Goal: Task Accomplishment & Management: Complete application form

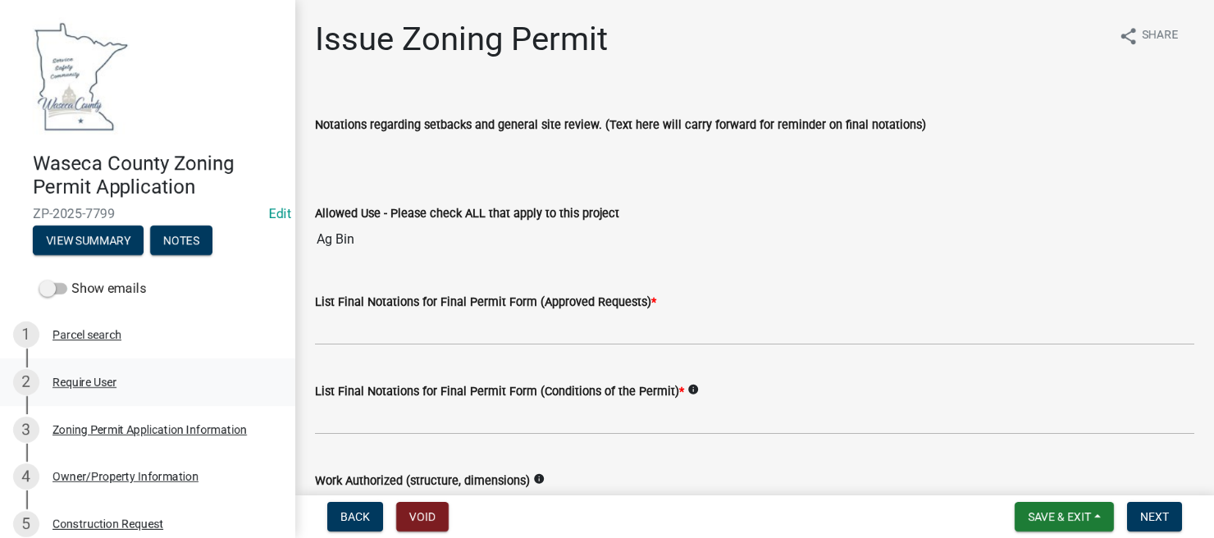
click at [84, 381] on div "Require User" at bounding box center [84, 381] width 64 height 11
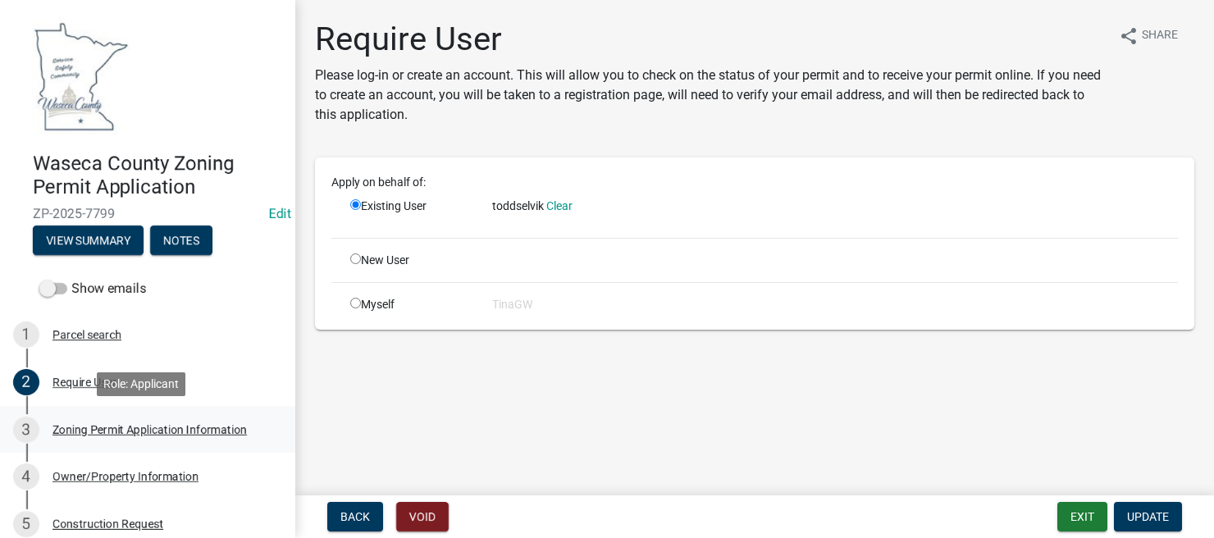
click at [112, 429] on div "Zoning Permit Application Information" at bounding box center [149, 429] width 194 height 11
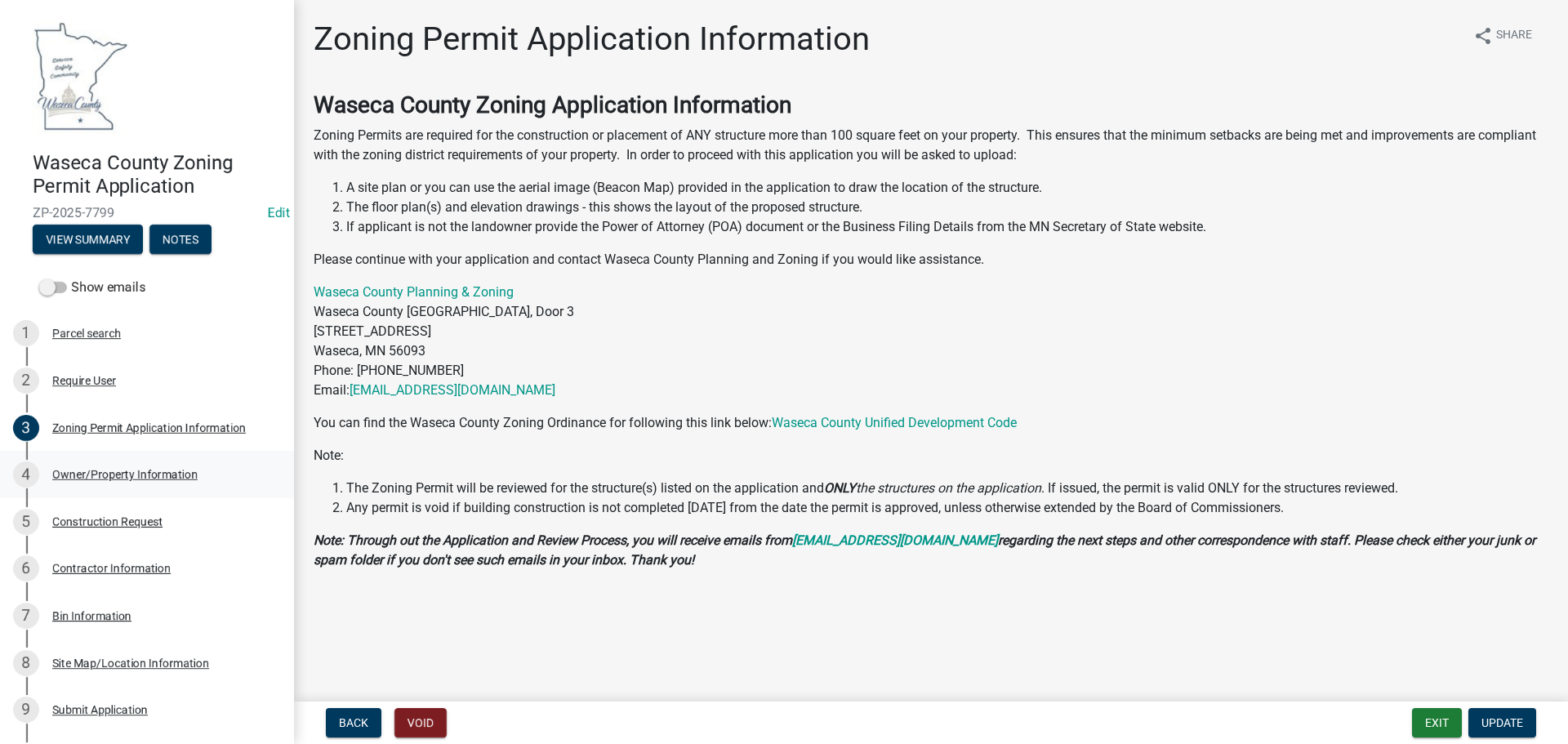
click at [112, 473] on div "Owner/Property Information" at bounding box center [124, 474] width 145 height 11
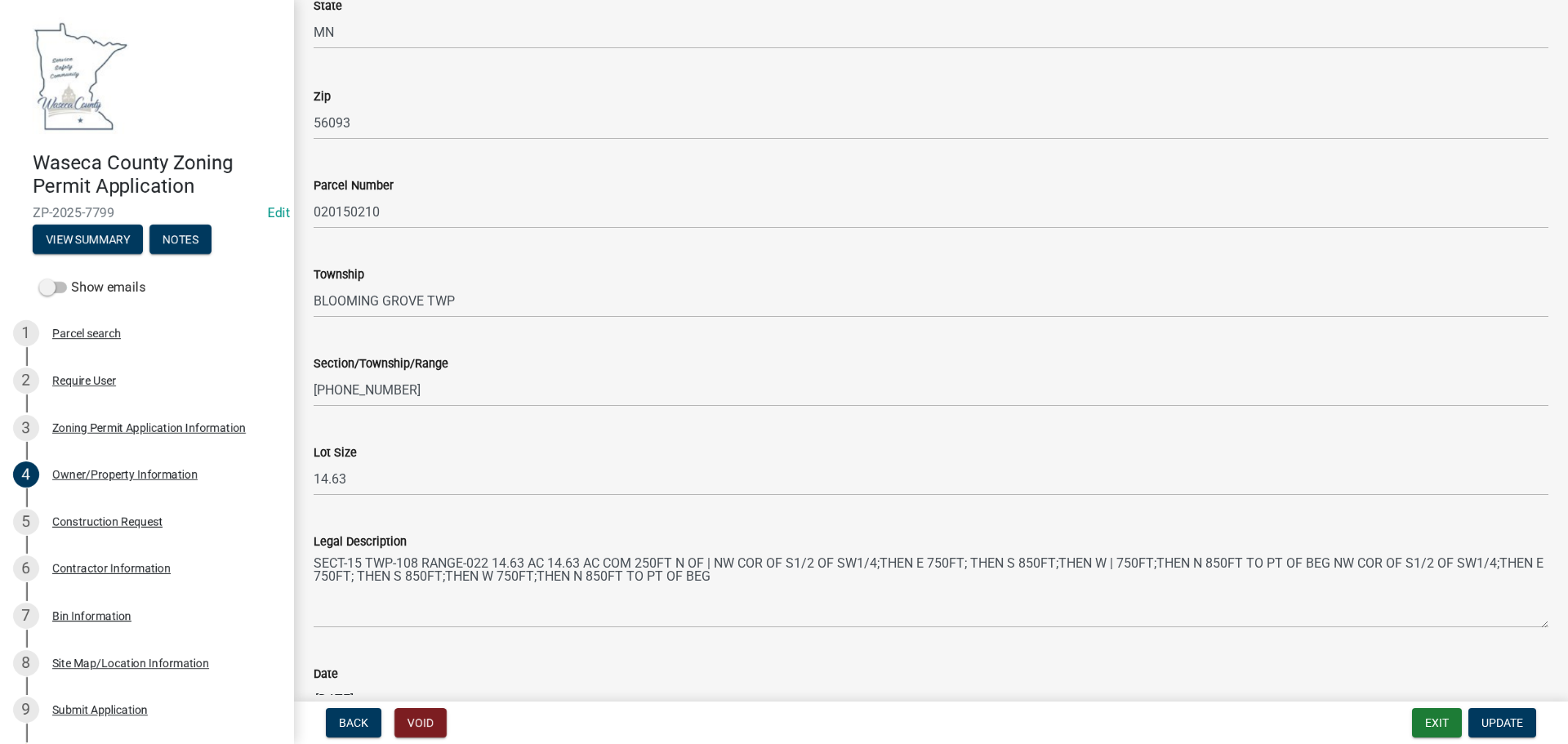
scroll to position [1449, 0]
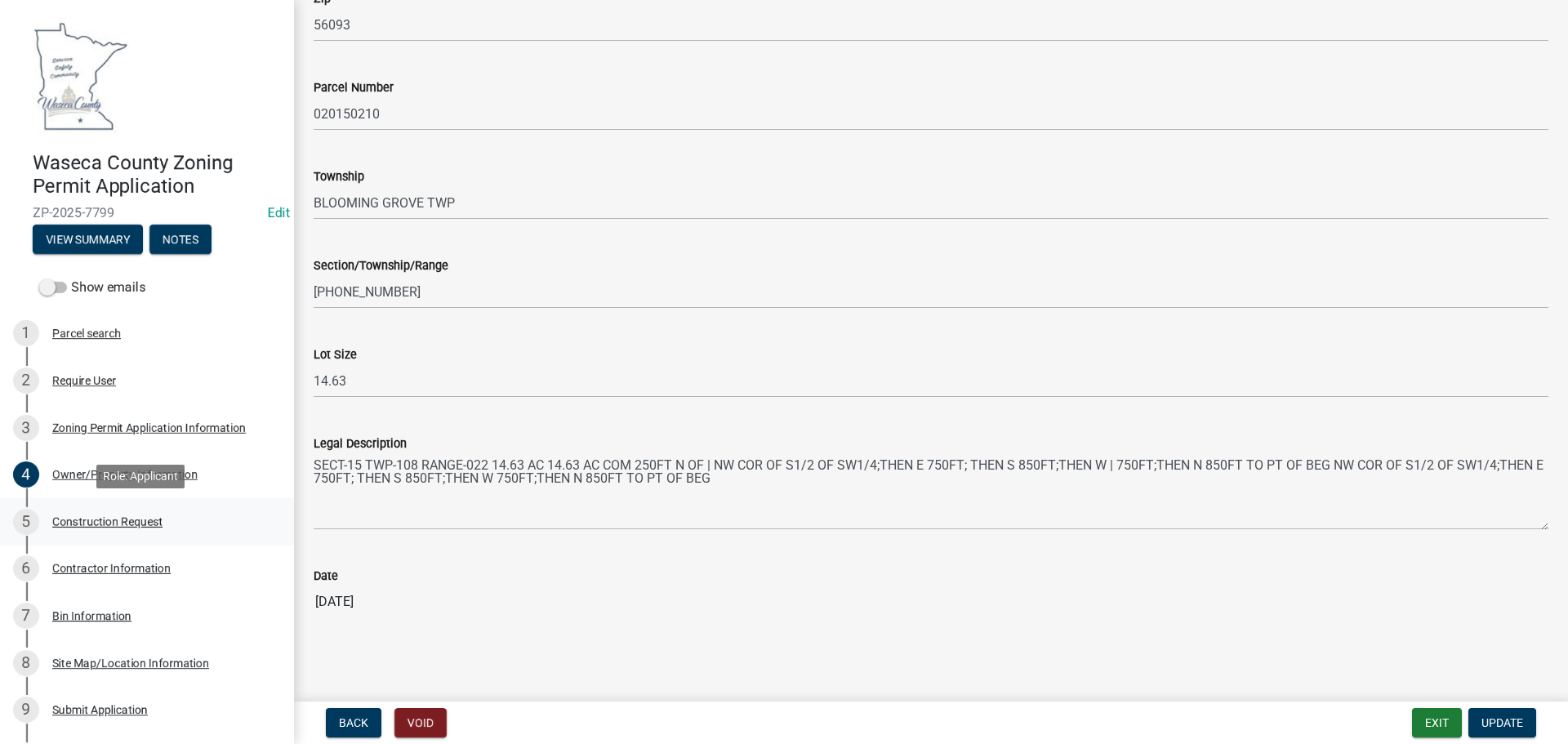
click at [103, 522] on div "Construction Request" at bounding box center [107, 521] width 111 height 11
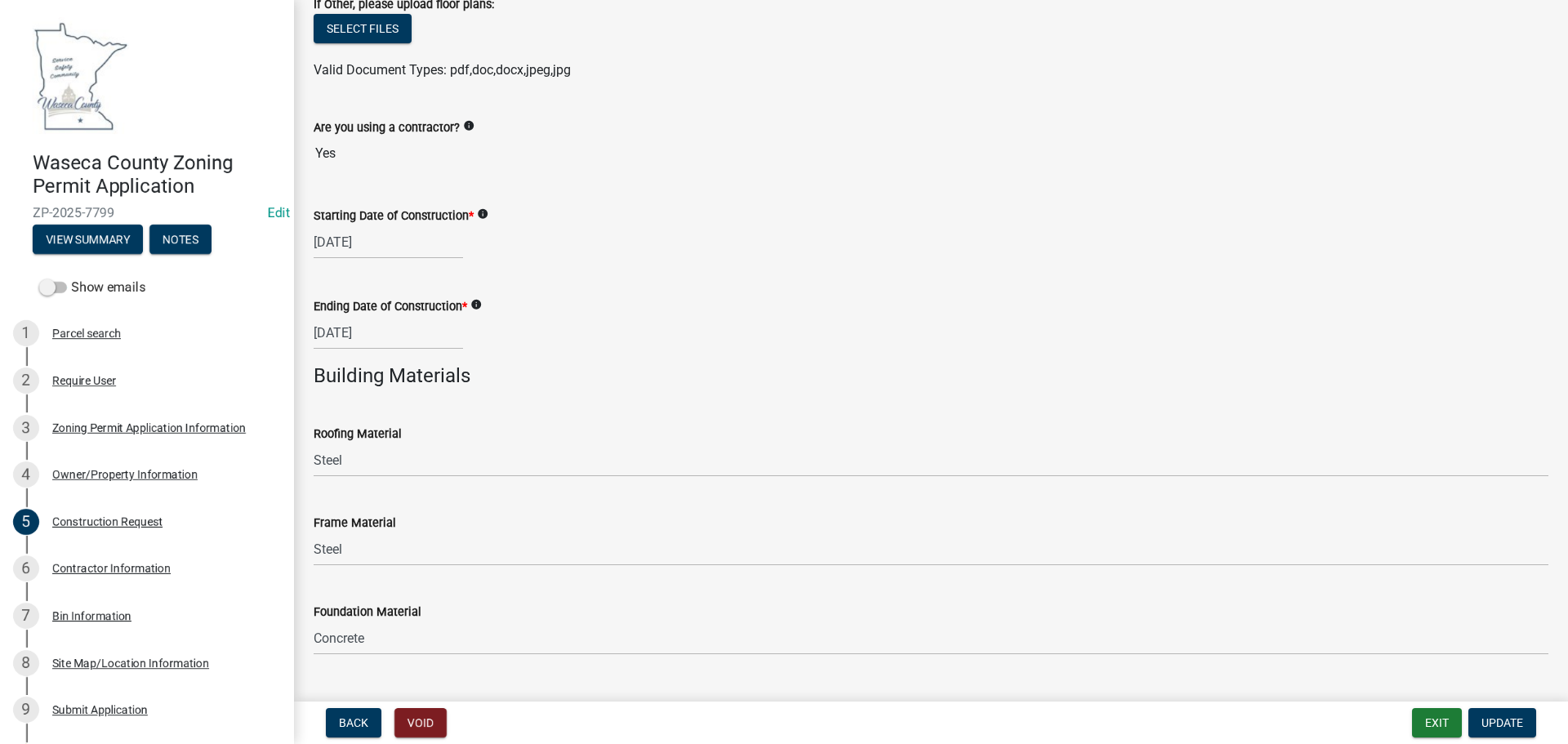
scroll to position [552, 0]
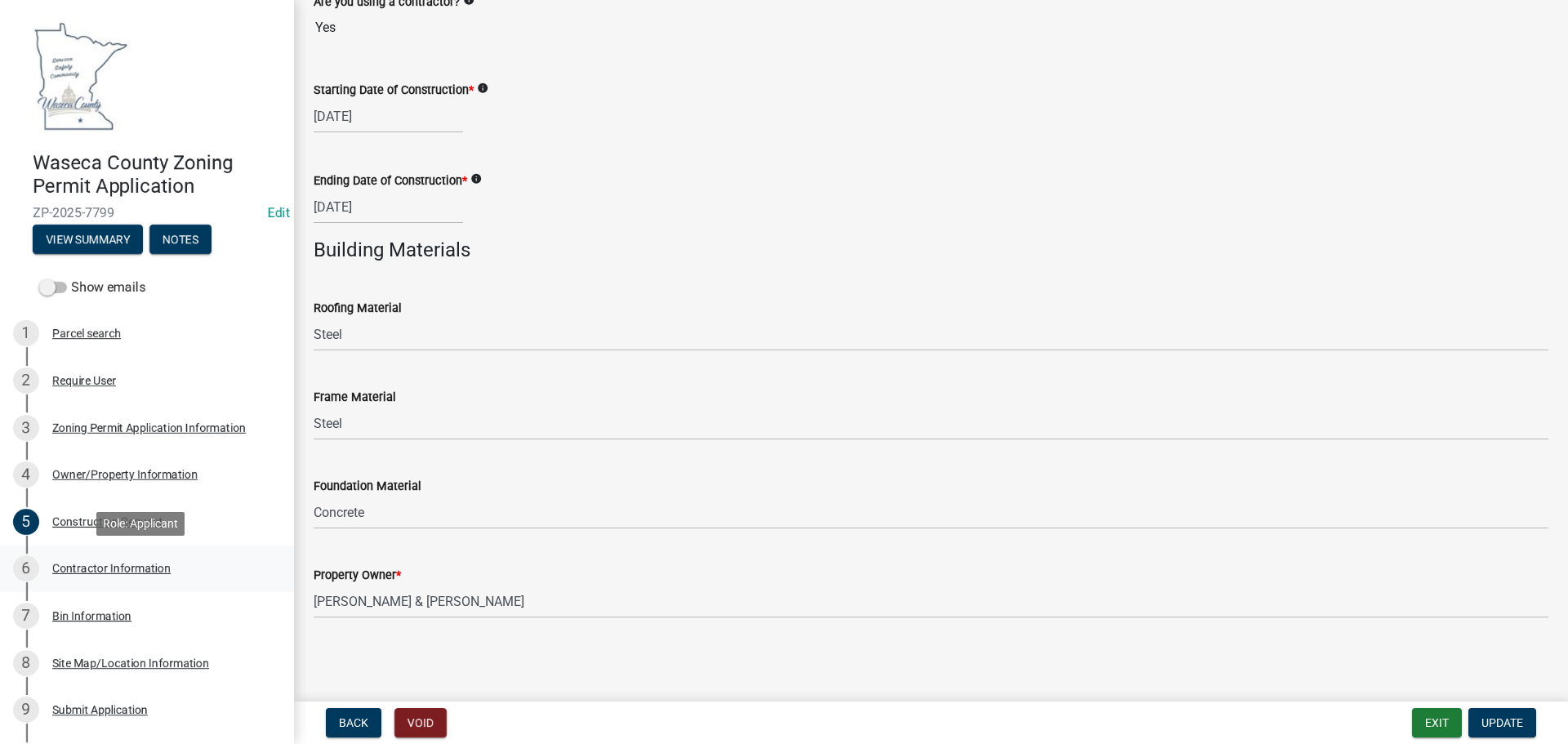
click at [70, 535] on div "Contractor Information" at bounding box center [111, 568] width 118 height 11
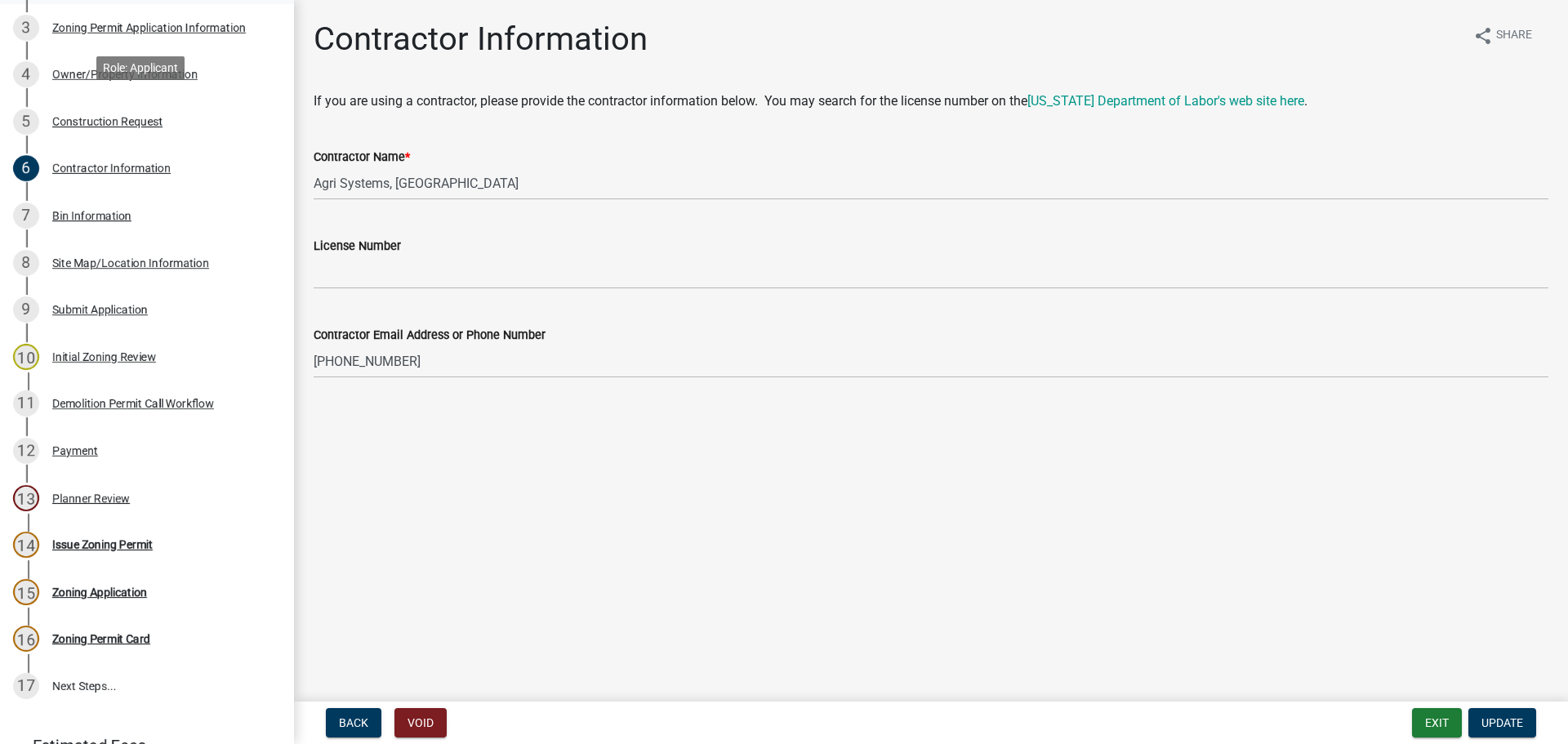
scroll to position [408, 0]
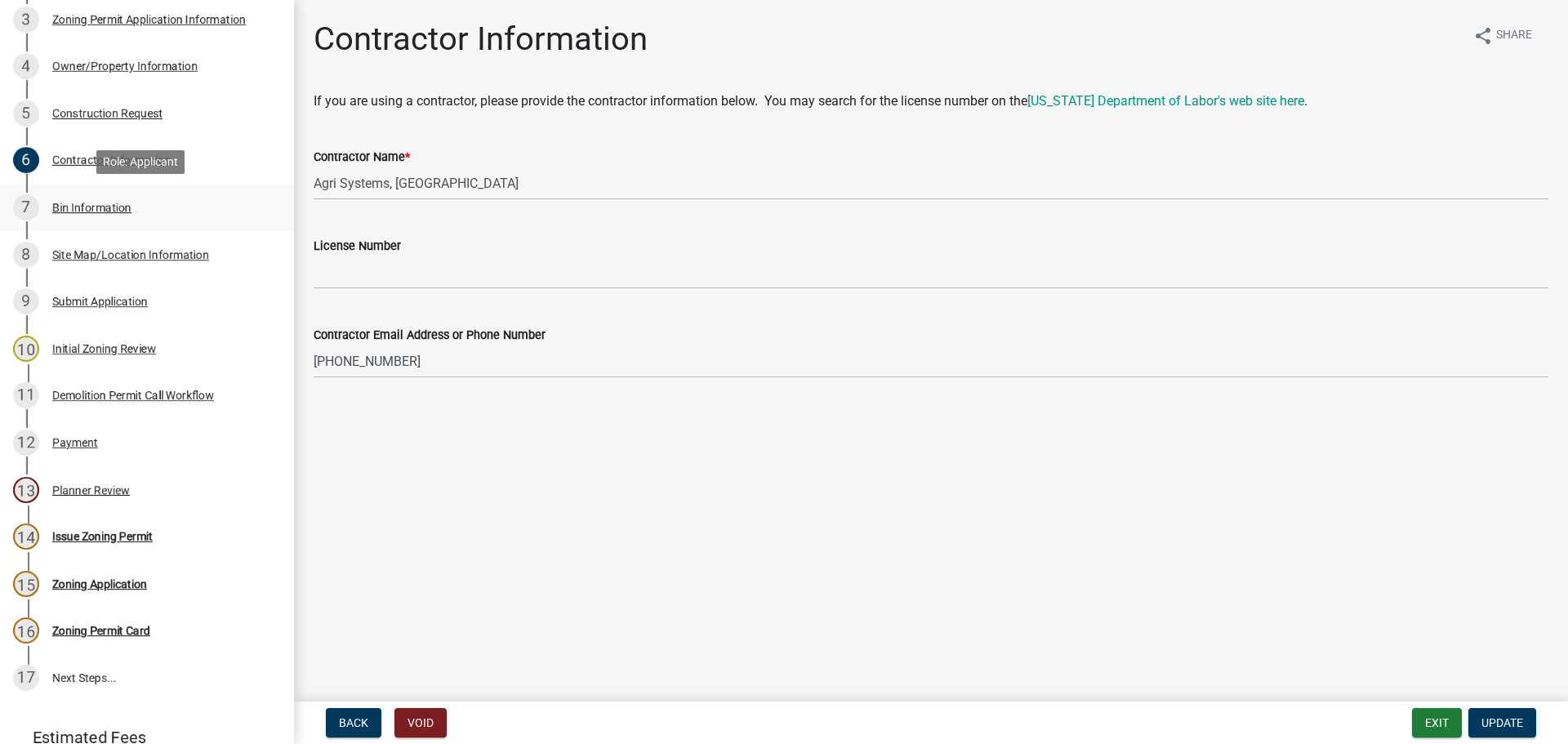
click at [96, 203] on div "Bin Information" at bounding box center [92, 207] width 80 height 11
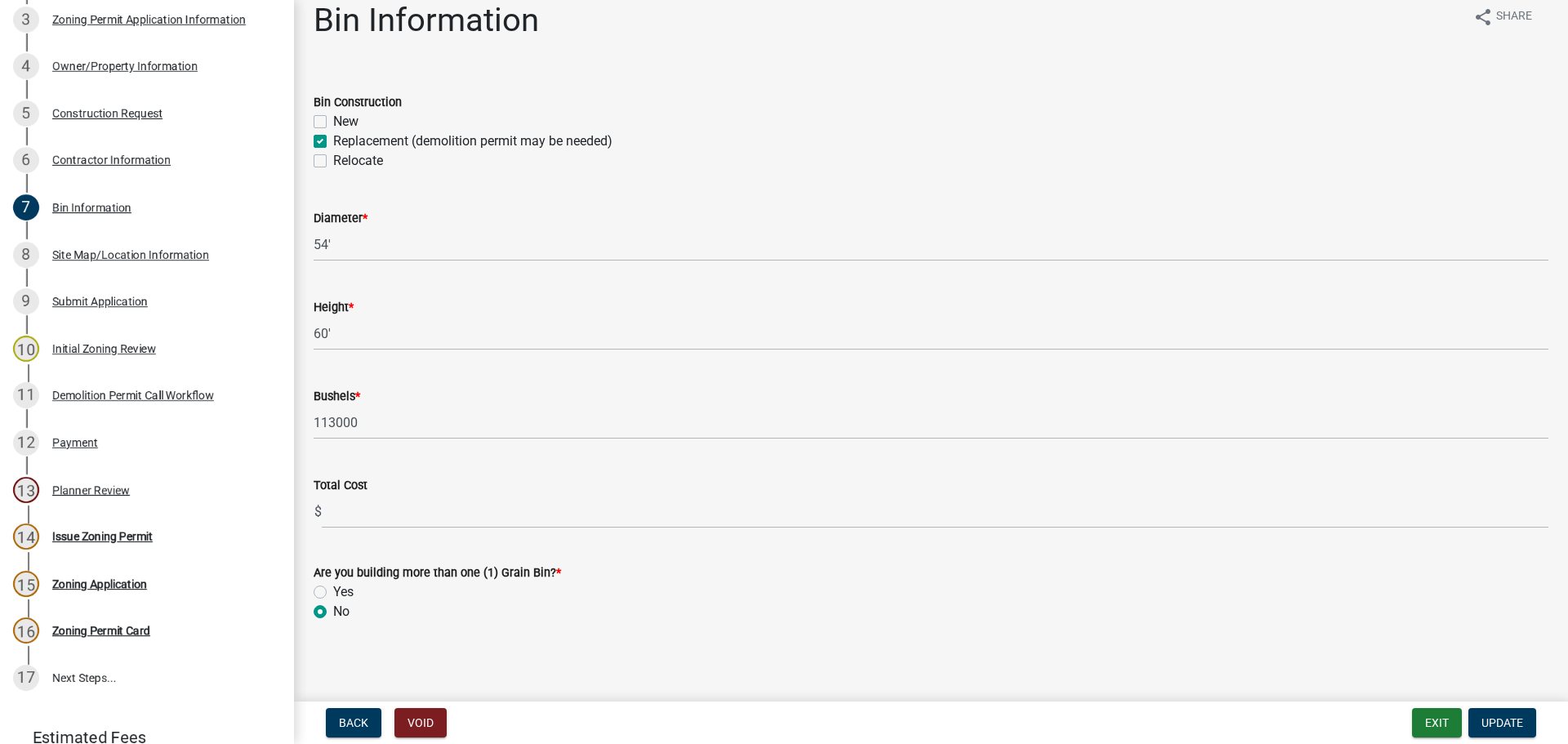
scroll to position [24, 0]
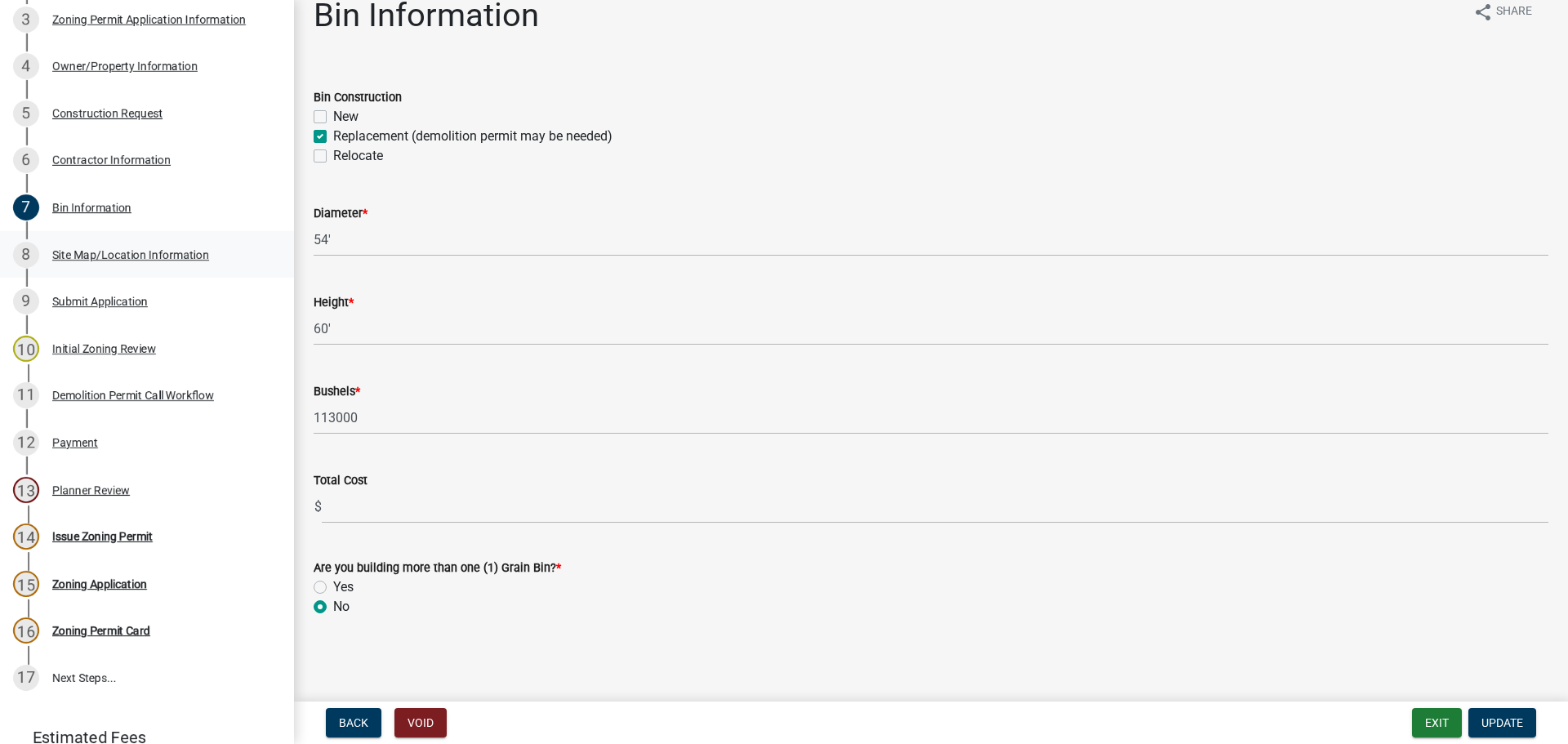
click at [111, 256] on div "Site Map/Location Information" at bounding box center [129, 254] width 156 height 11
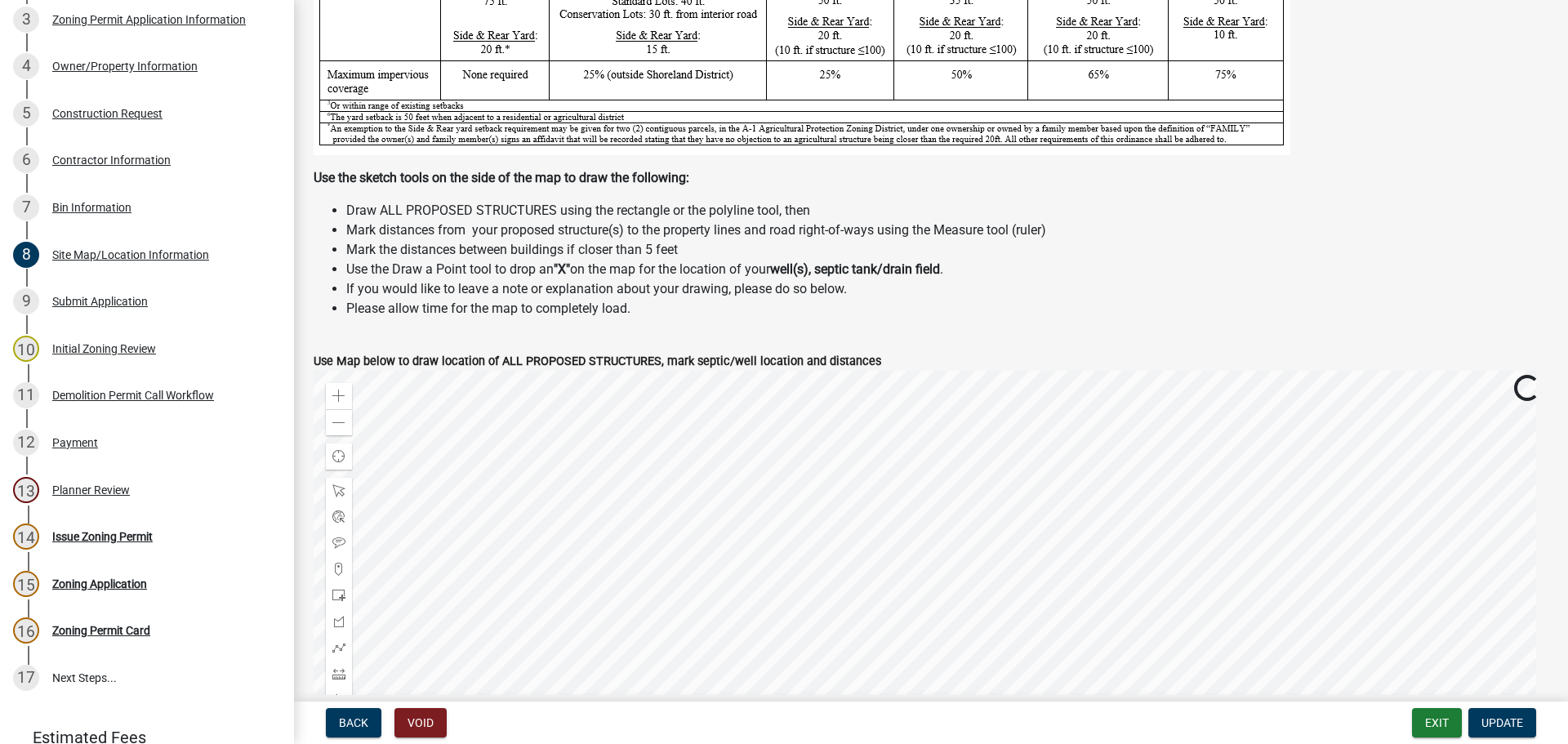
scroll to position [572, 0]
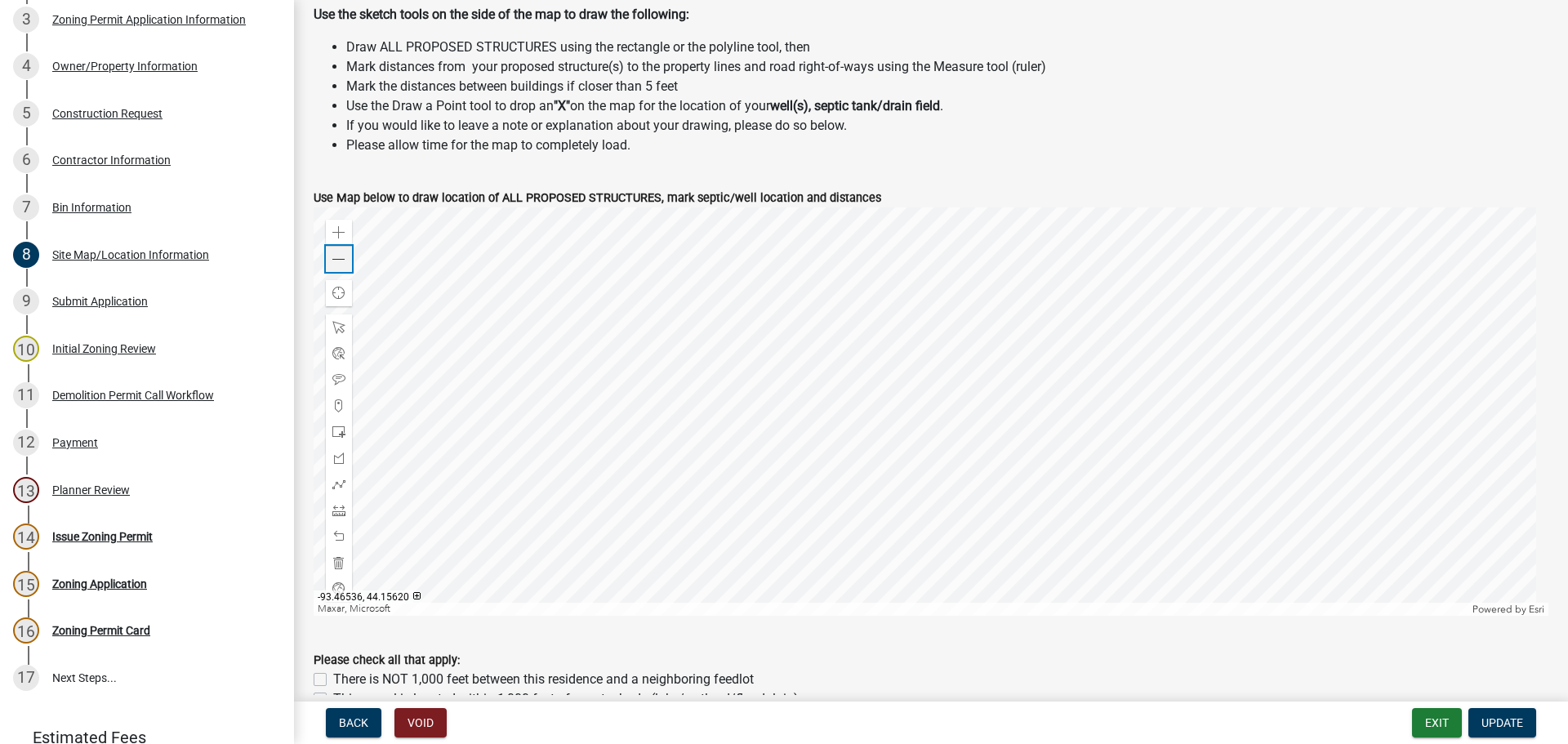
click at [334, 260] on span at bounding box center [338, 259] width 13 height 13
click at [1020, 392] on div at bounding box center [931, 411] width 1234 height 408
click at [90, 298] on div "Submit Application" at bounding box center [100, 301] width 96 height 11
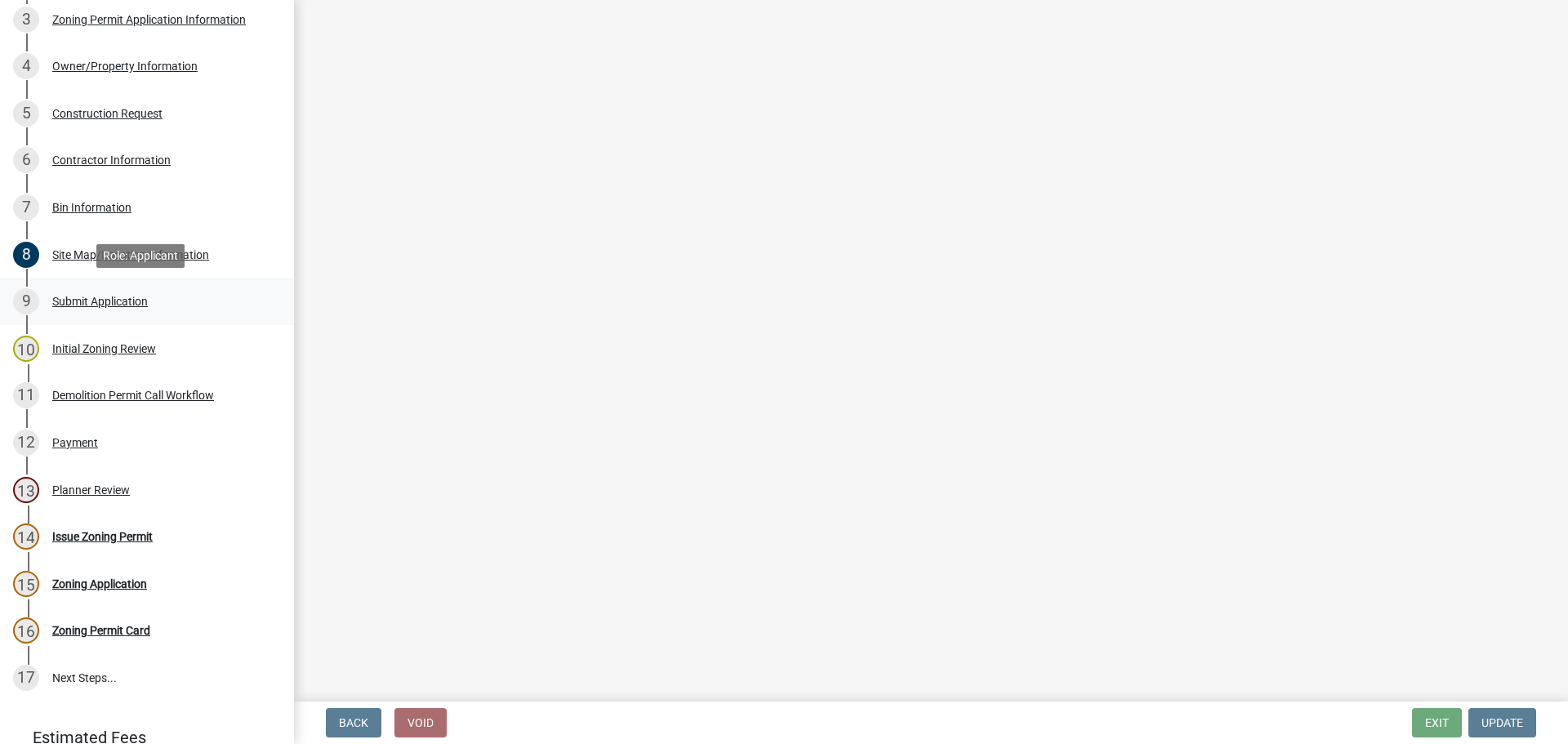
scroll to position [0, 0]
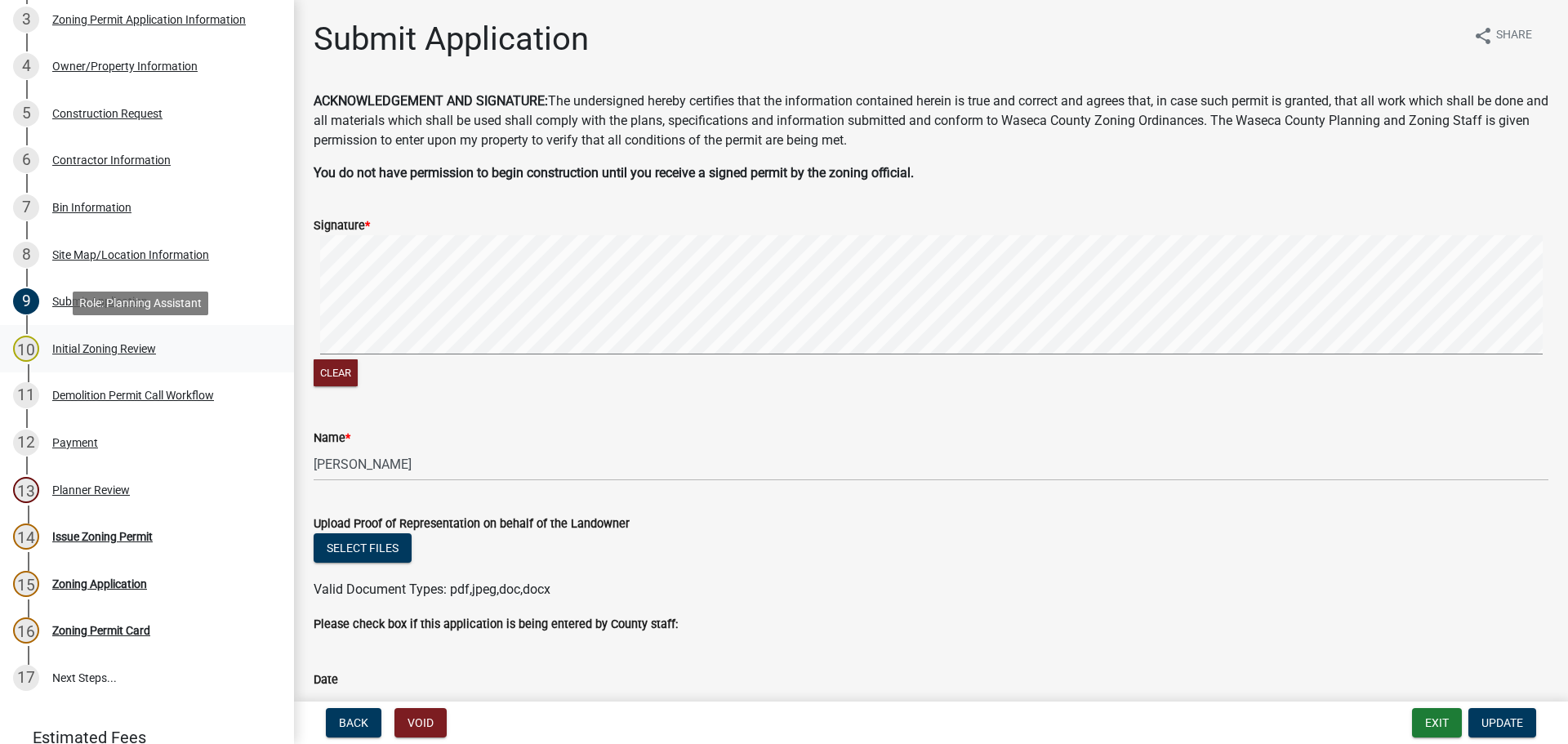
click at [86, 350] on div "Initial Zoning Review" at bounding box center [104, 348] width 104 height 11
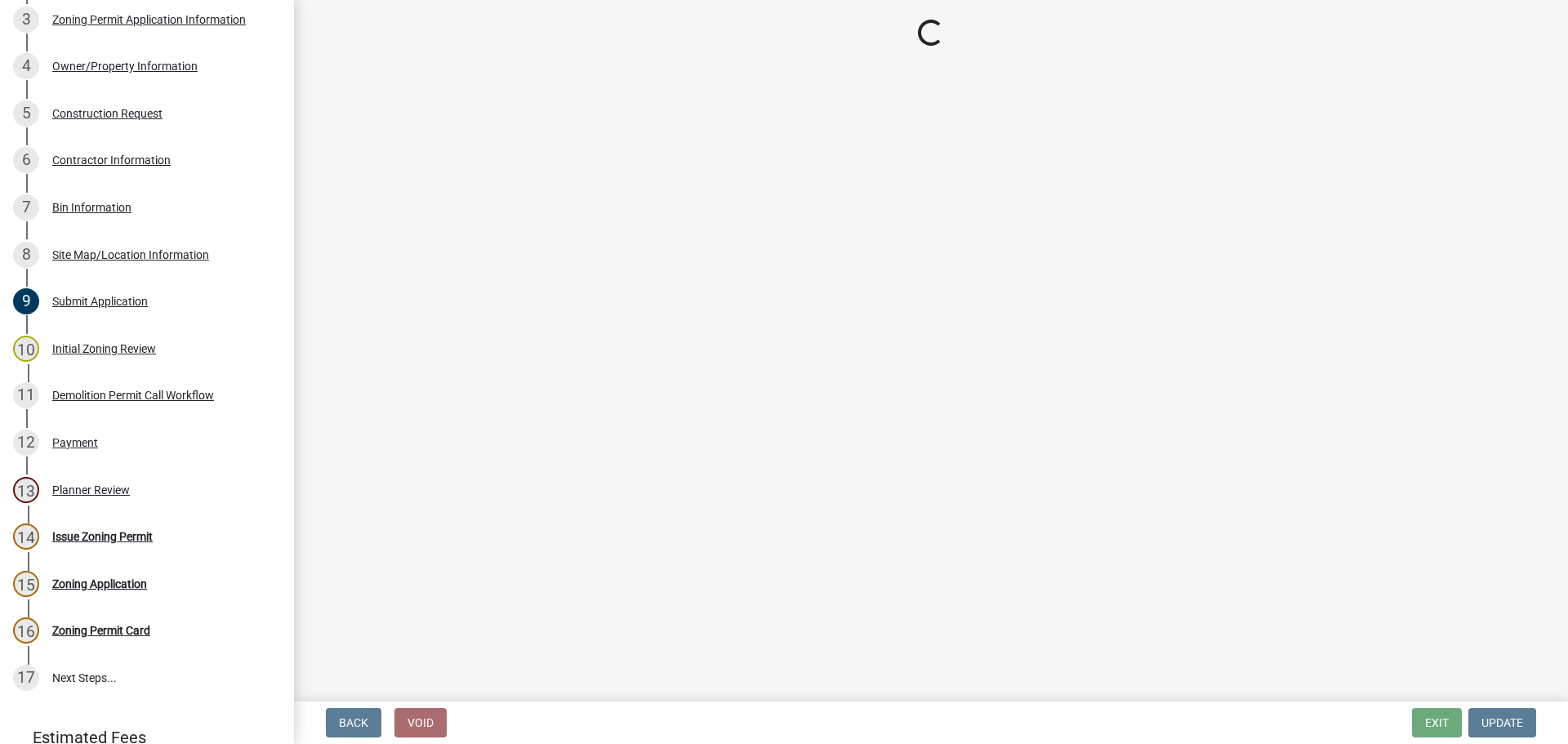
select select "a8061837-3938-4401-a9af-63669178a75f"
select select "9e7e0f1a-162d-468c-937f-cc7884b0d28a"
select select "6d839d38-f784-434a-a355-9dbcceaeb93c"
select select "f85b0be6-0ba0-4e52-abd8-9a831d915a76"
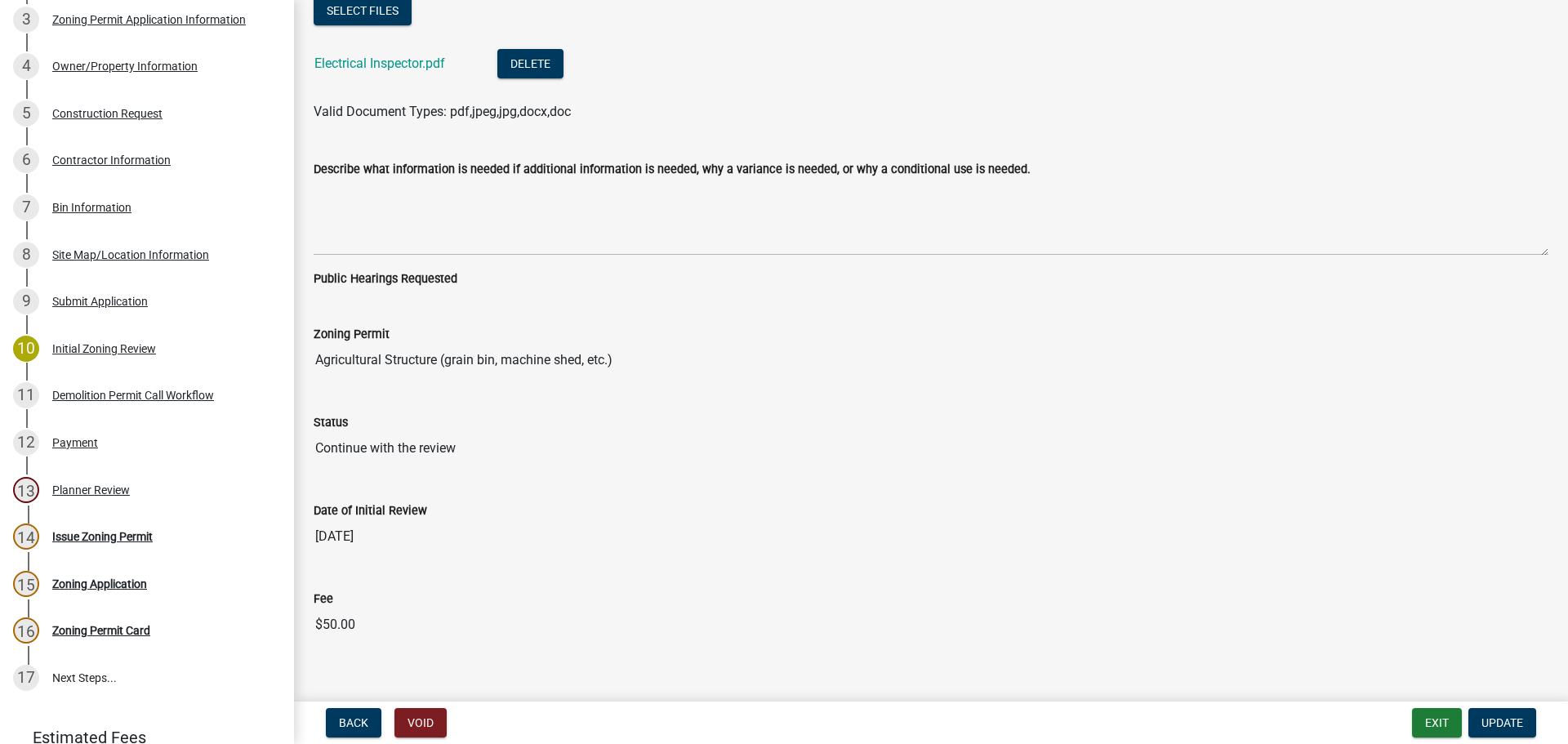
scroll to position [3803, 0]
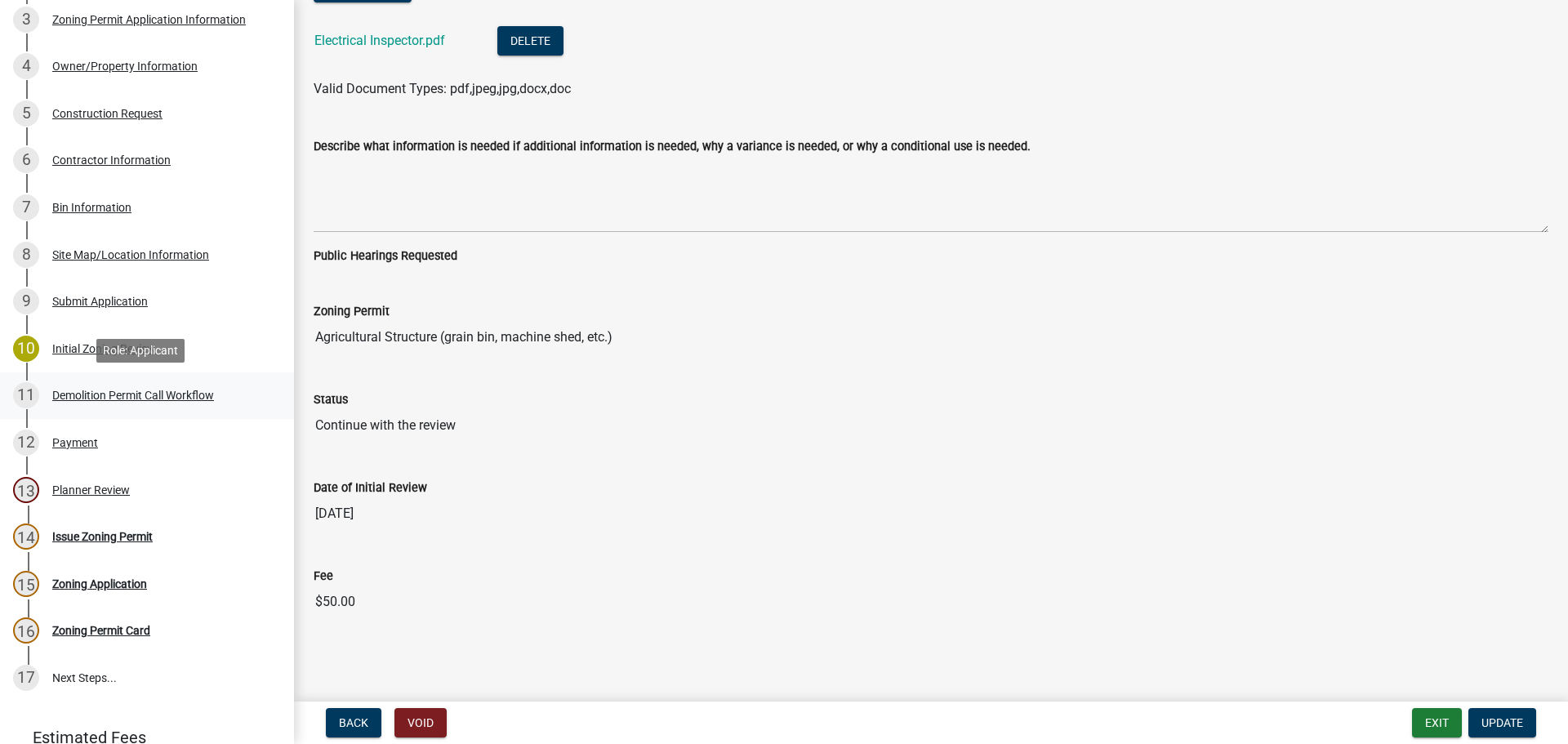
click at [81, 389] on div "Demolition Permit Call Workflow" at bounding box center [132, 394] width 161 height 11
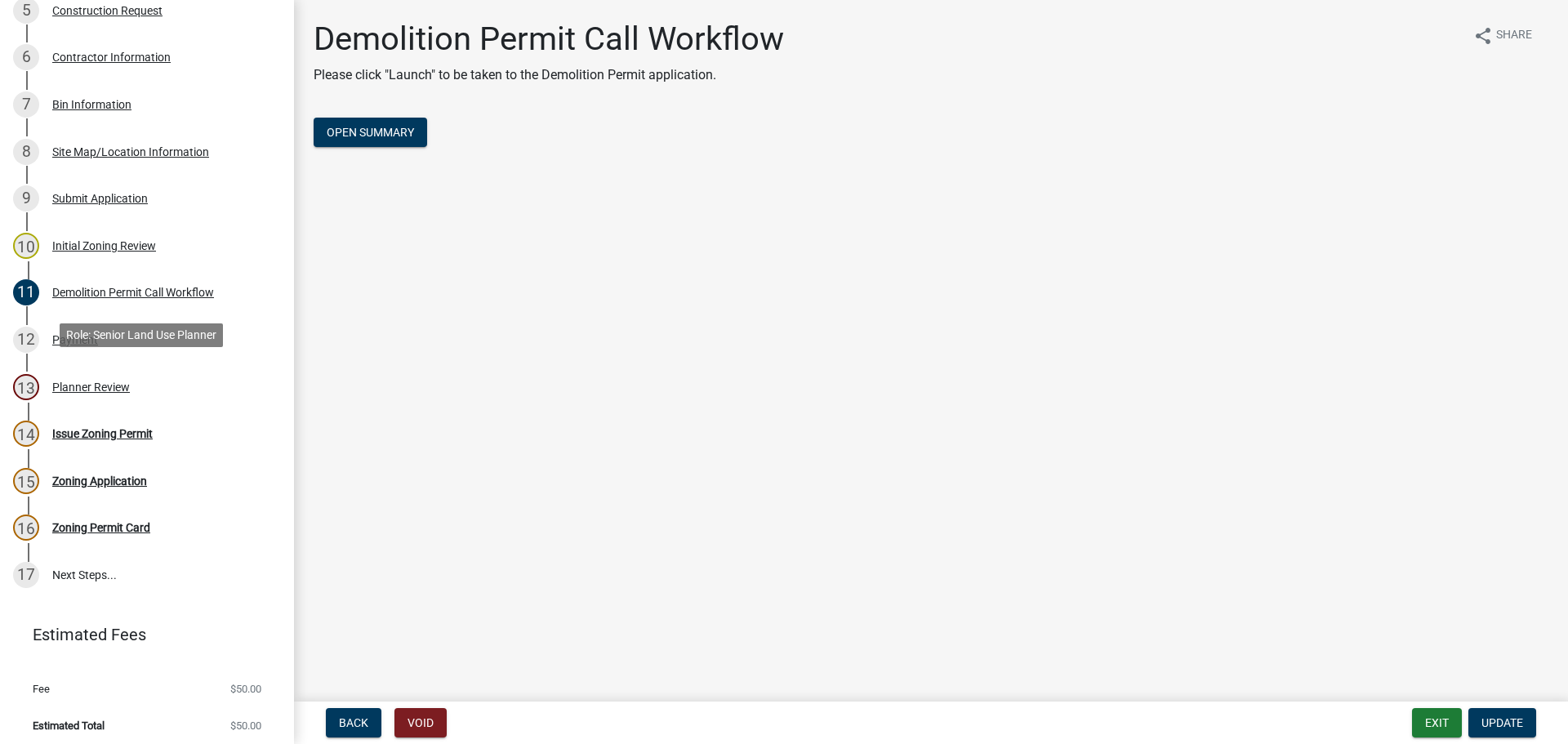
scroll to position [518, 0]
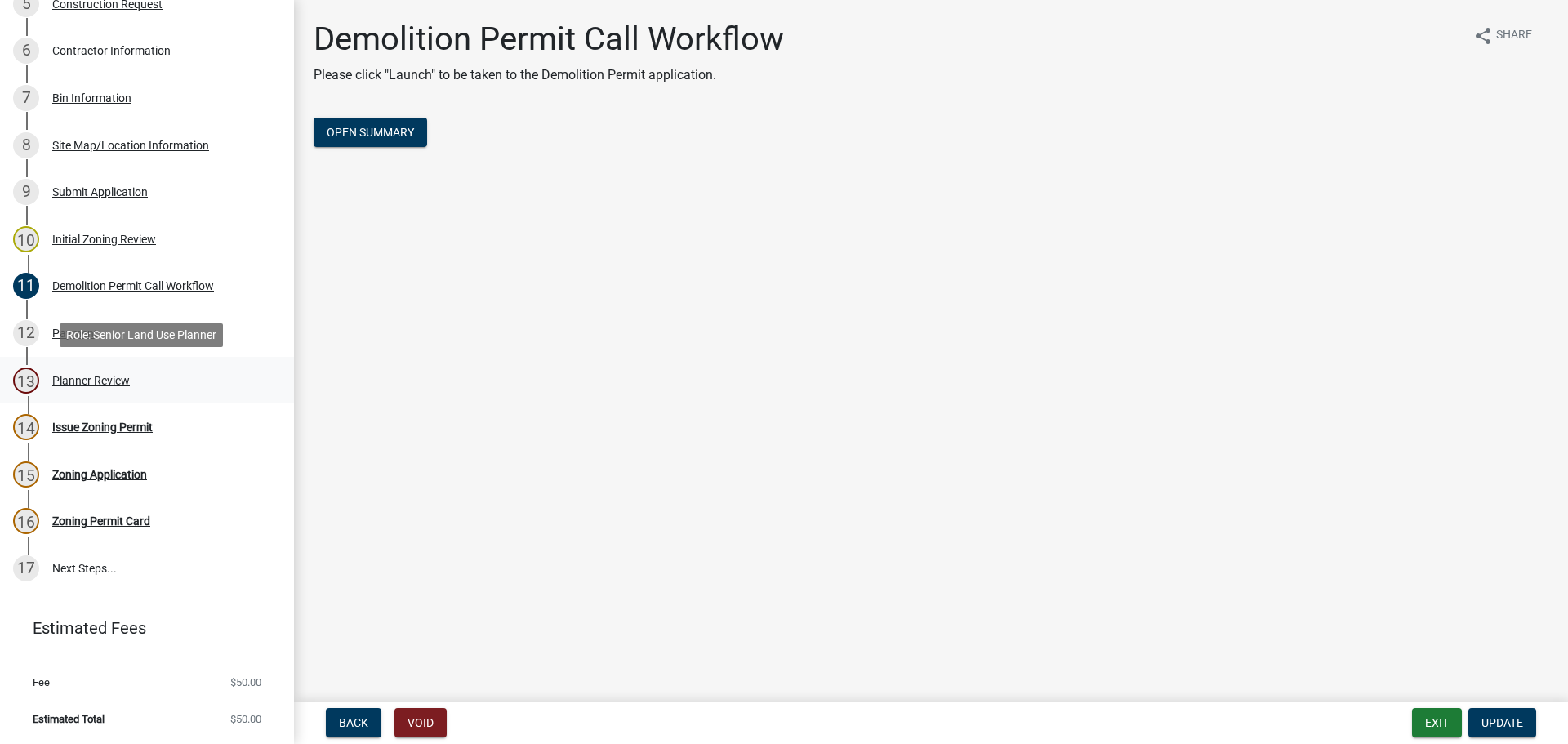
click at [87, 374] on div "Planner Review" at bounding box center [91, 379] width 78 height 11
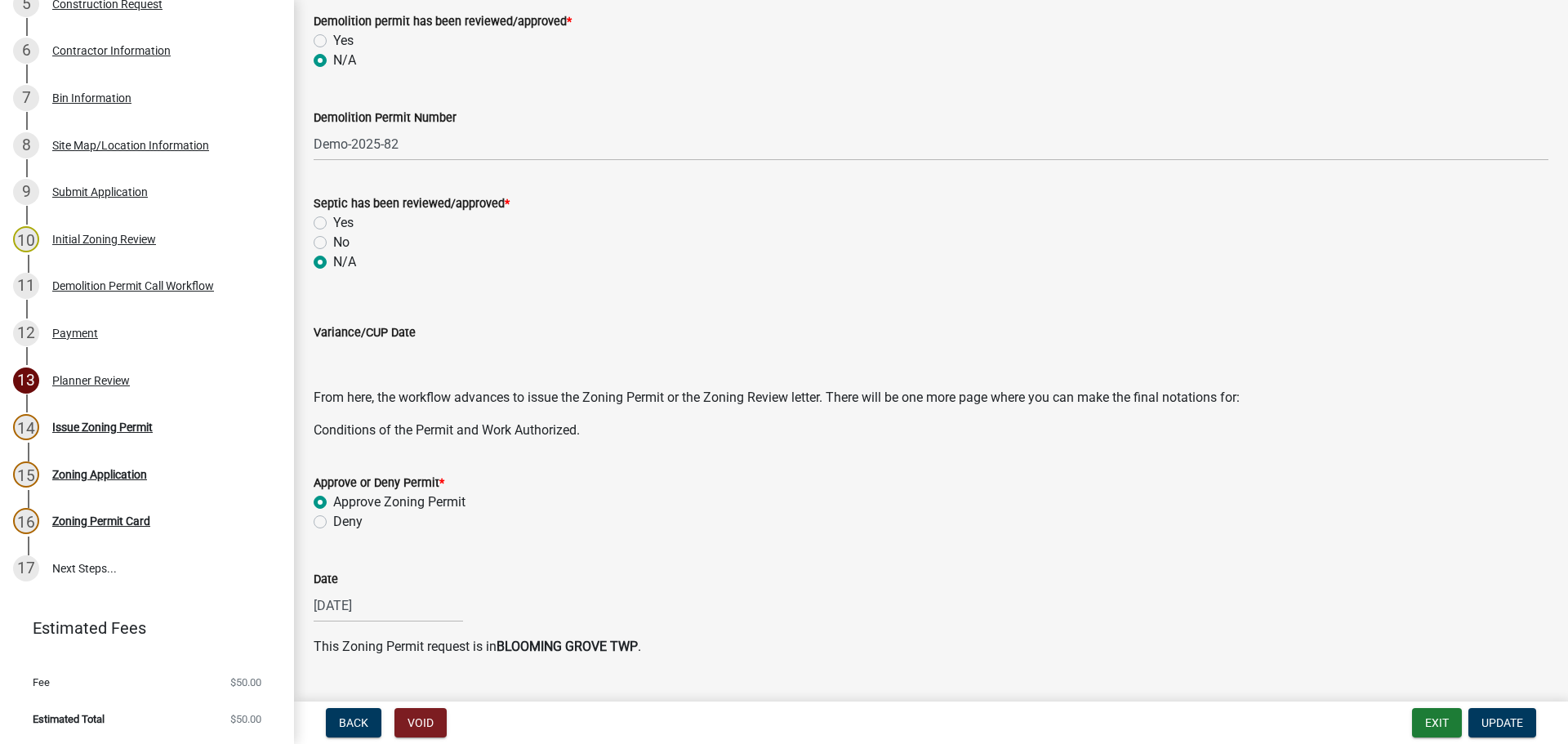
scroll to position [498, 0]
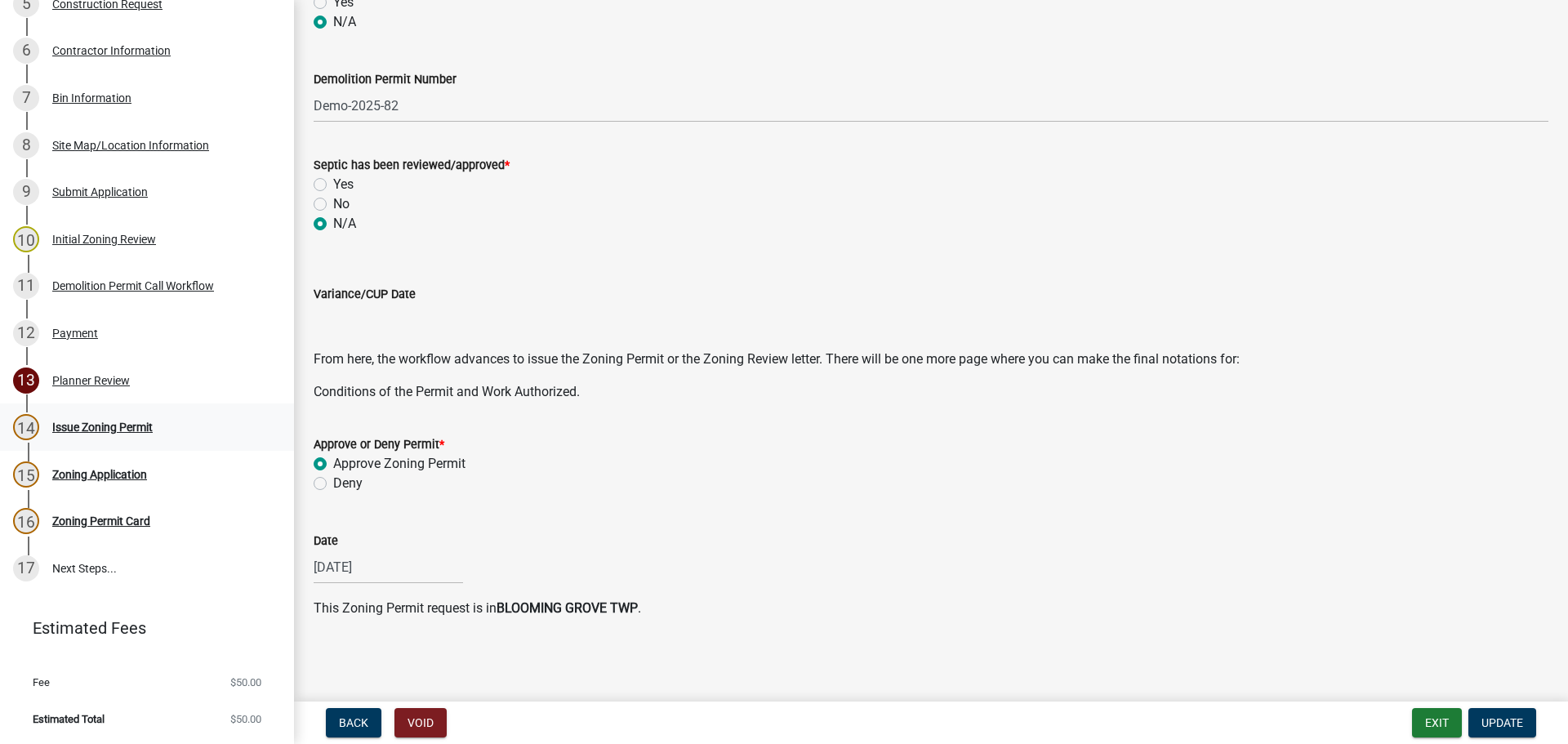
click at [102, 424] on div "Issue Zoning Permit" at bounding box center [102, 426] width 101 height 11
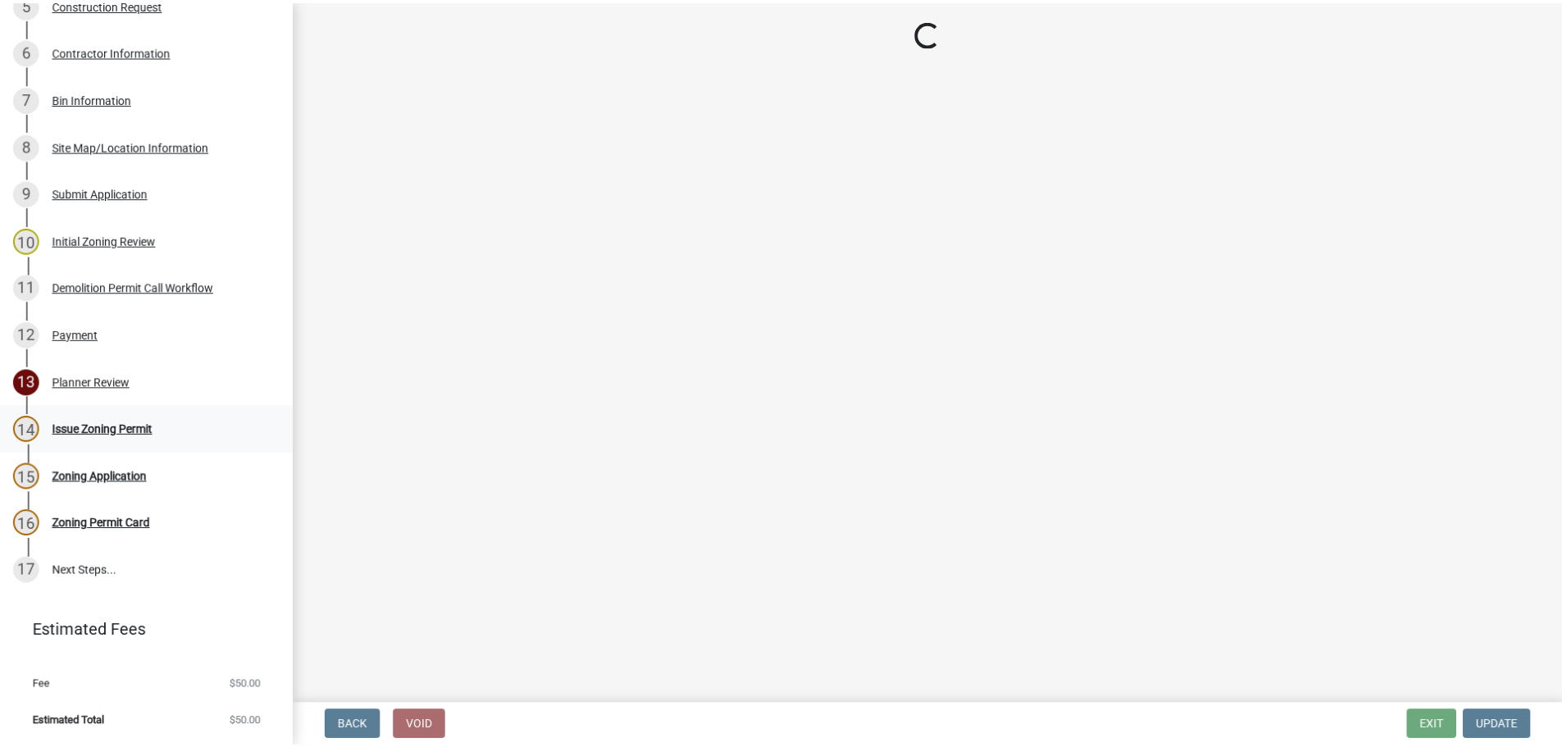
scroll to position [0, 0]
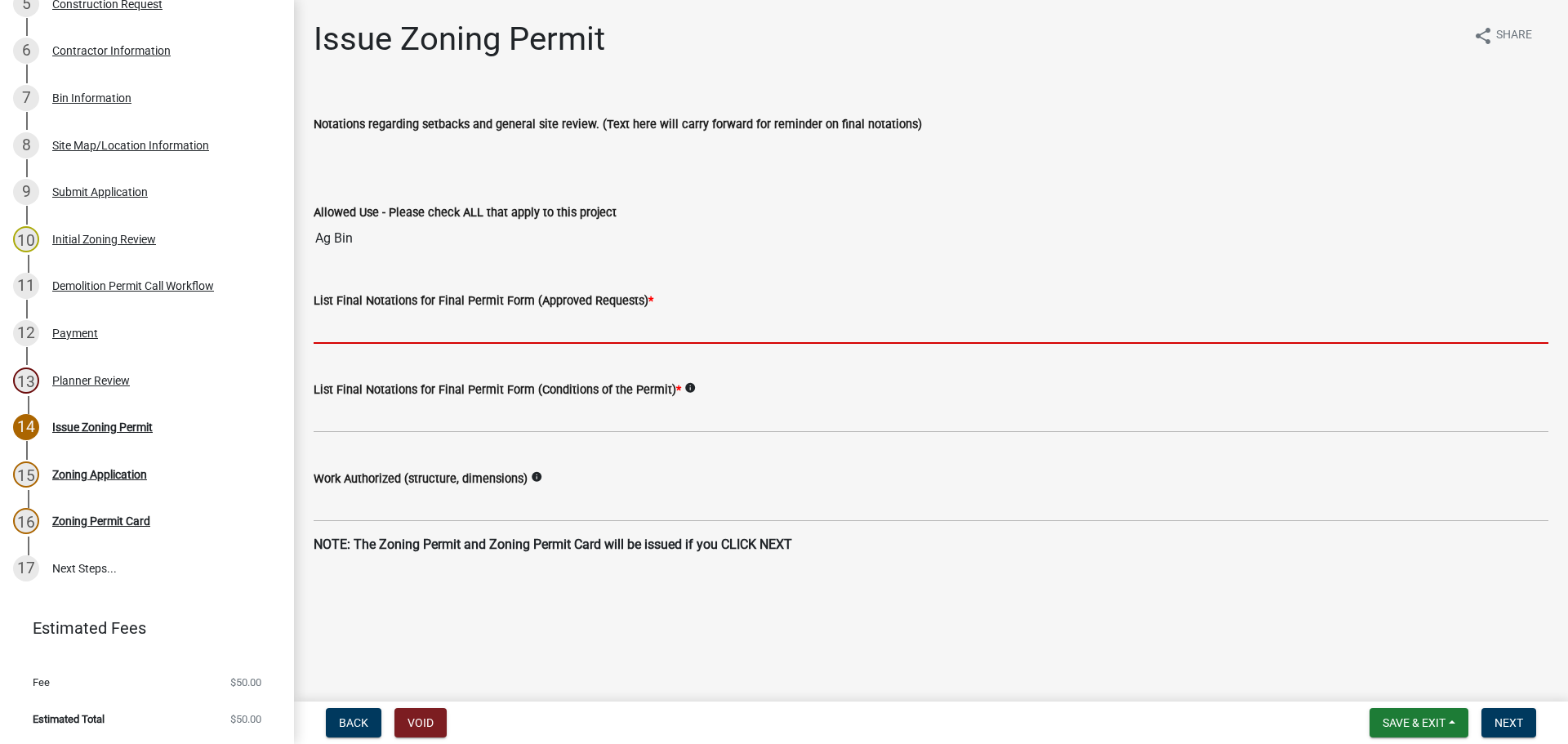
click at [421, 330] on input "List Final Notations for Final Permit Form (Approved Requests) *" at bounding box center [931, 328] width 1234 height 34
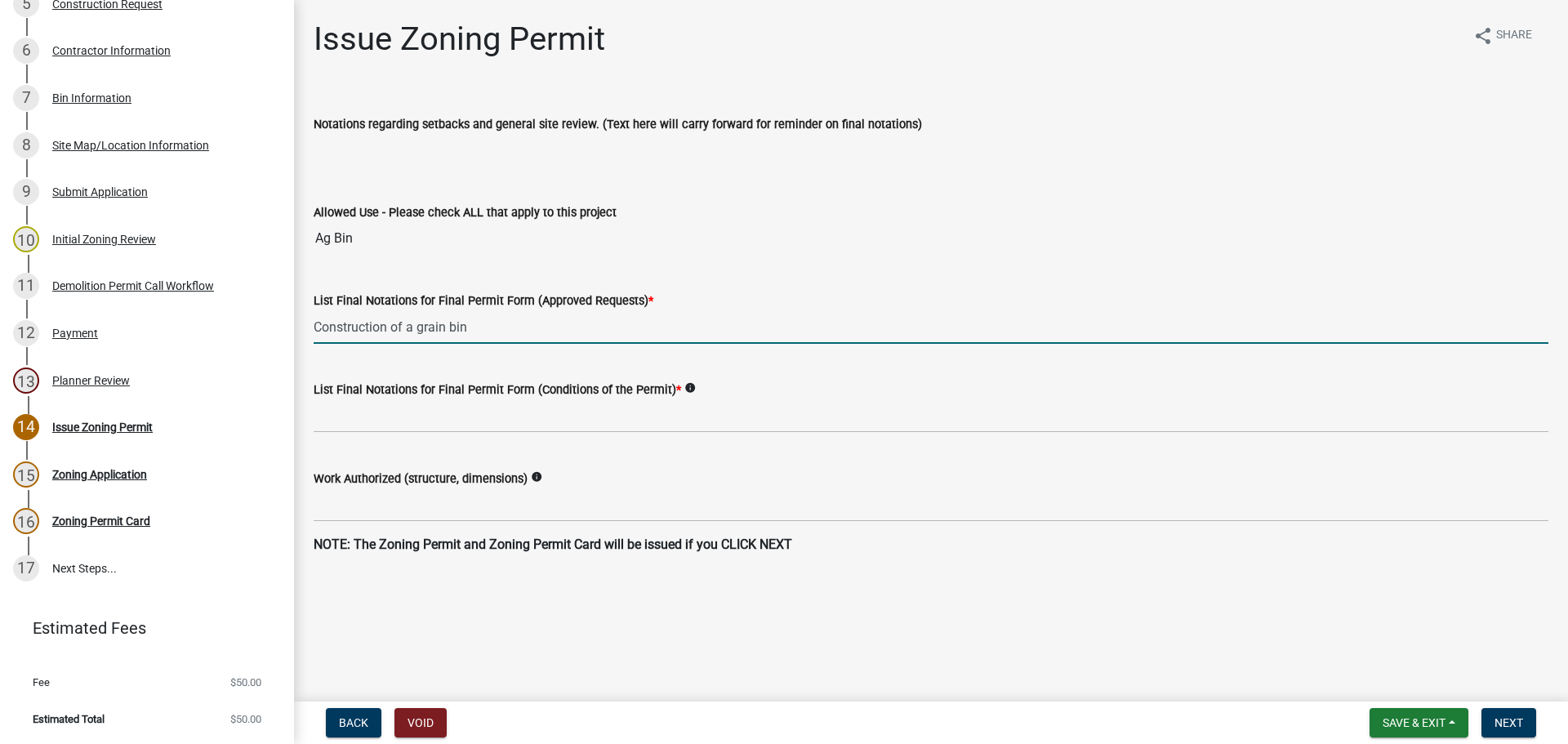
type input "Construction of a grain bin"
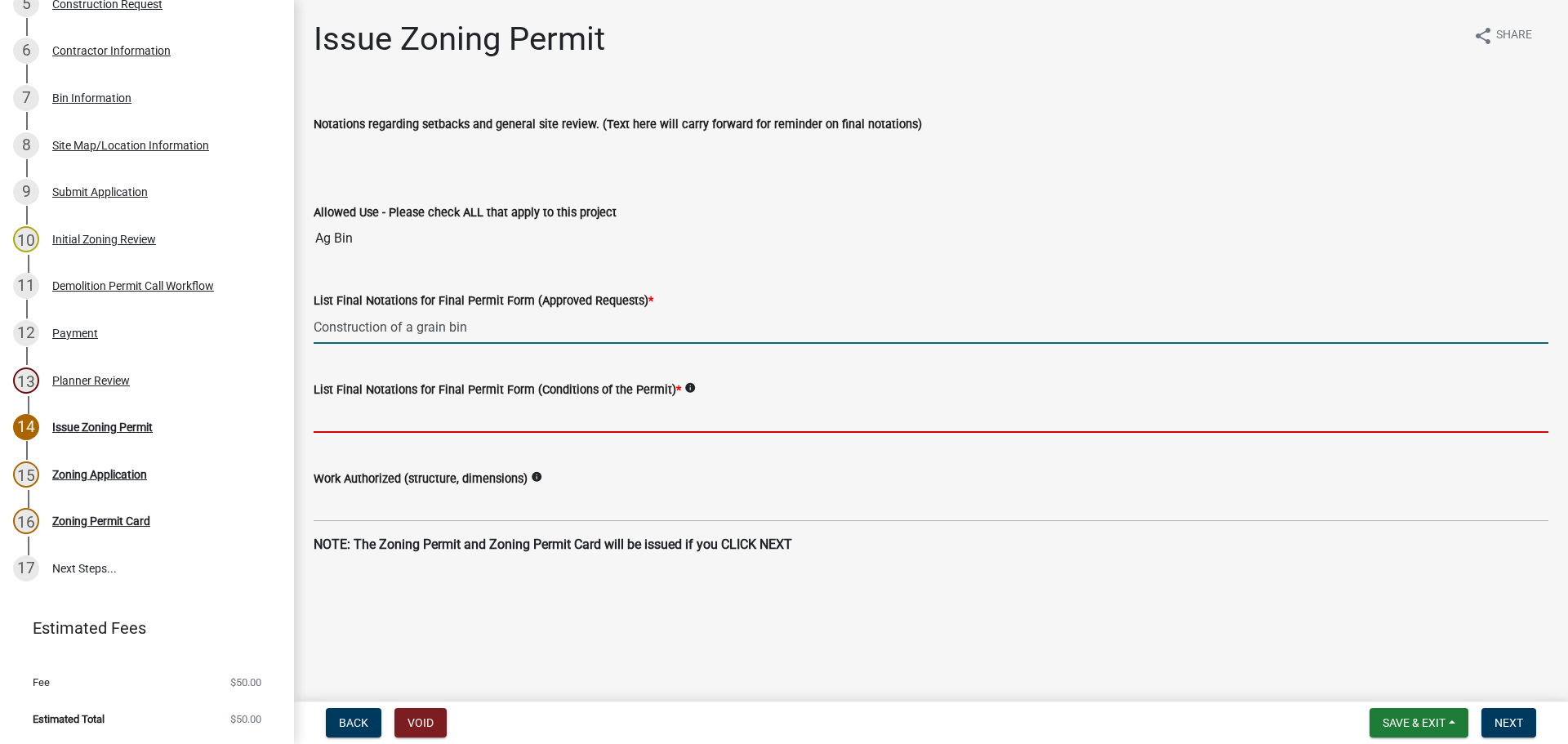
click at [530, 420] on input "List Final Notations for Final Permit Form (Conditions of the Permit) *" at bounding box center [931, 416] width 1234 height 34
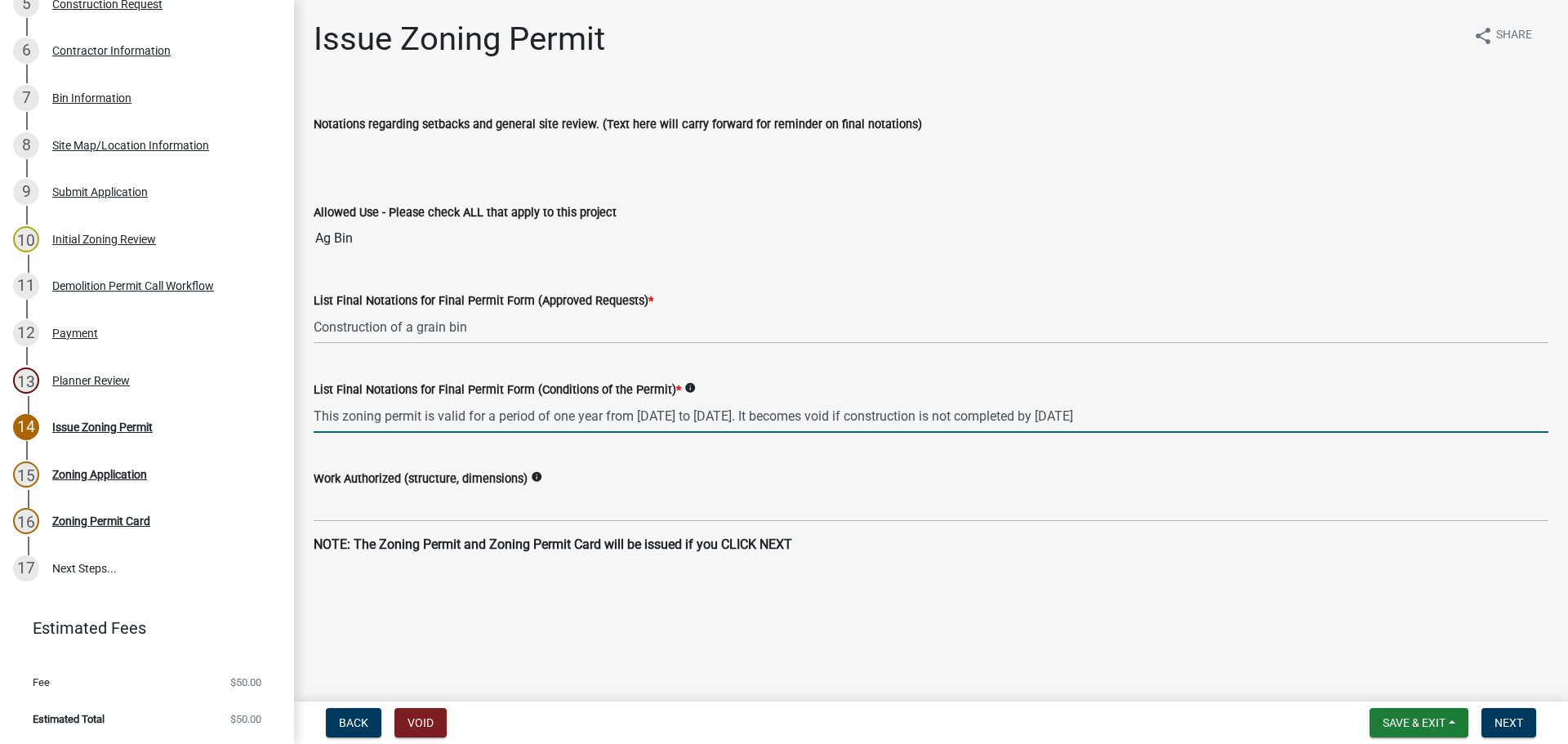
click at [684, 416] on input "This zoning permit is valid for a period of one year from August 6, 2025 to Aug…" at bounding box center [931, 416] width 1234 height 34
type input "This zoning permit is valid for a period of one year from [DATE] to [DATE]. It …"
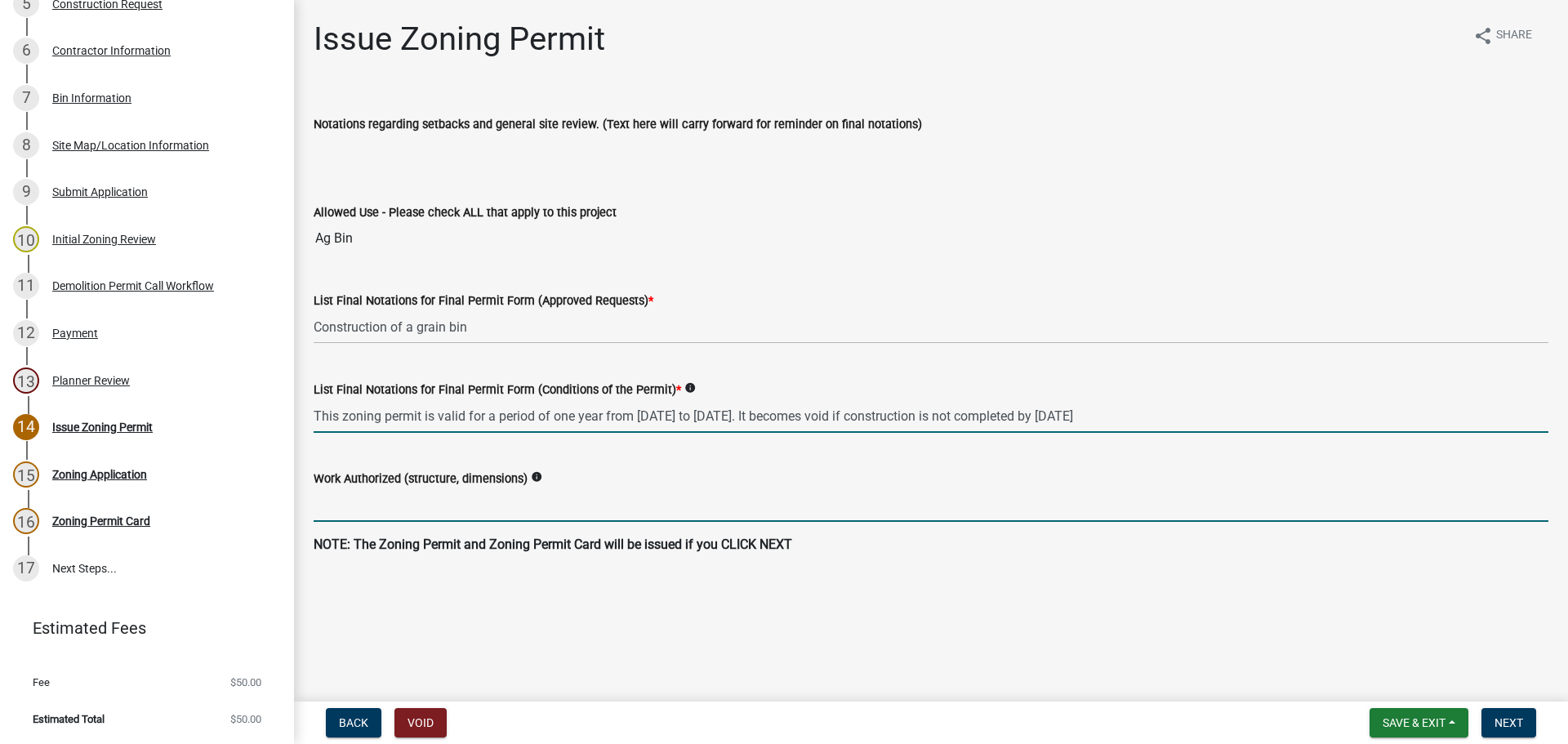
click at [557, 497] on input "Work Authorized (structure, dimensions)" at bounding box center [931, 505] width 1234 height 34
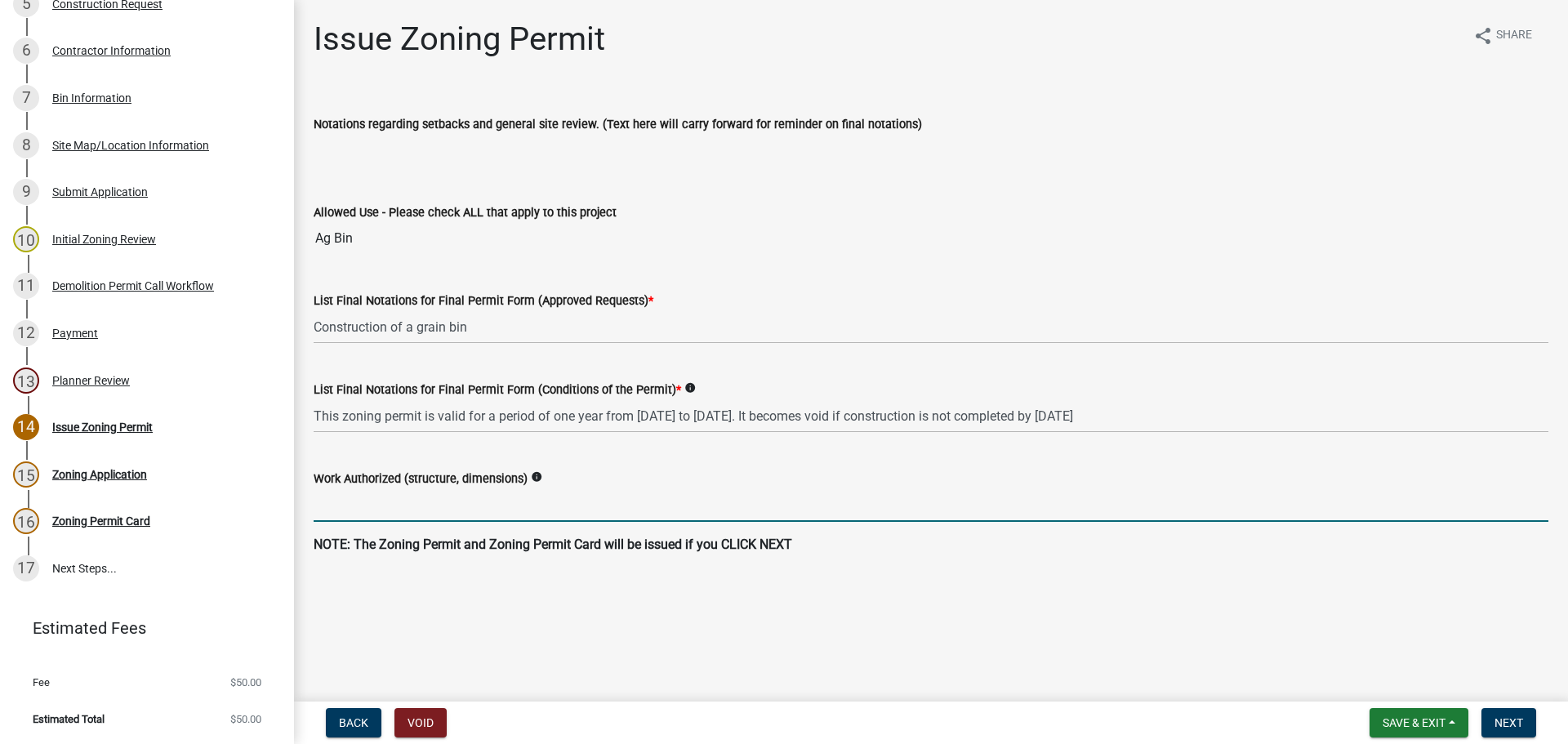
type input "t"
type input "To construct a grant bin, 54' Diameter and 60' tall, capacity 113,000 bushels o…"
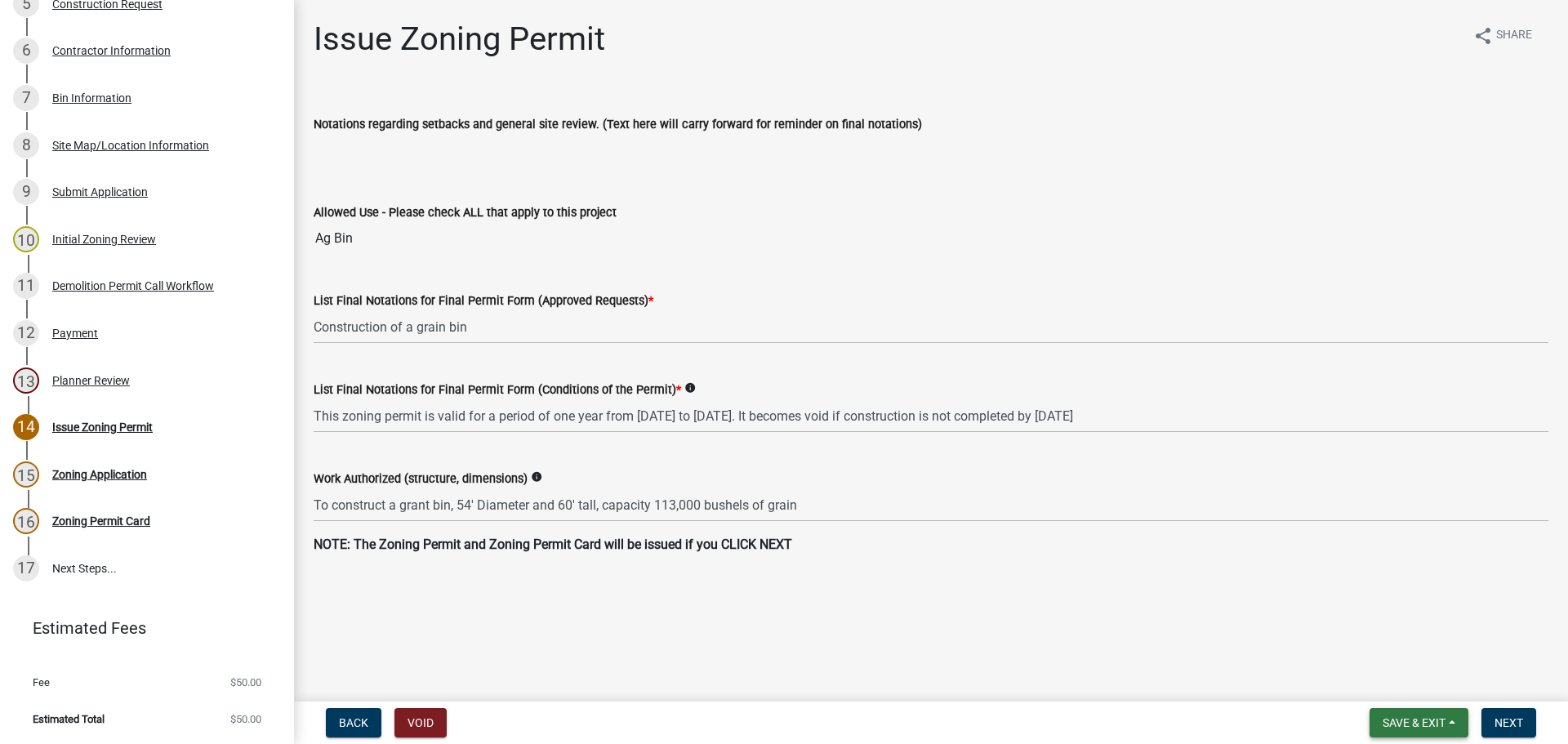
click at [1208, 535] on span "Save & Exit" at bounding box center [1413, 722] width 63 height 13
click at [1208, 535] on div "Back Void Save & Exit Save Save & Exit Next" at bounding box center [930, 723] width 1247 height 30
click at [1208, 535] on span "Next" at bounding box center [1508, 722] width 29 height 13
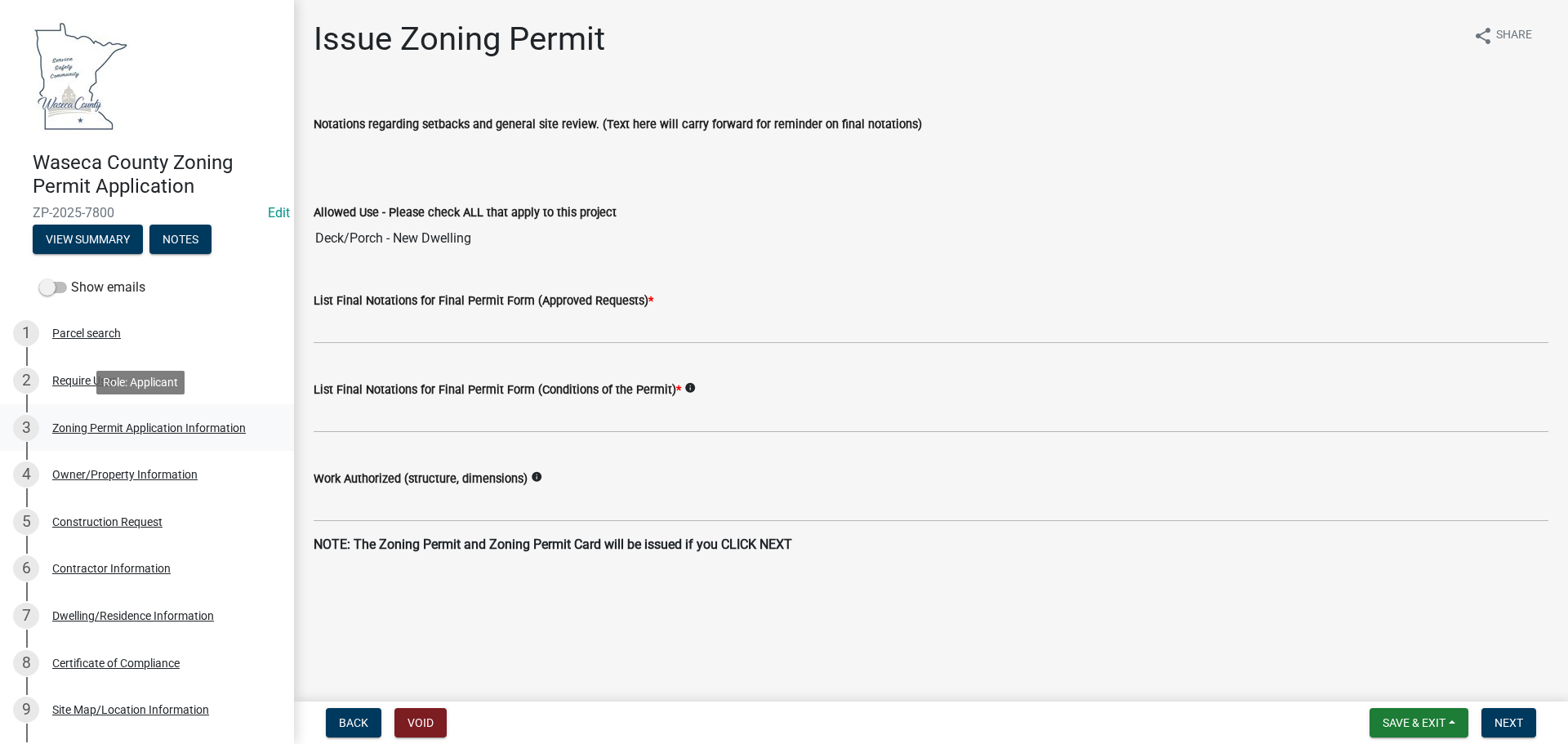
click at [111, 422] on div "Zoning Permit Application Information" at bounding box center [148, 427] width 193 height 11
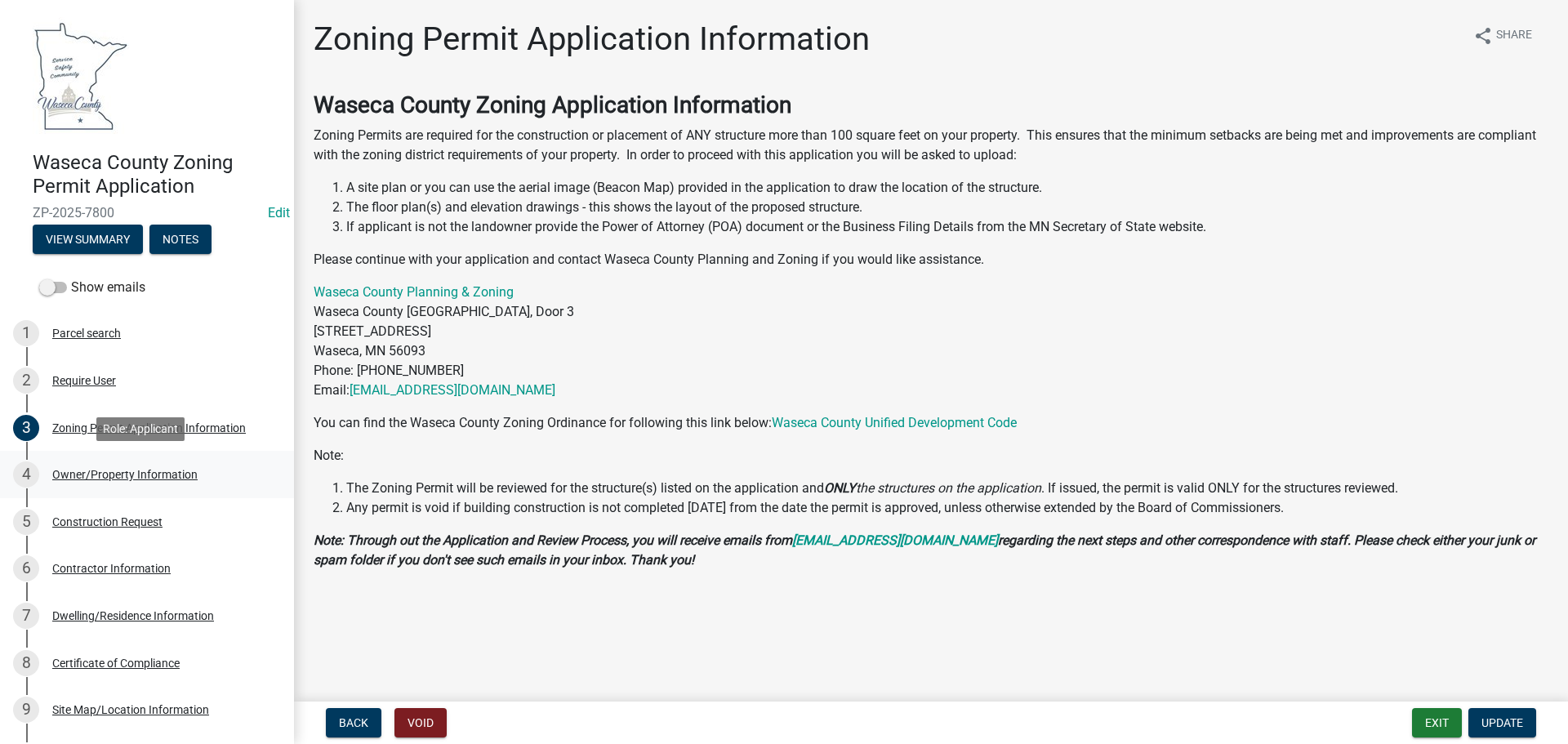
click at [120, 470] on div "Owner/Property Information" at bounding box center [124, 474] width 145 height 11
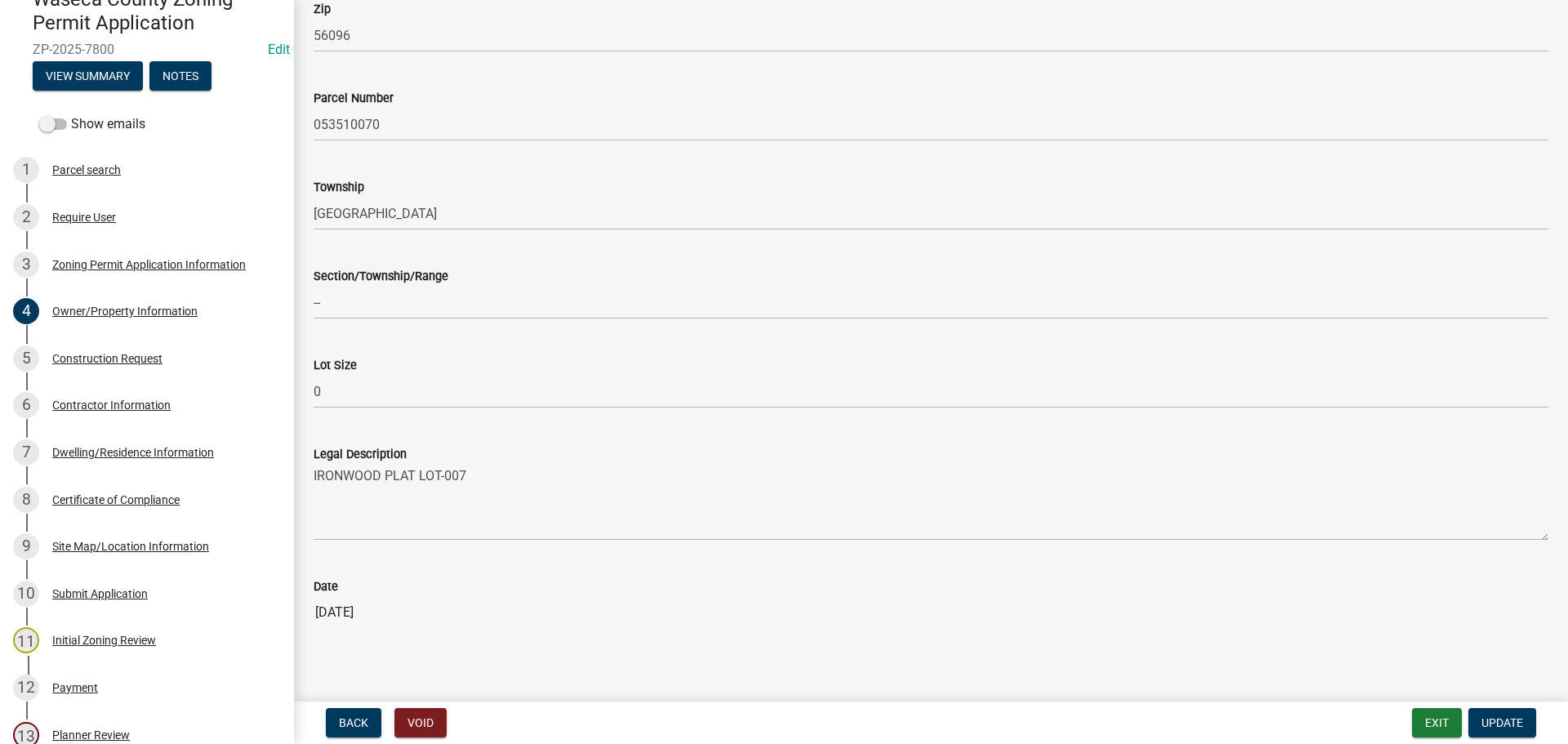
scroll to position [1449, 0]
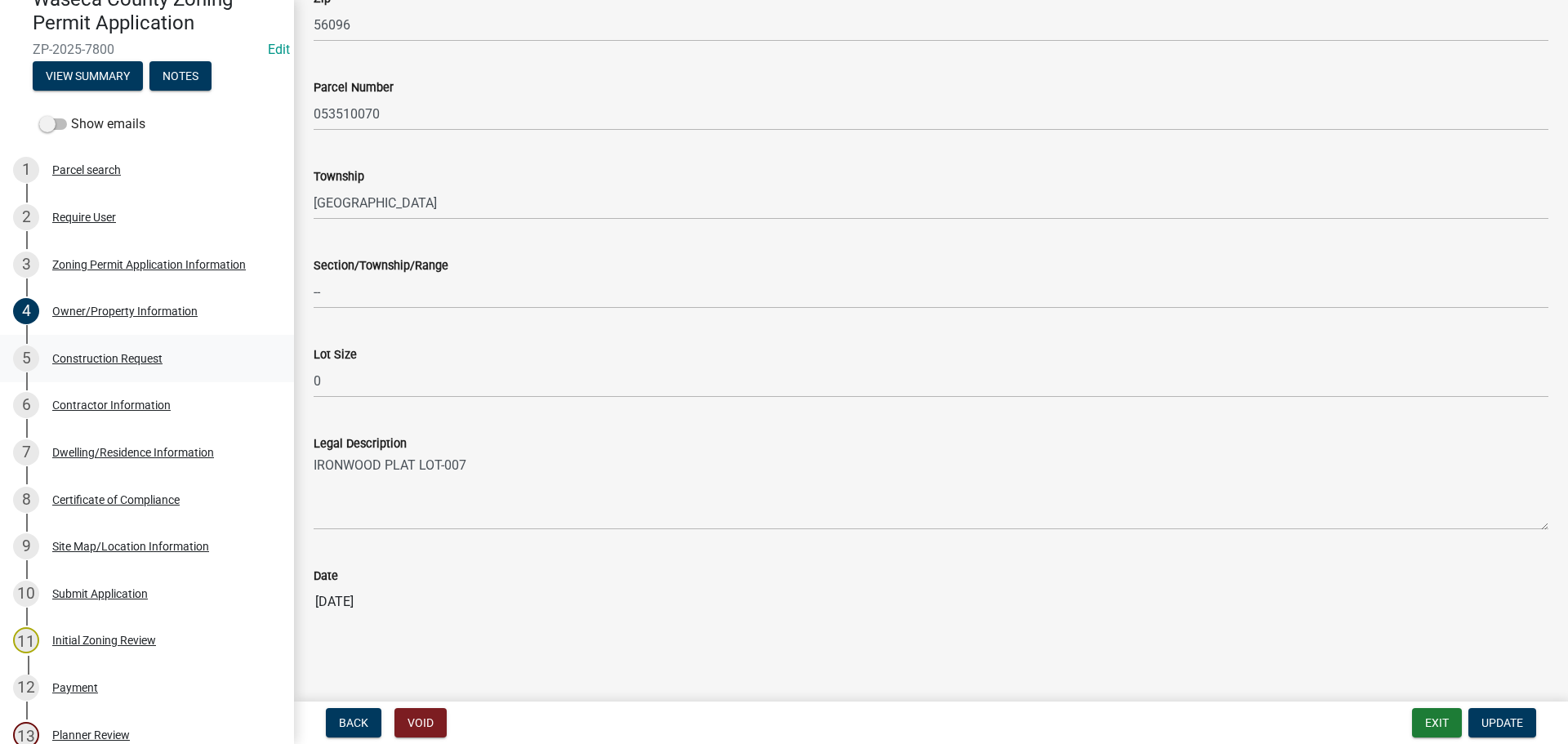
click at [111, 354] on div "Construction Request" at bounding box center [107, 358] width 111 height 11
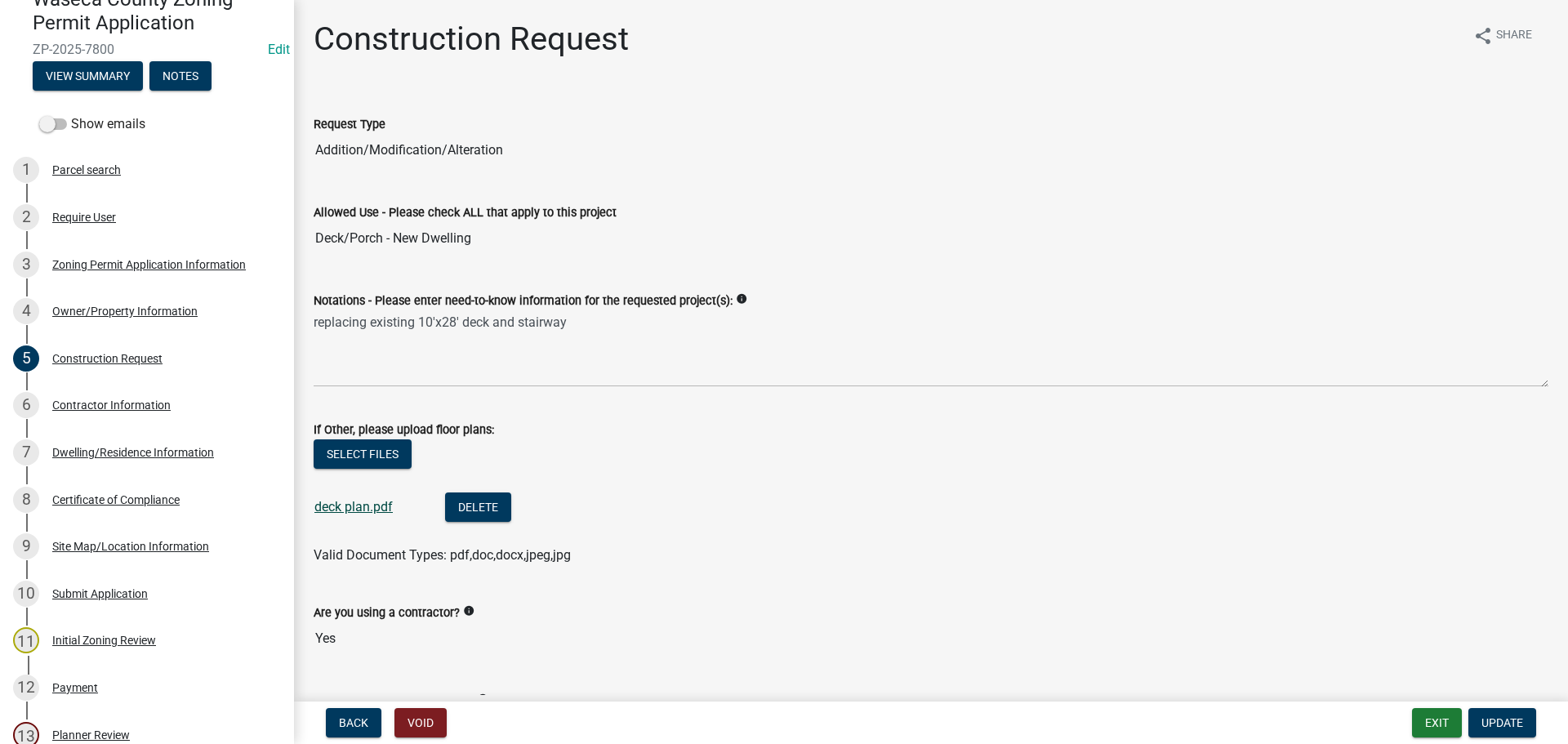
click at [359, 507] on link "deck plan.pdf" at bounding box center [353, 507] width 79 height 16
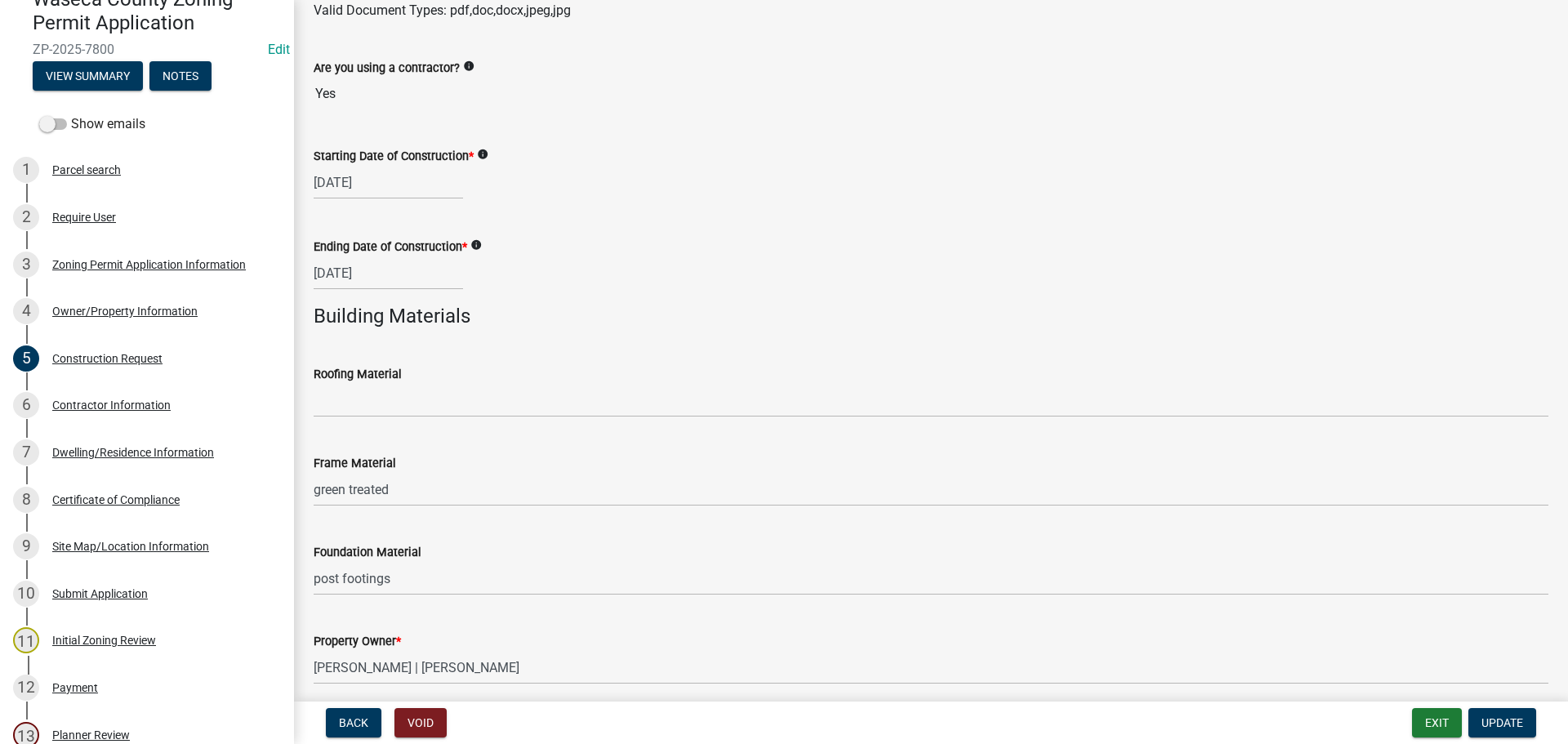
scroll to position [611, 0]
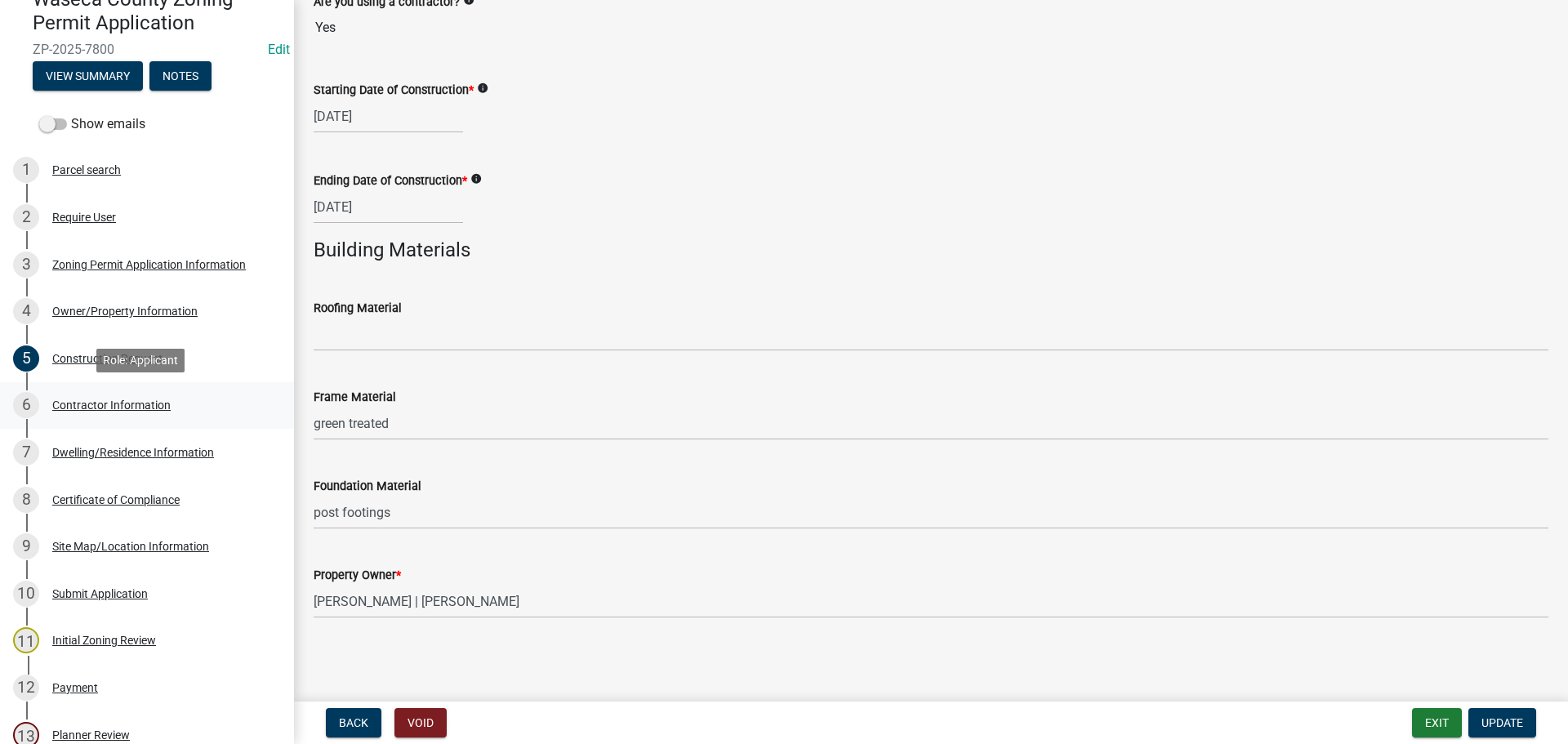
click at [127, 404] on div "Contractor Information" at bounding box center [111, 404] width 118 height 11
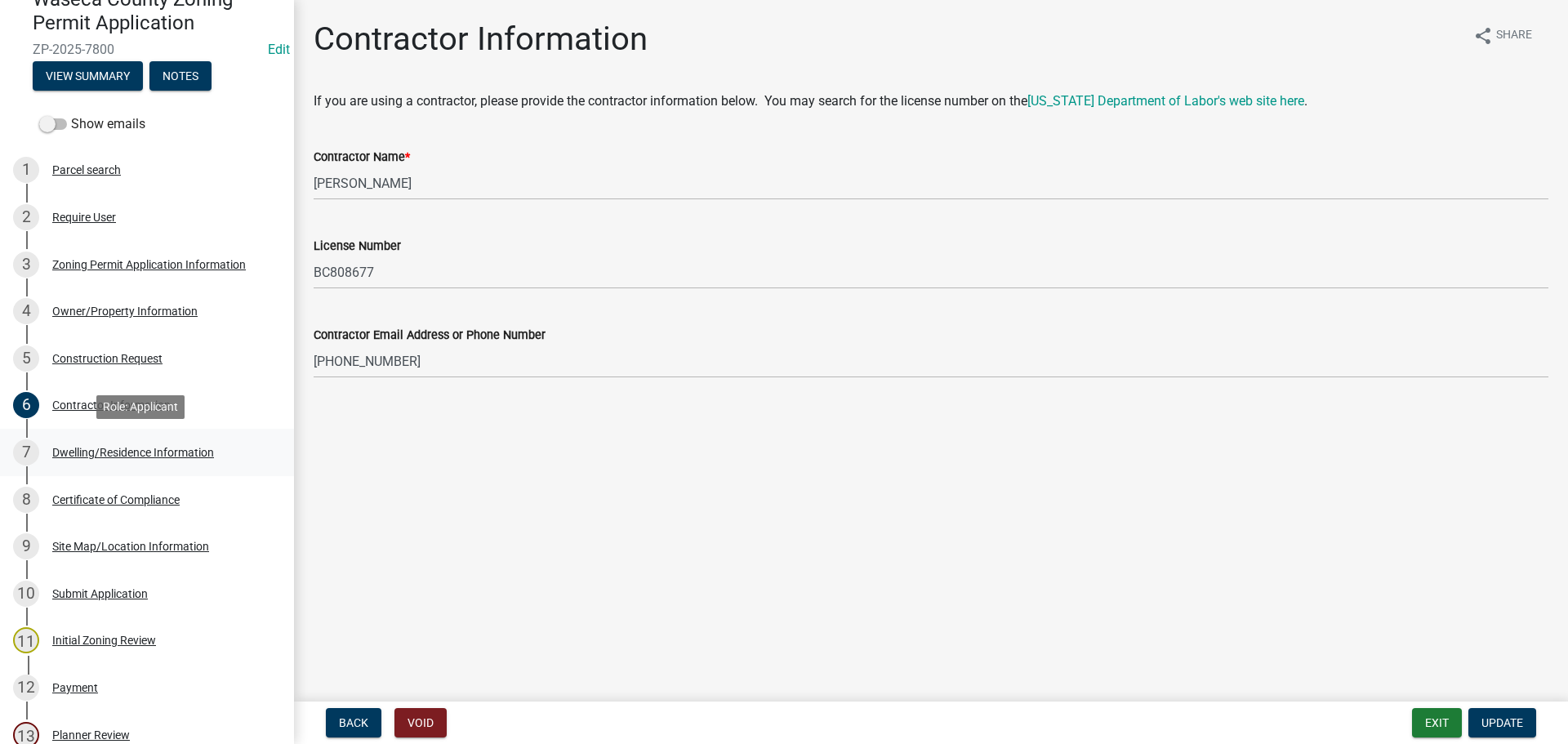
click at [118, 449] on div "Dwelling/Residence Information" at bounding box center [132, 452] width 161 height 11
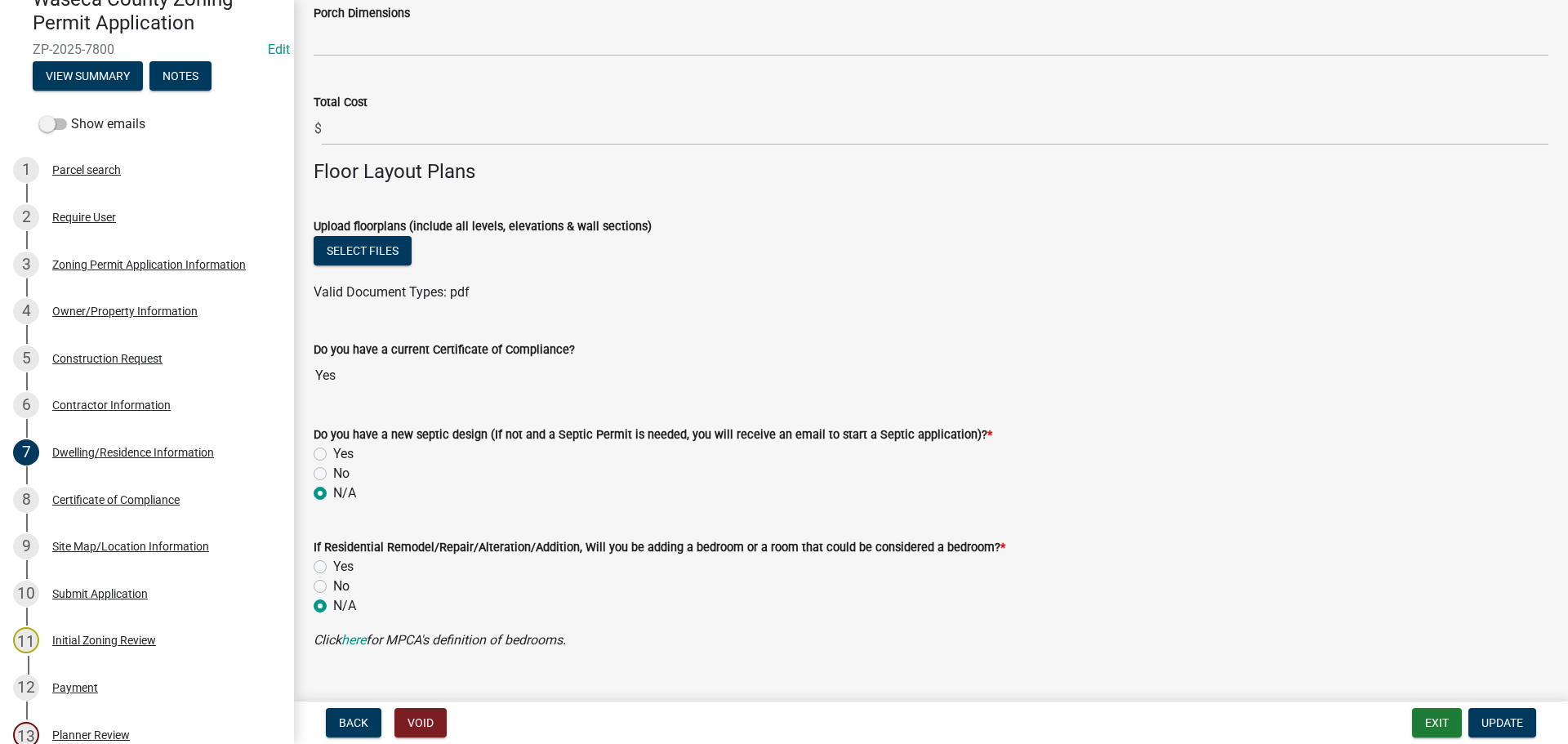
scroll to position [1297, 0]
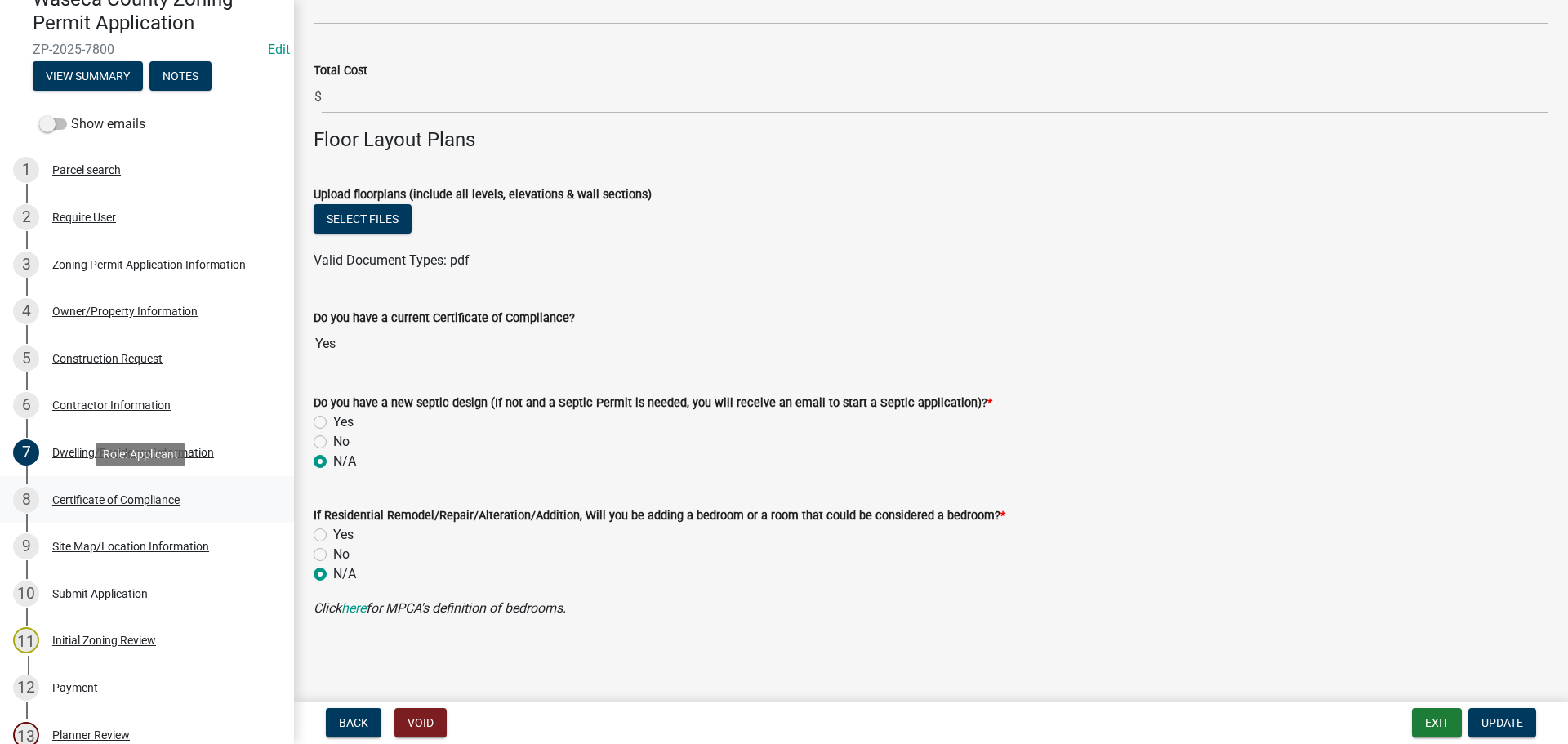
click at [113, 499] on div "Certificate of Compliance" at bounding box center [115, 499] width 127 height 11
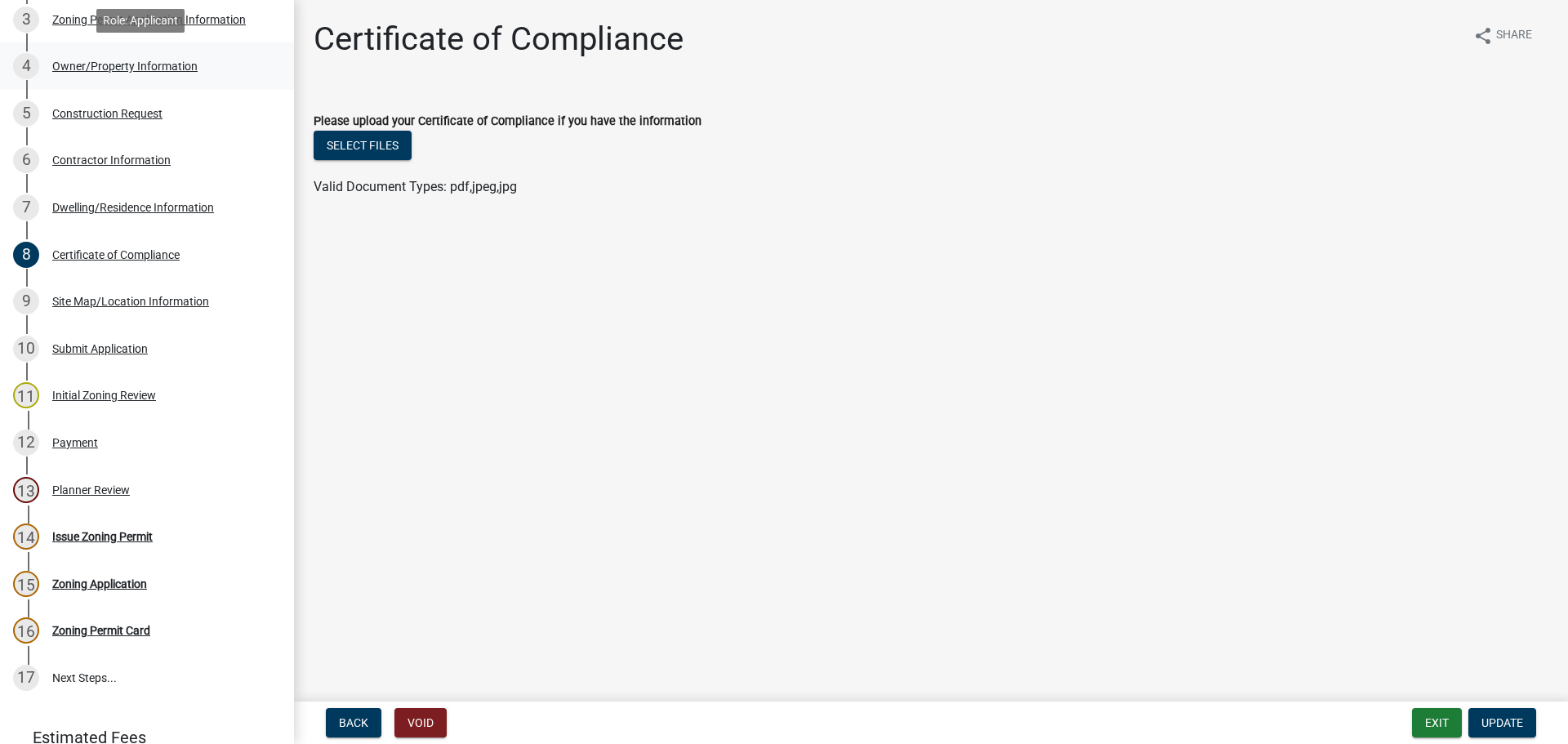
scroll to position [490, 0]
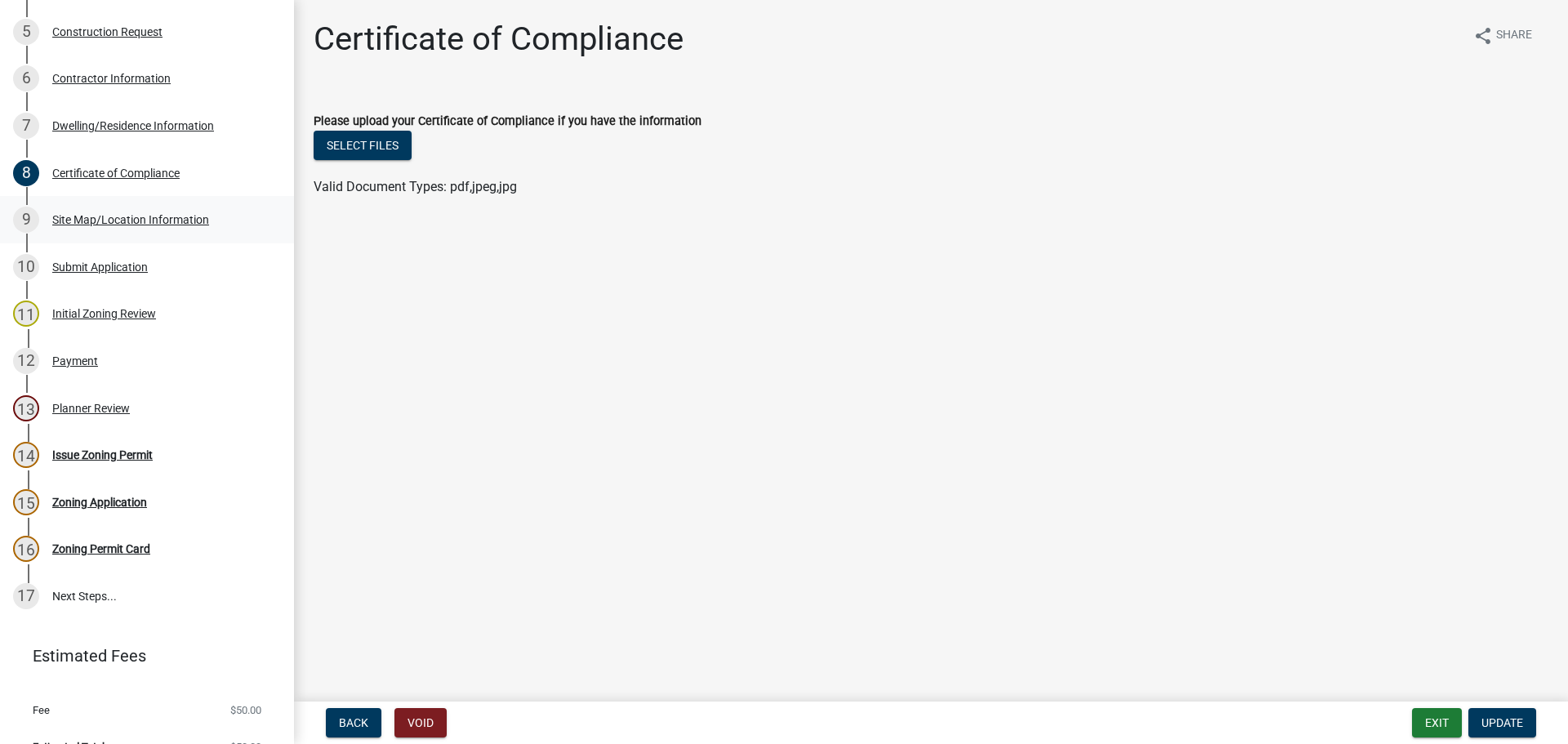
click at [120, 218] on div "Site Map/Location Information" at bounding box center [129, 219] width 156 height 11
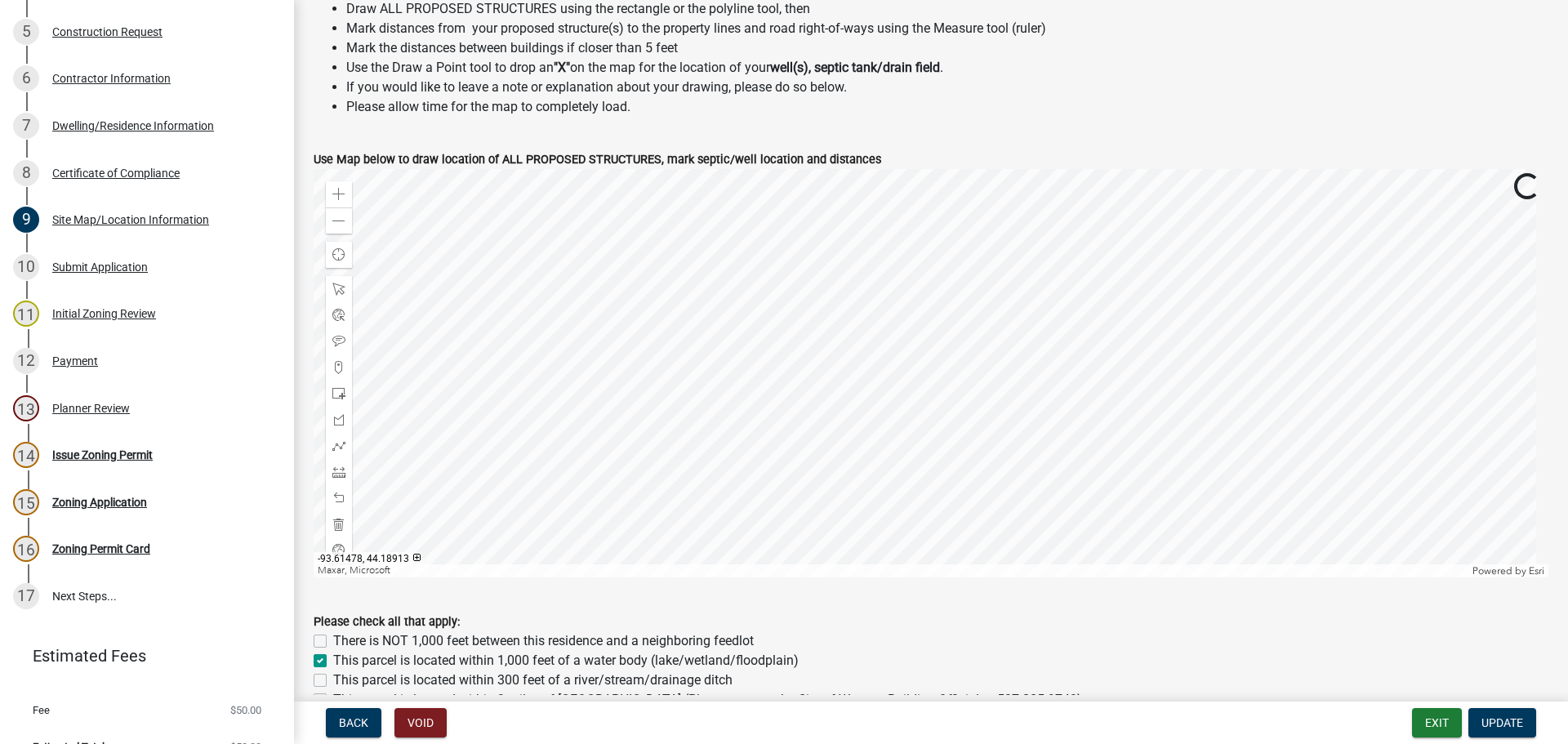
scroll to position [653, 0]
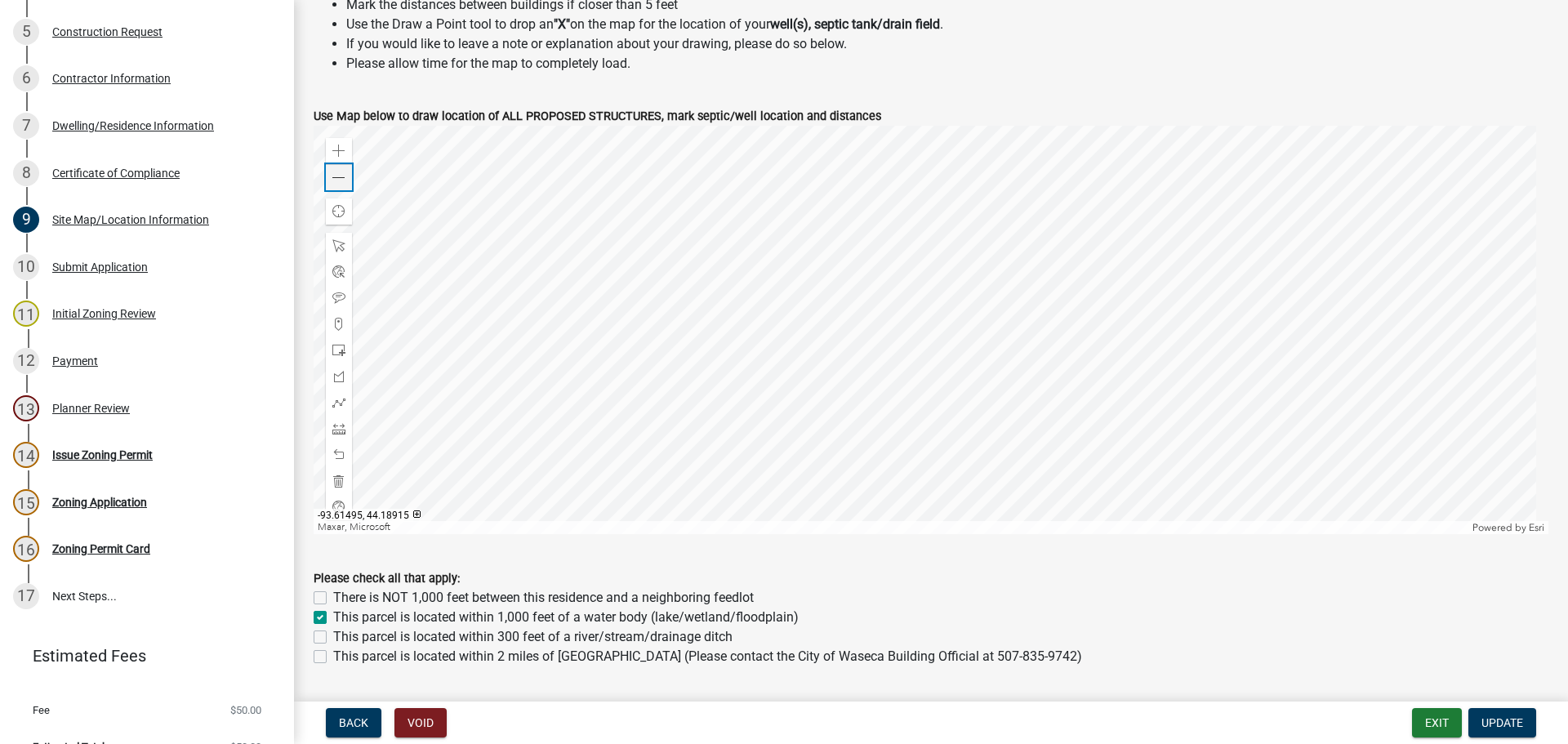
click at [339, 177] on span at bounding box center [338, 177] width 13 height 13
click at [116, 264] on div "Submit Application" at bounding box center [100, 266] width 96 height 11
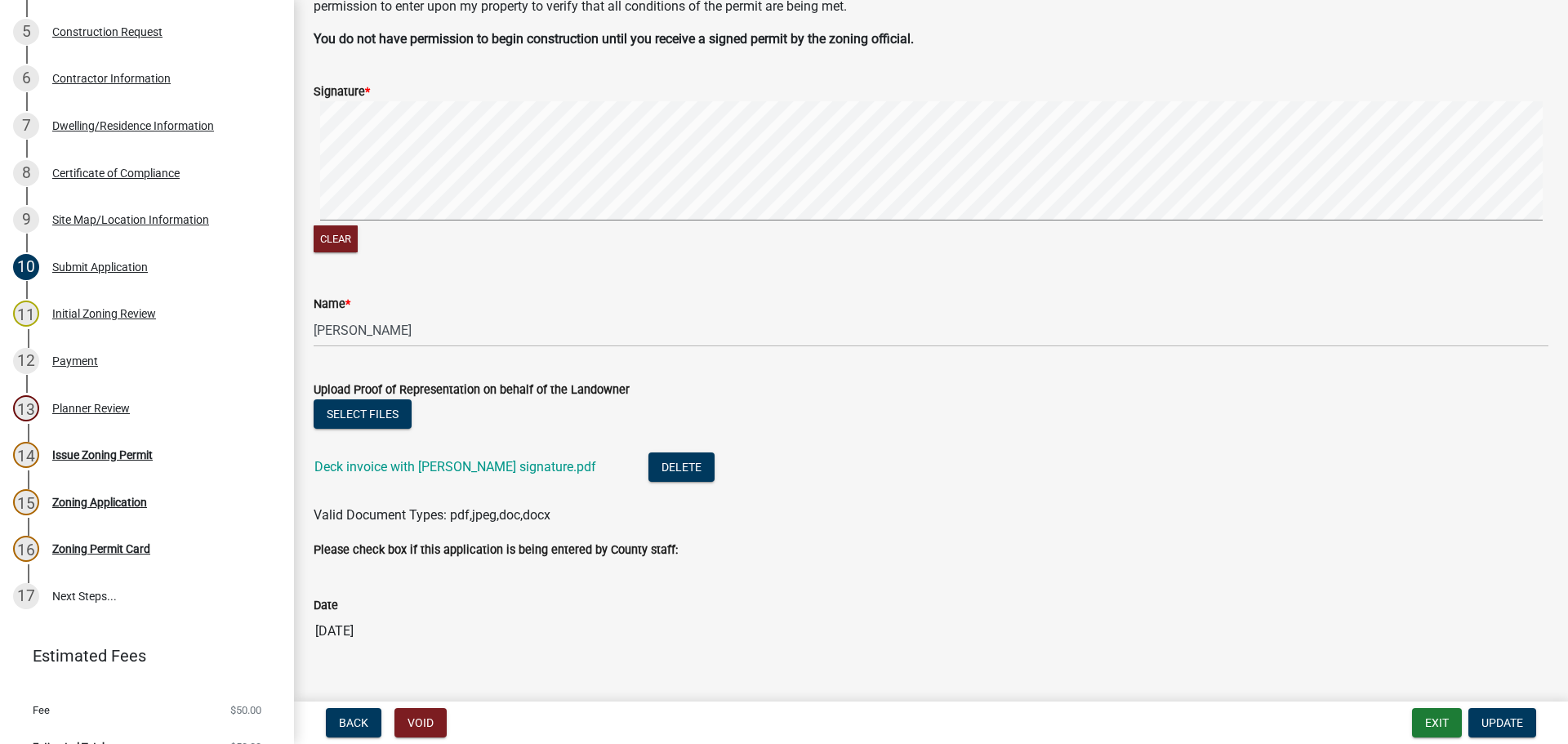
scroll to position [163, 0]
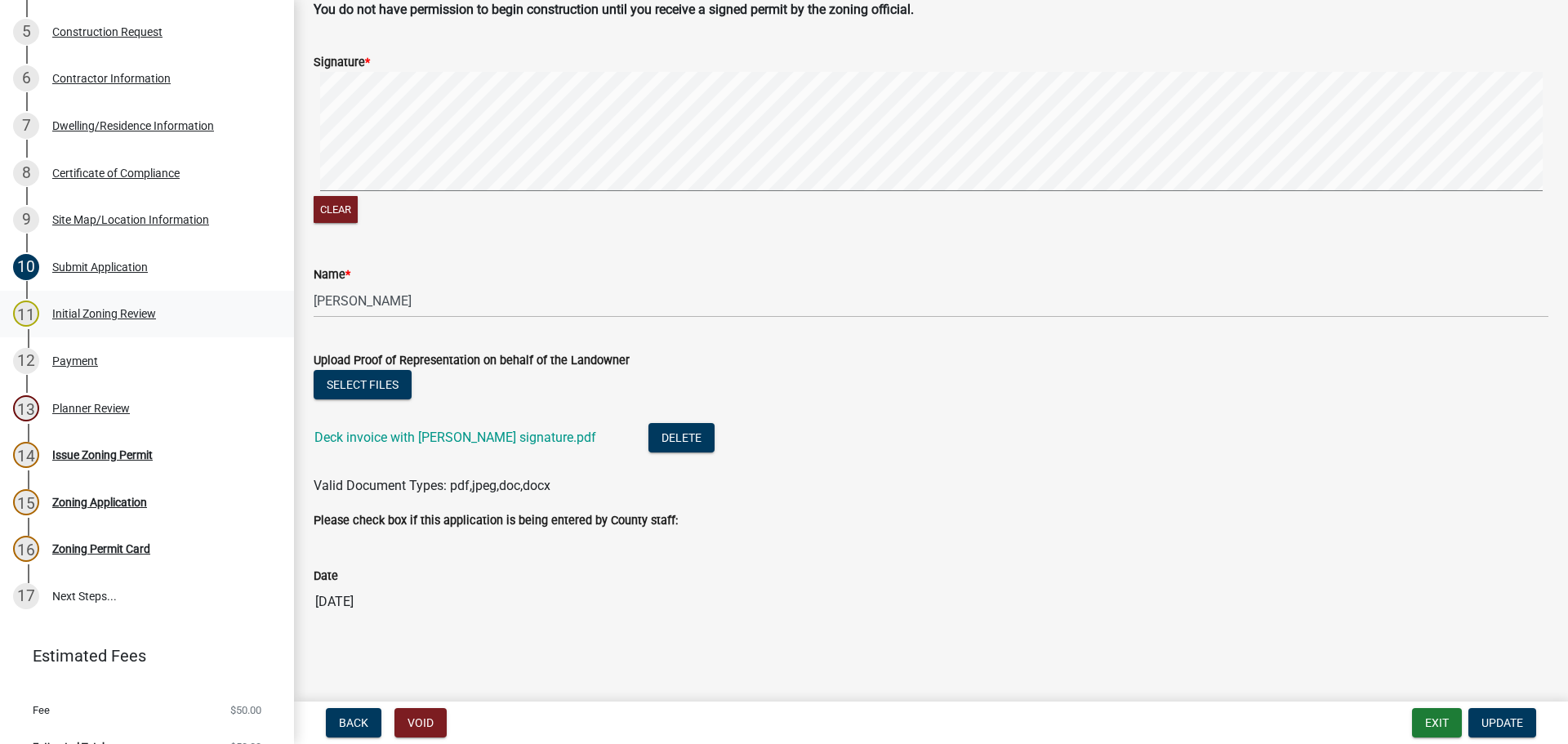
click at [102, 311] on div "Initial Zoning Review" at bounding box center [104, 313] width 104 height 11
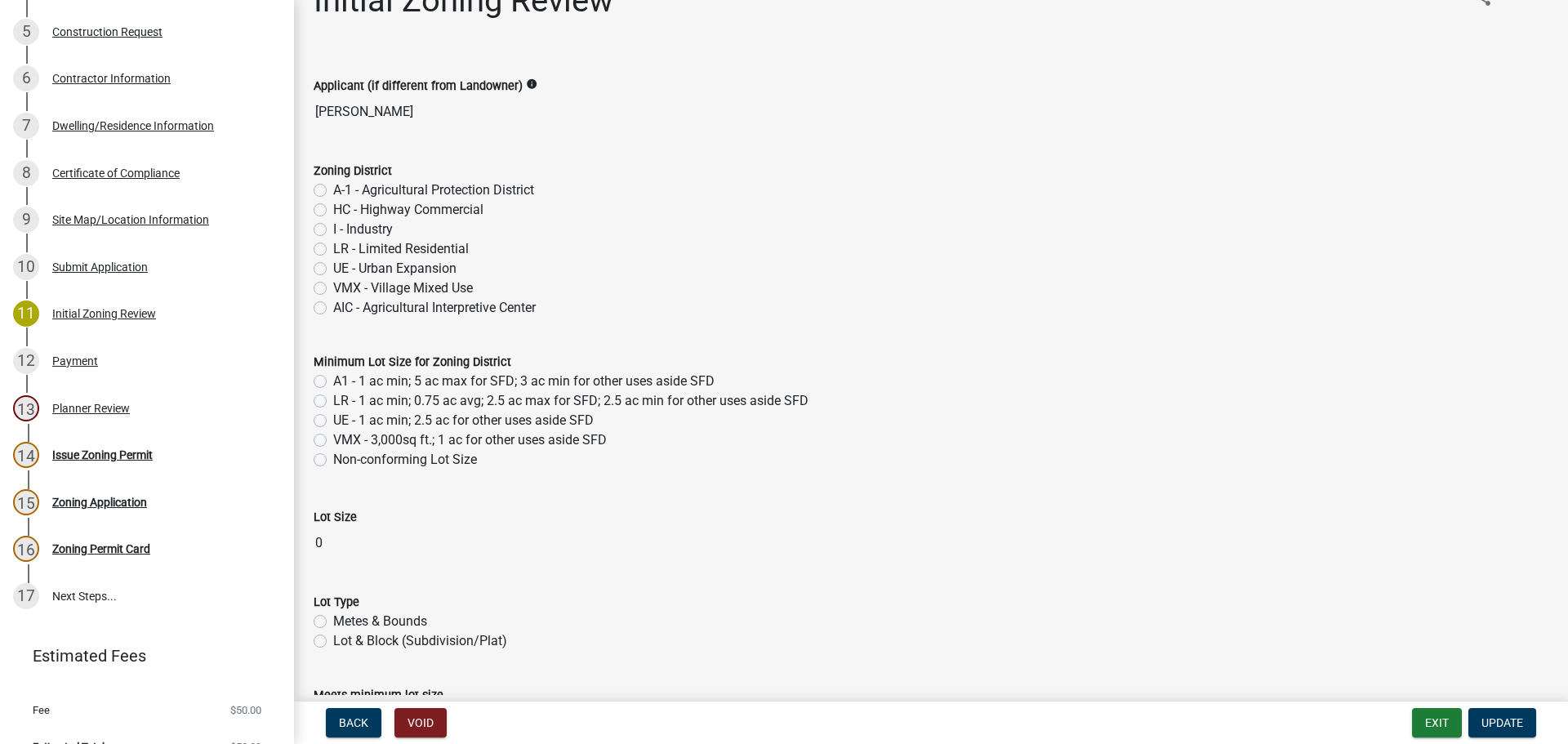
scroll to position [0, 0]
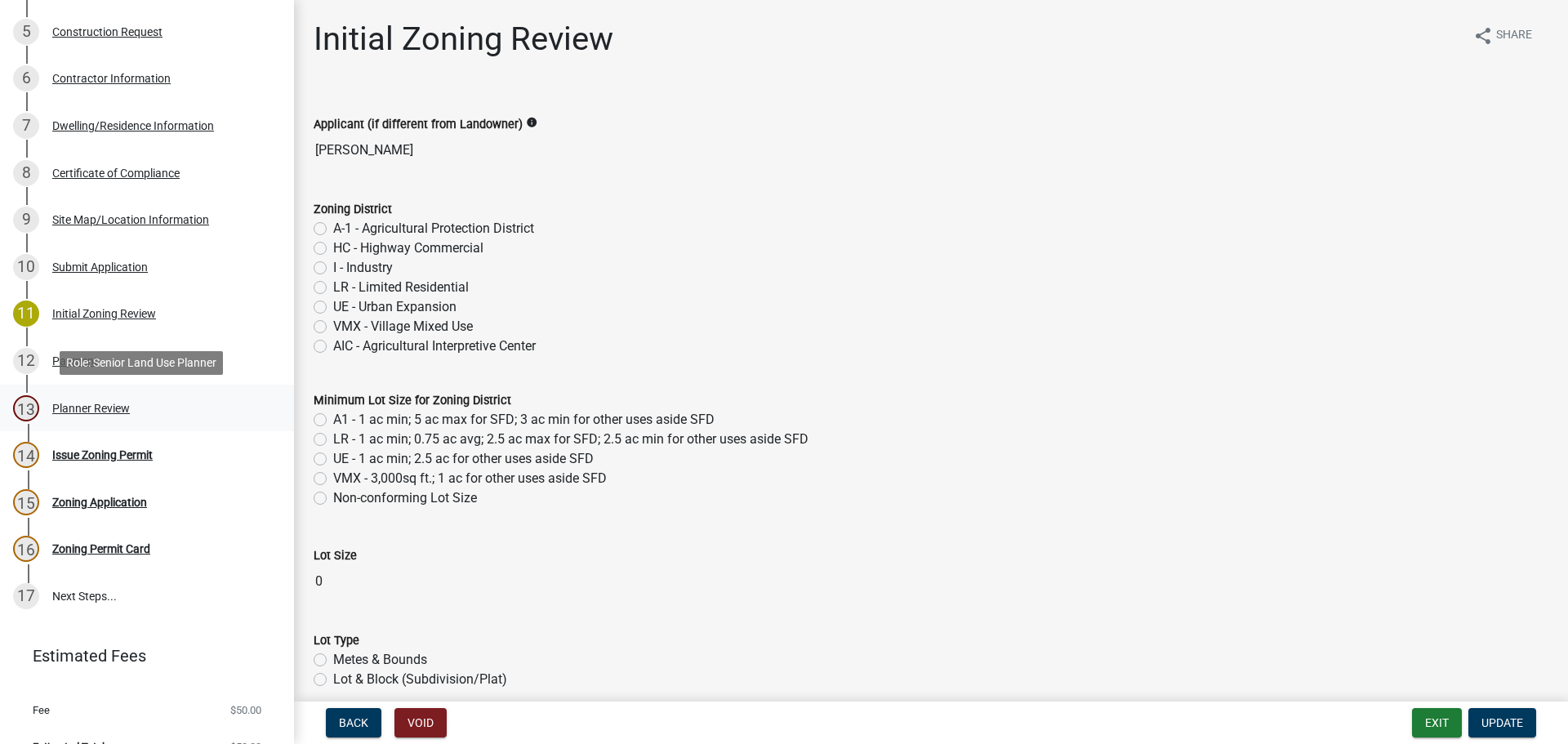
click at [86, 405] on div "Planner Review" at bounding box center [91, 407] width 78 height 11
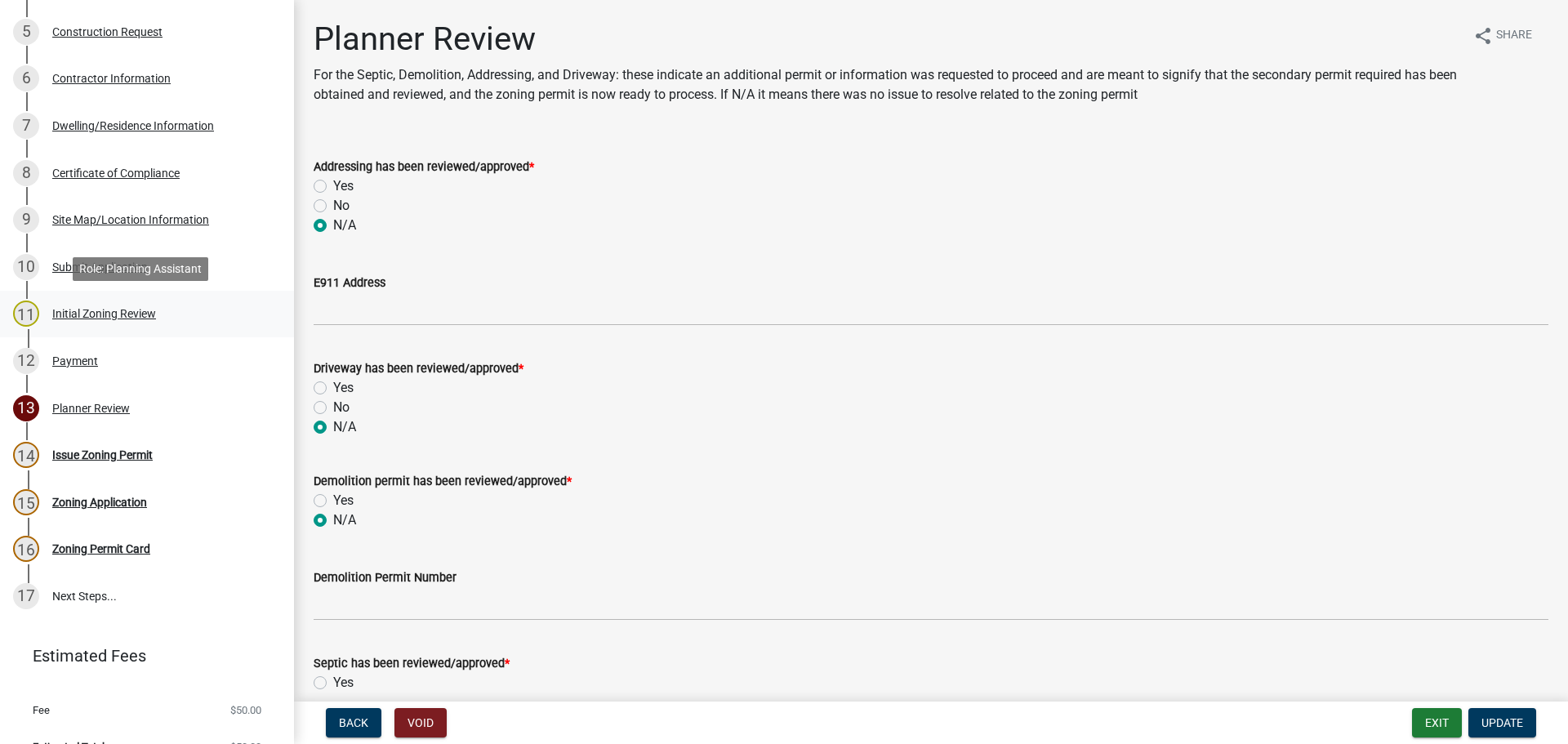
click at [73, 312] on div "Initial Zoning Review" at bounding box center [104, 313] width 104 height 11
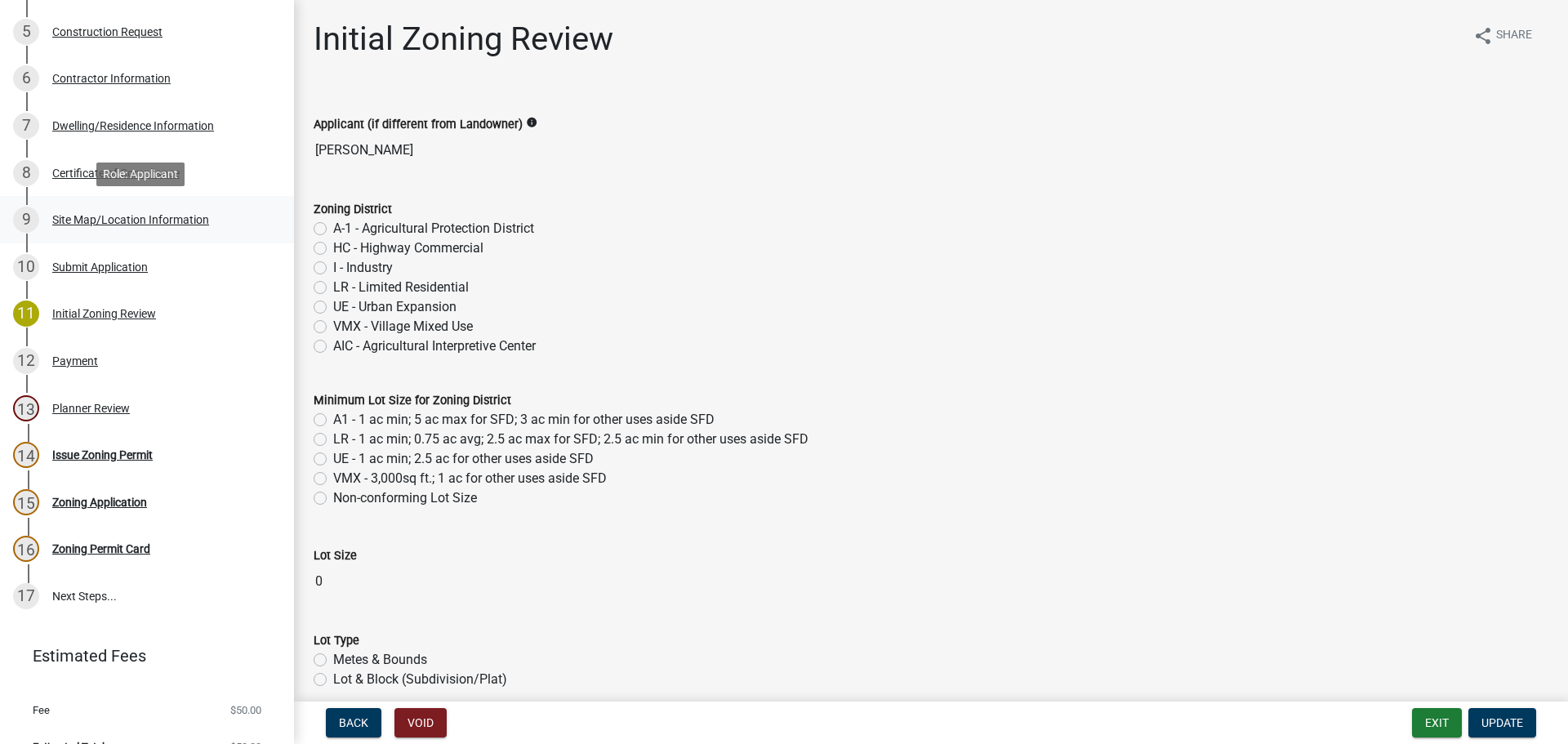
click at [93, 221] on div "Site Map/Location Information" at bounding box center [129, 219] width 156 height 11
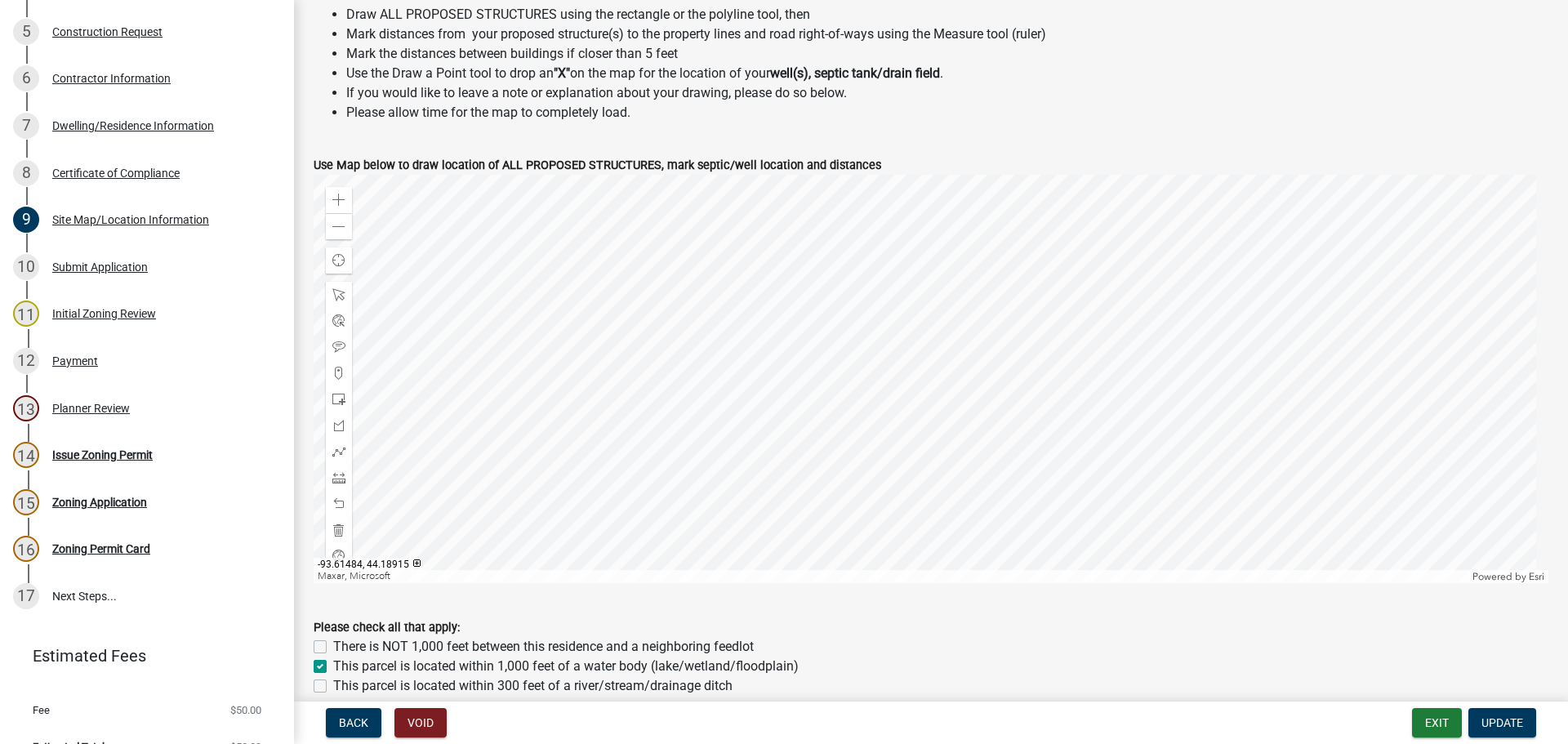
scroll to position [653, 0]
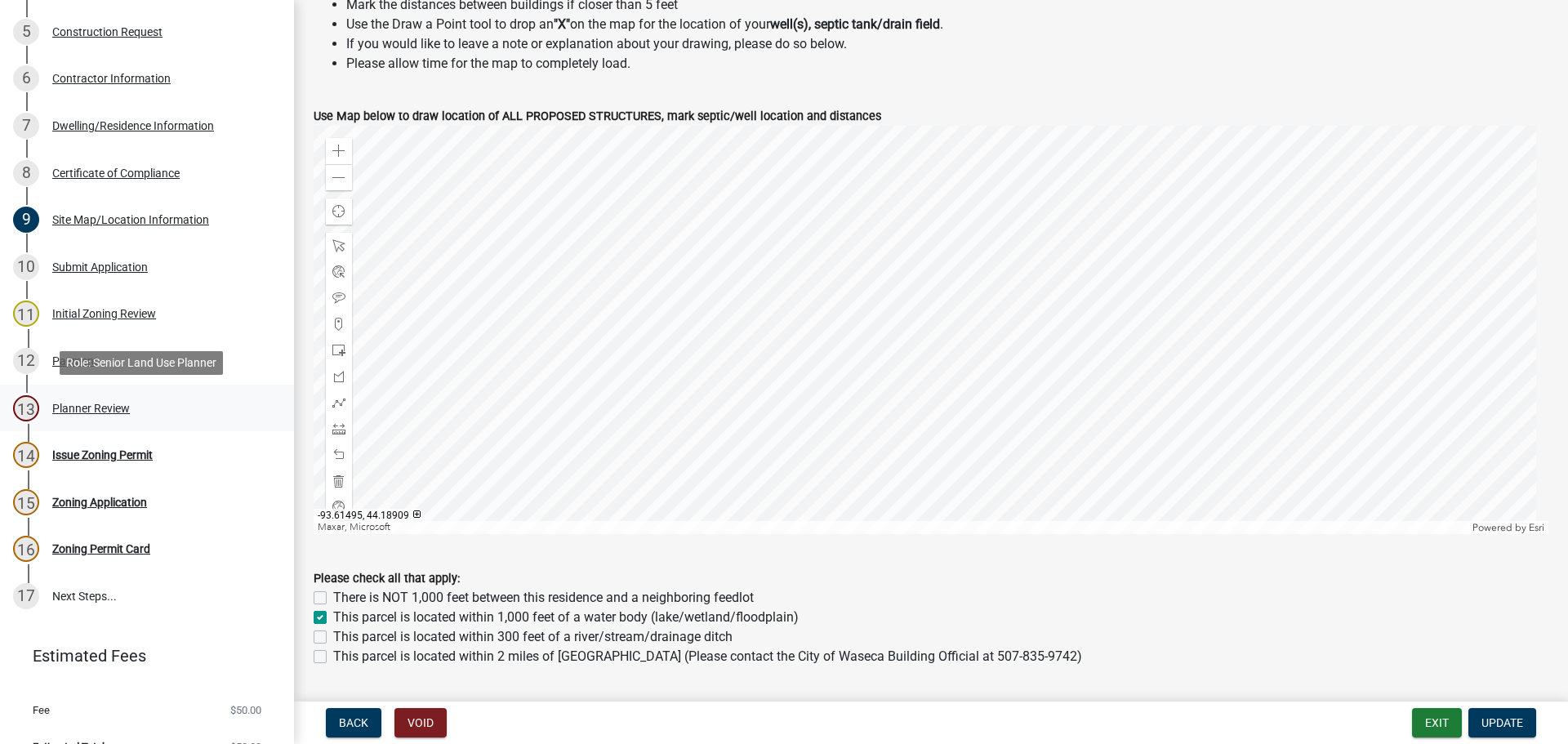
click at [95, 408] on div "Planner Review" at bounding box center [91, 407] width 78 height 11
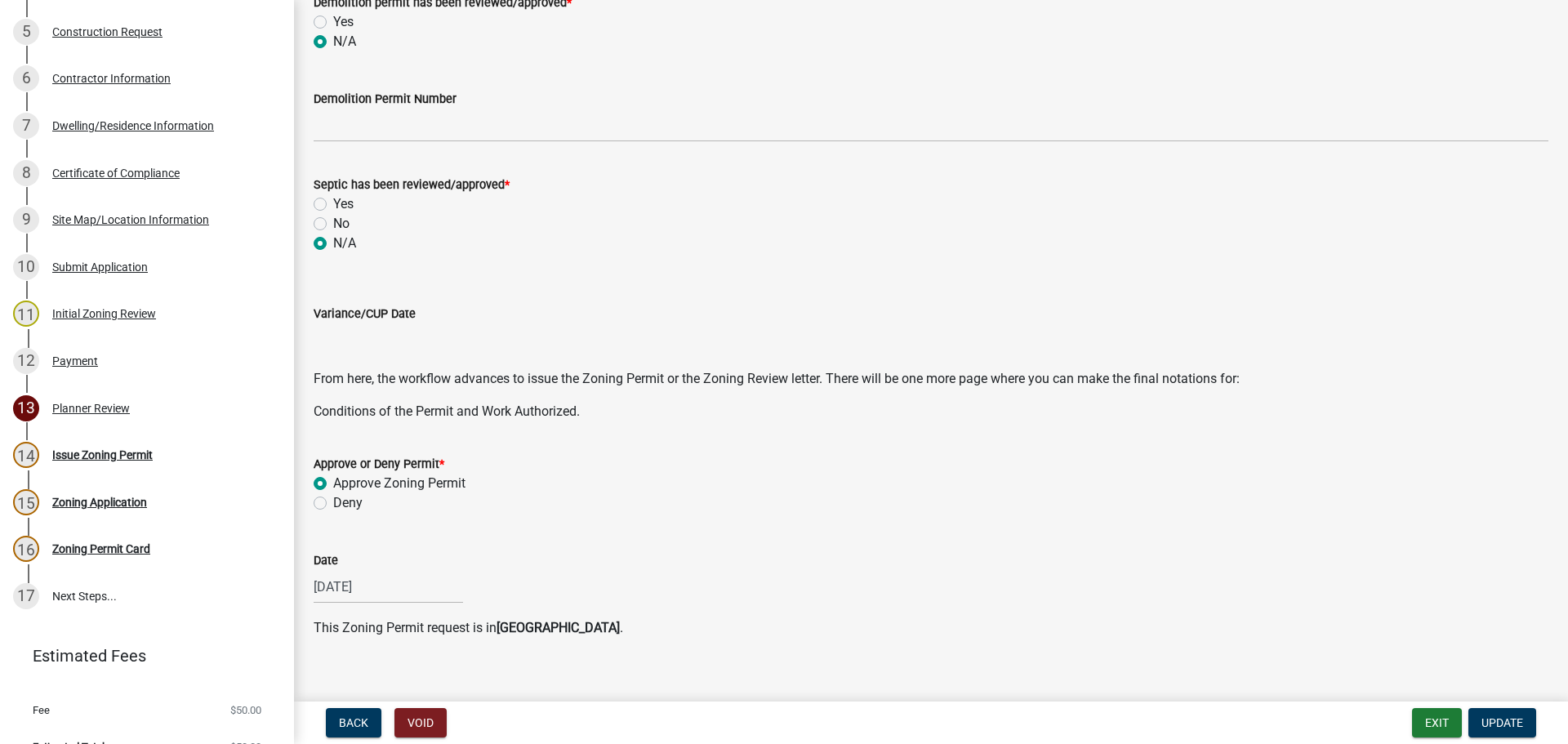
scroll to position [498, 0]
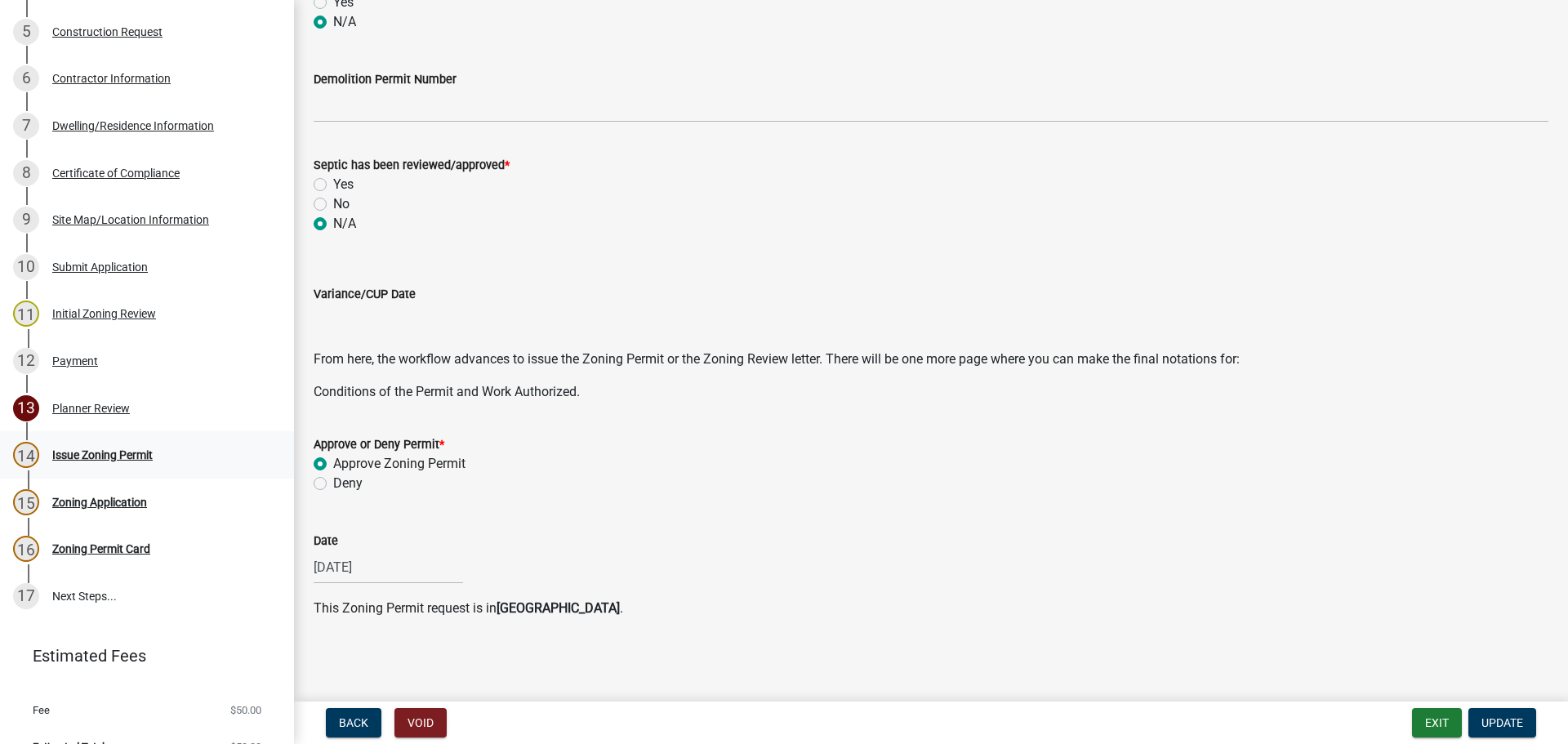
click at [71, 449] on div "Issue Zoning Permit" at bounding box center [102, 454] width 101 height 11
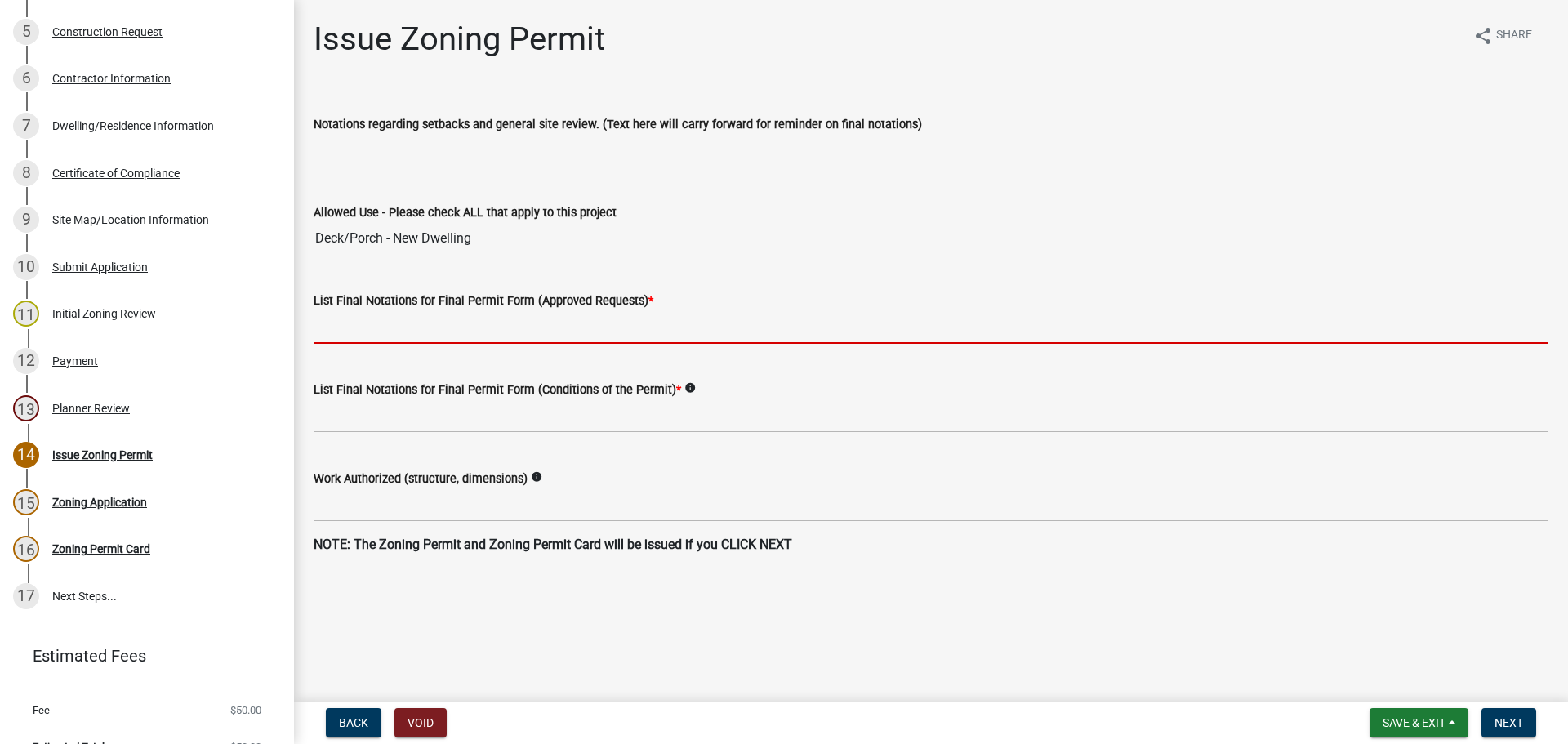
click at [461, 328] on input "List Final Notations for Final Permit Form (Approved Requests) *" at bounding box center [931, 328] width 1234 height 34
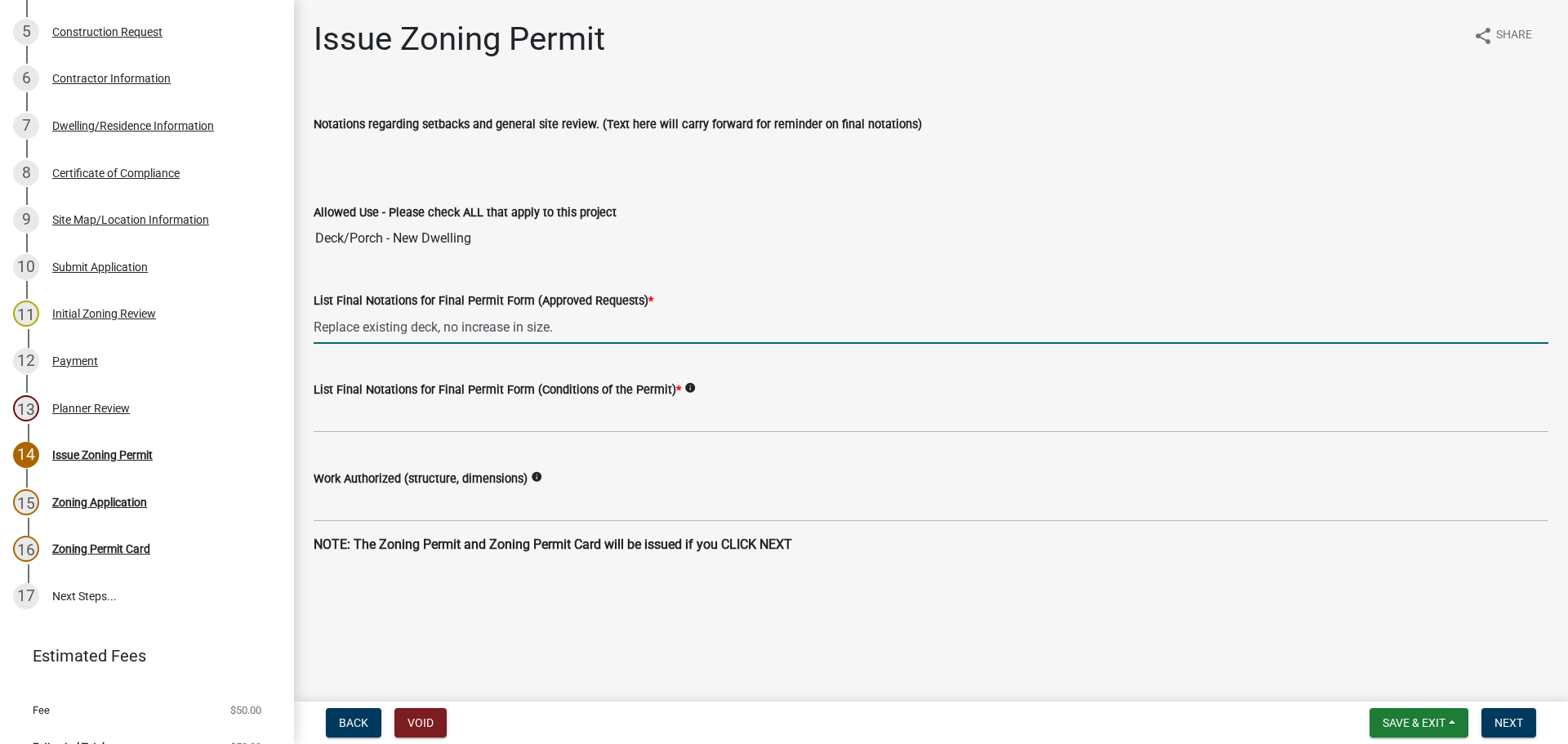
type input "Replace existing deck, no increase in size."
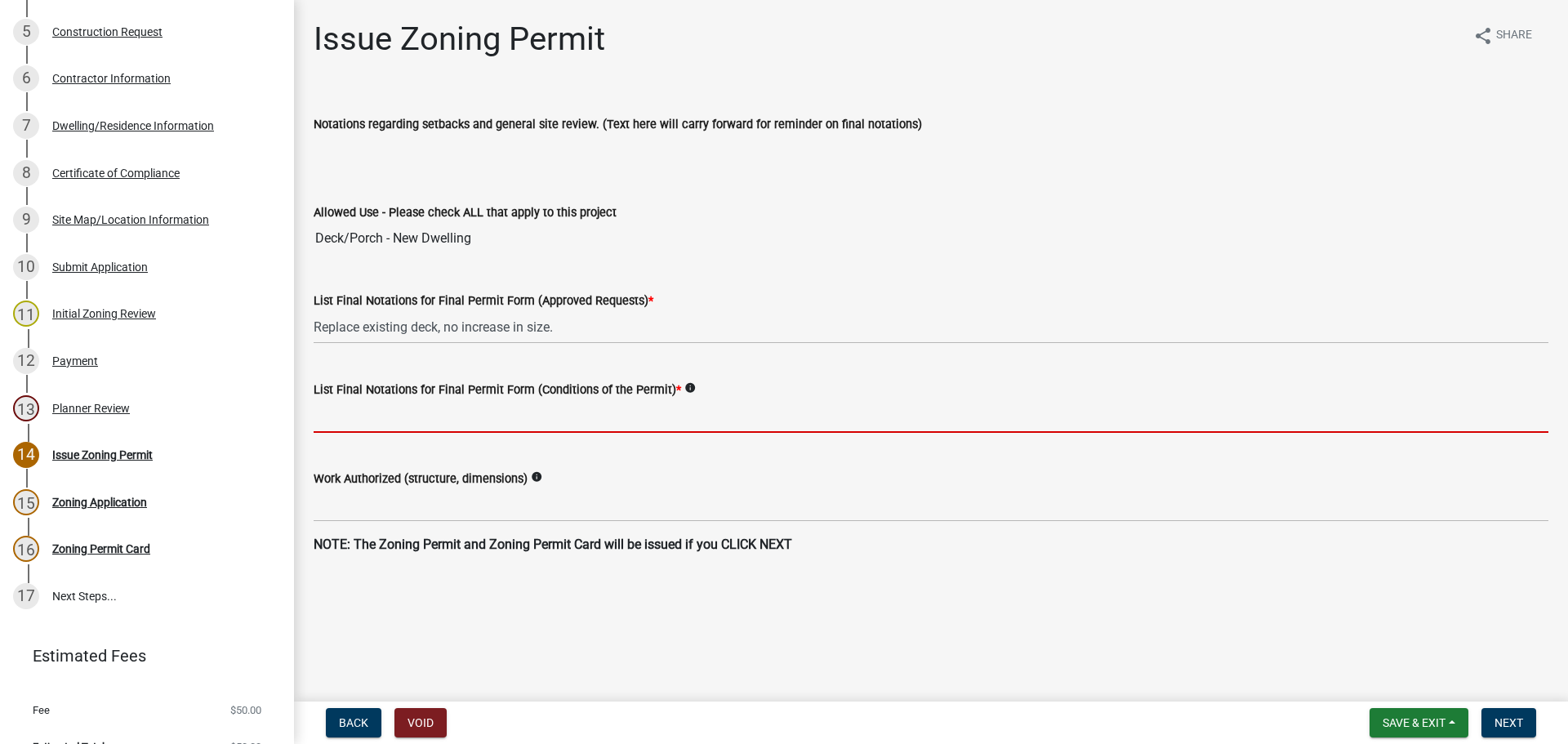
click at [482, 416] on input "List Final Notations for Final Permit Form (Conditions of the Permit) *" at bounding box center [931, 416] width 1234 height 34
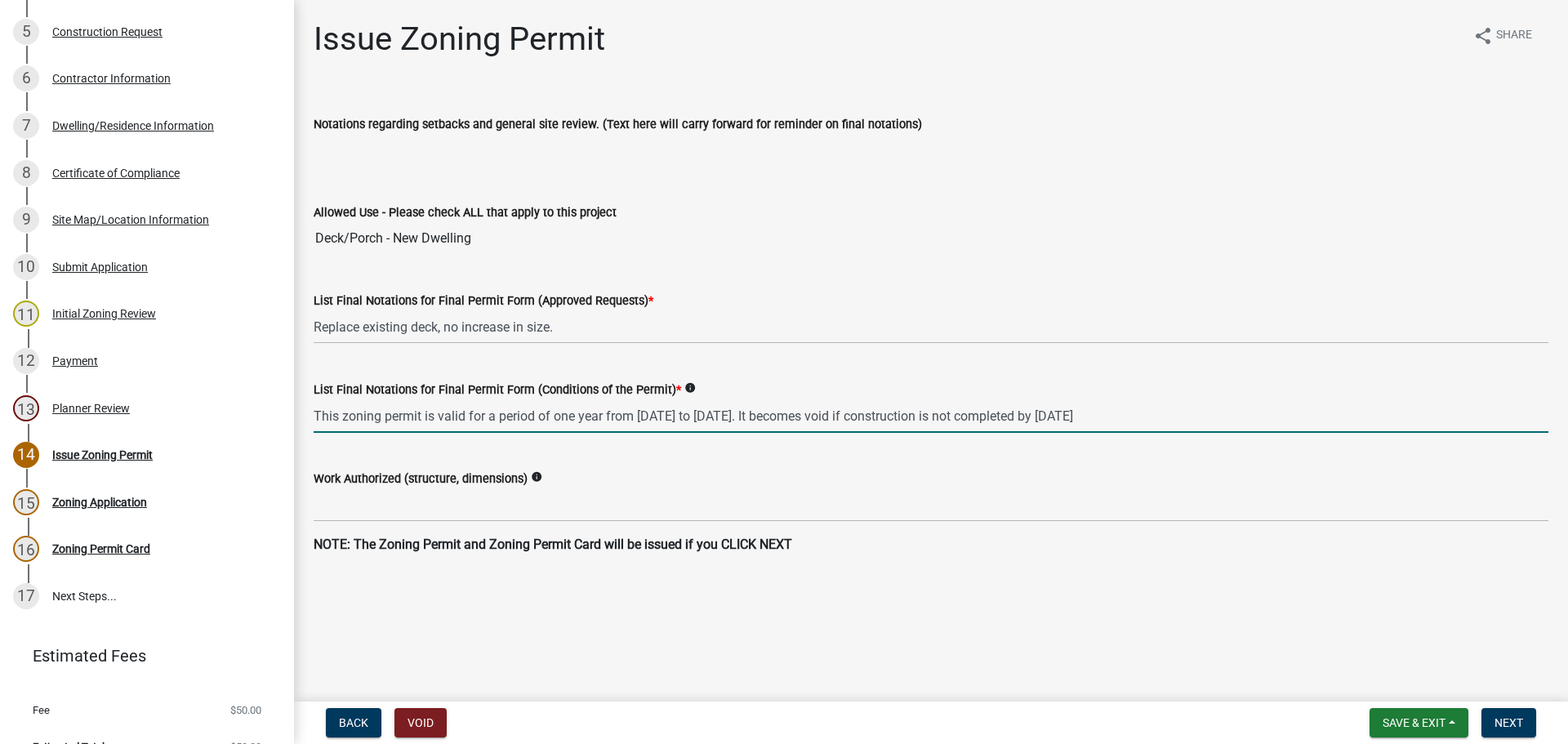
click at [679, 414] on input "This zoning permit is valid for a period of one year from August 6, 2025 to Aug…" at bounding box center [931, 416] width 1234 height 34
type input "This zoning permit is valid for a period of one year from [DATE] to [DATE]. It …"
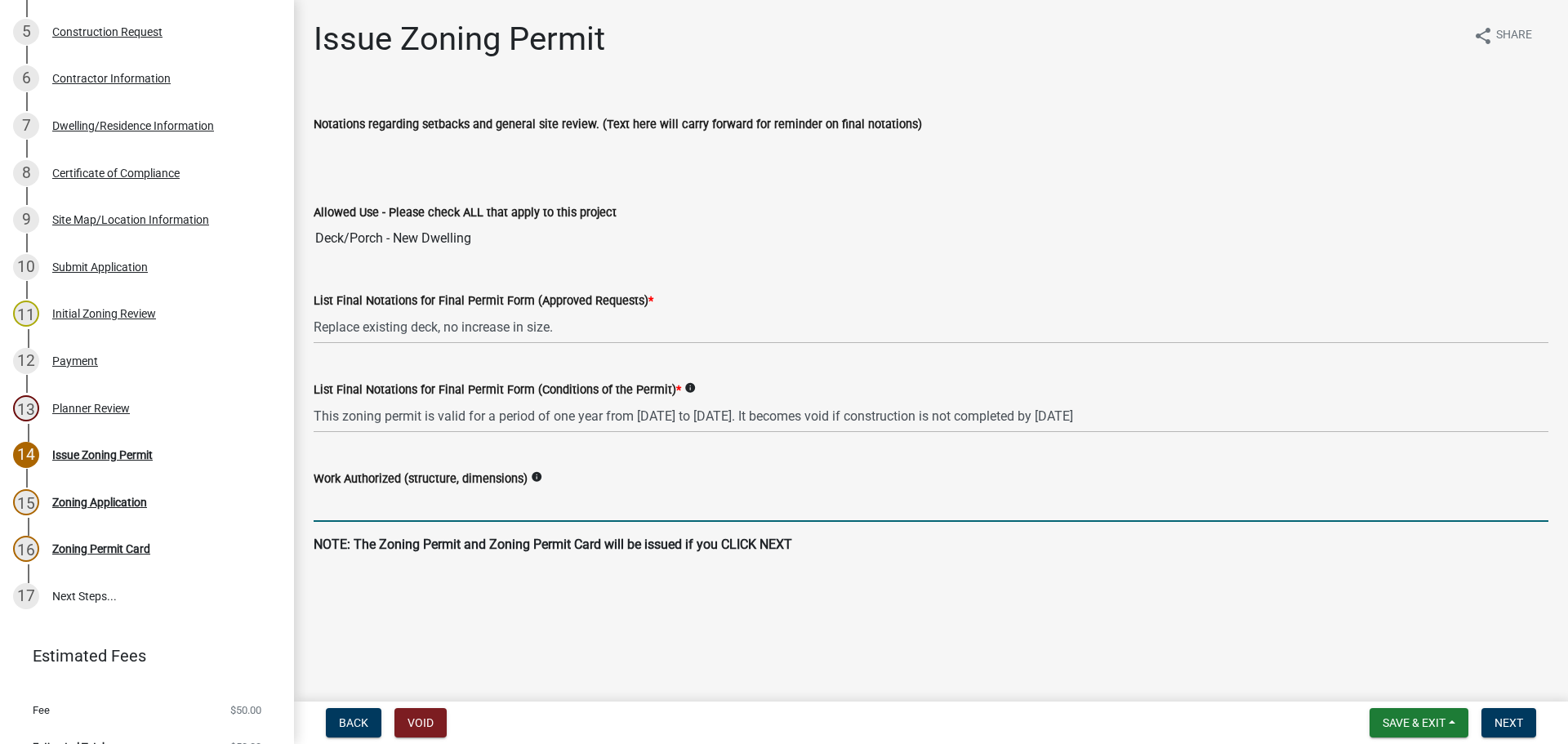
click at [628, 502] on input "Work Authorized (structure, dimensions)" at bounding box center [931, 505] width 1234 height 34
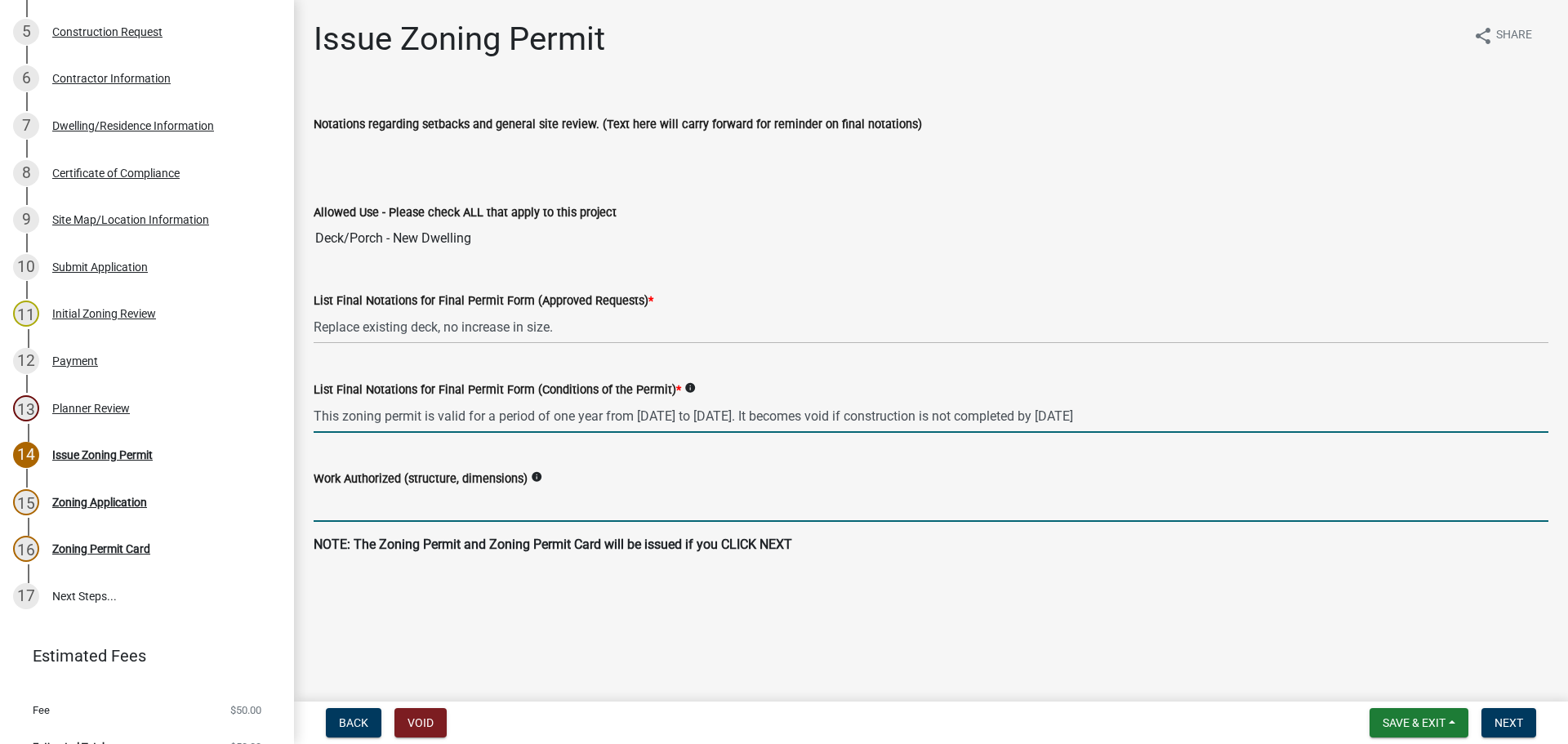
click at [1268, 411] on input "This zoning permit is valid for a period of one year from [DATE] to [DATE]. It …" at bounding box center [931, 416] width 1234 height 34
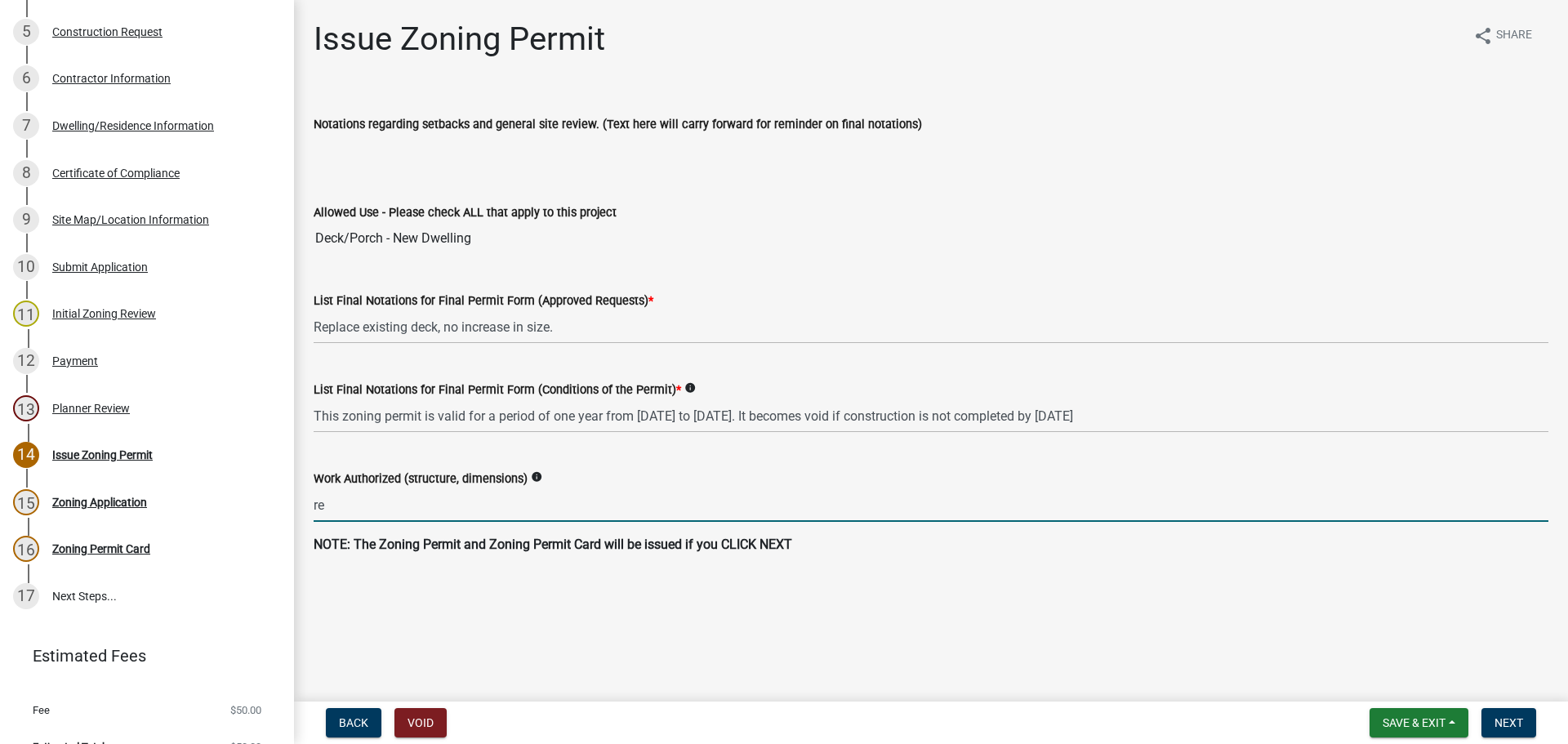
type input "r"
type input "Replace existing deck and stairway, 10'x28'"
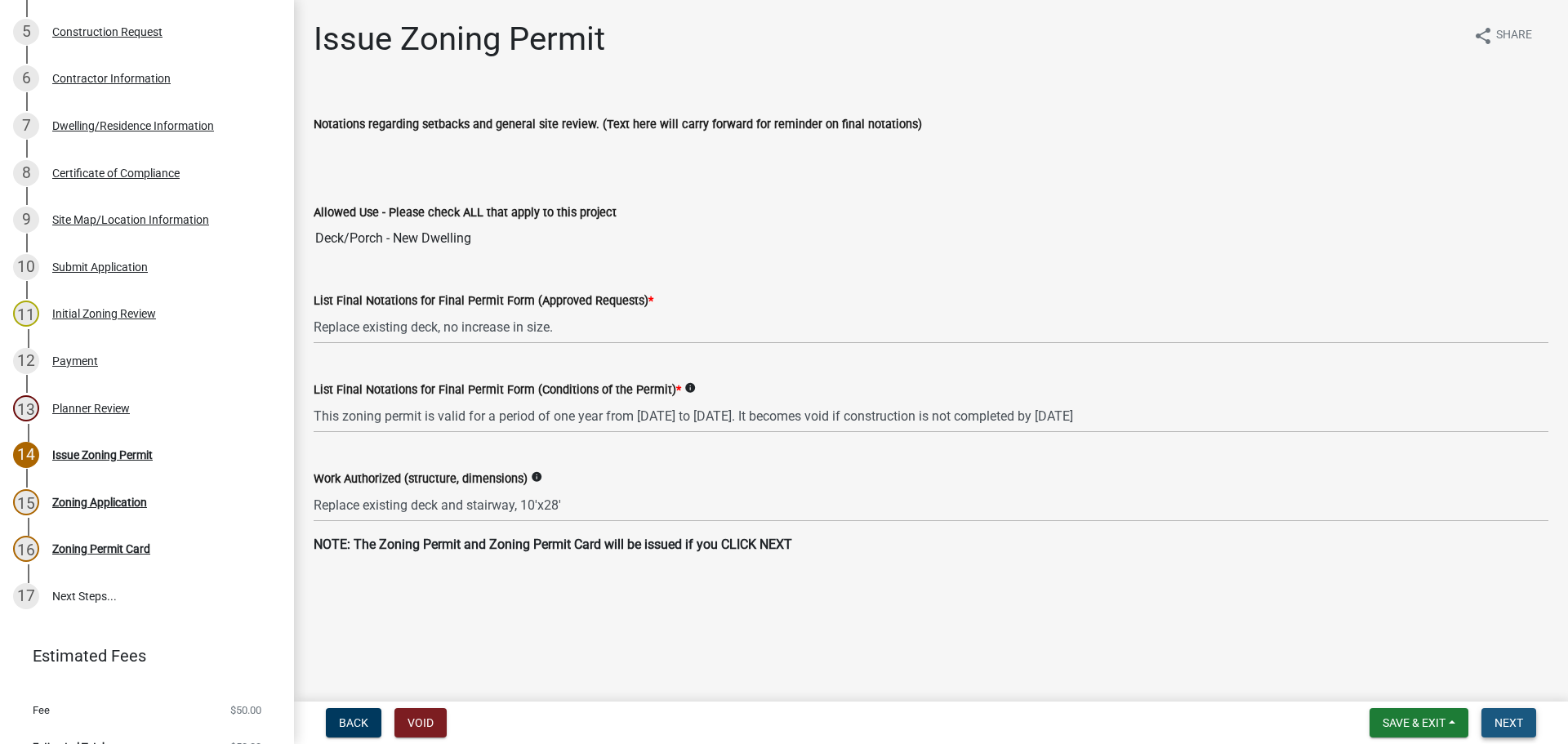
click at [1512, 726] on span "Next" at bounding box center [1508, 722] width 29 height 13
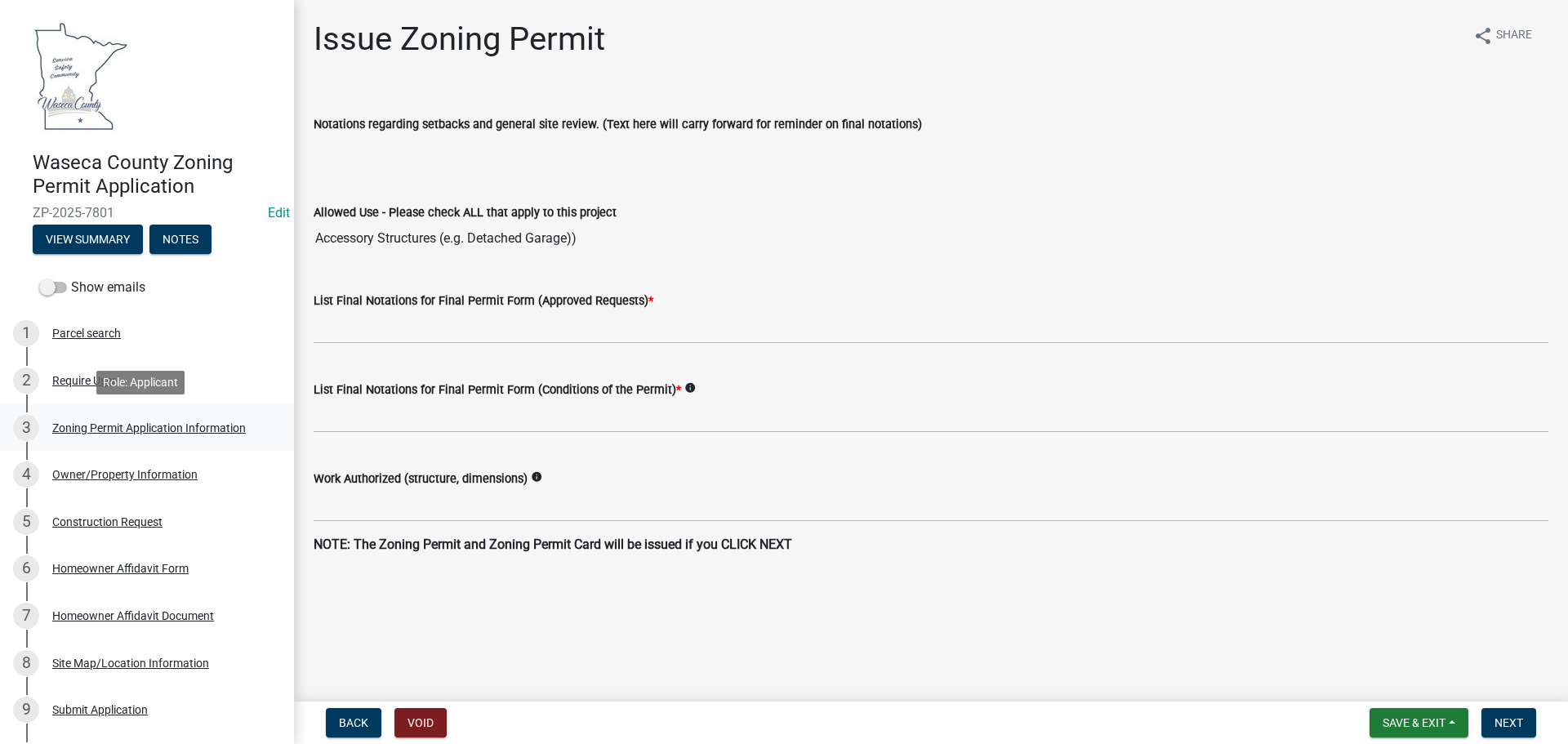
click at [80, 420] on div "3 Zoning Permit Application Information" at bounding box center [140, 428] width 255 height 26
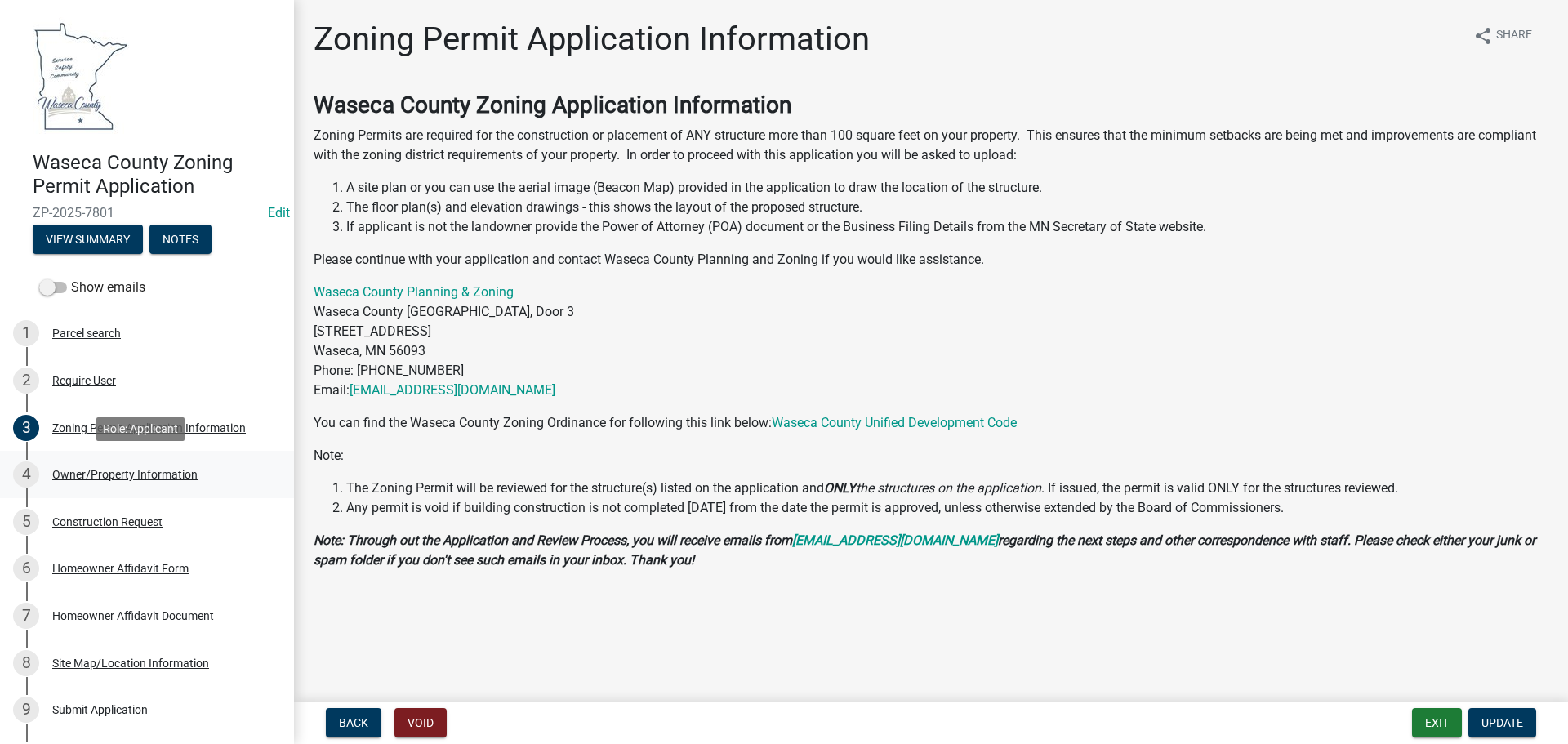
click at [80, 472] on div "Owner/Property Information" at bounding box center [124, 474] width 145 height 11
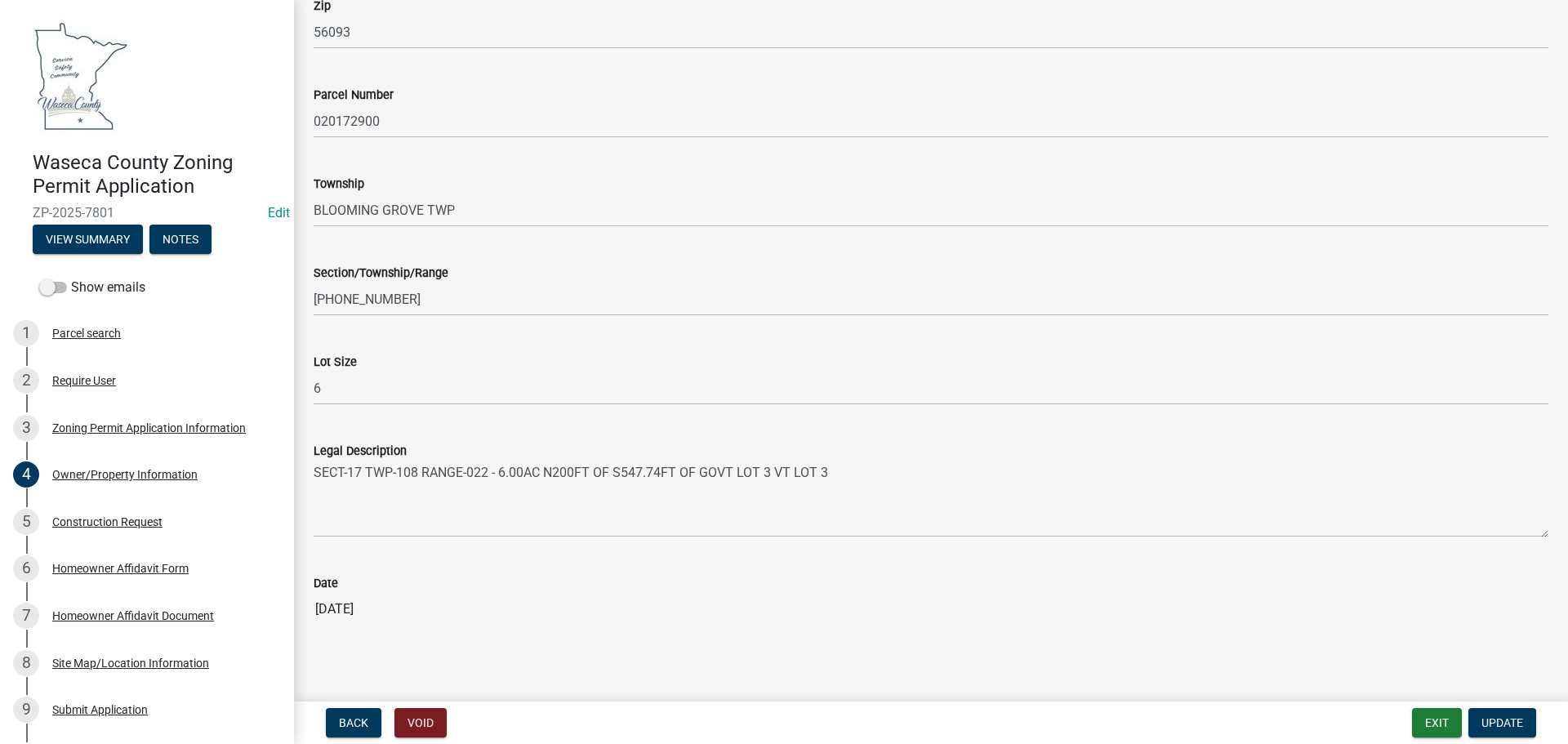
scroll to position [1449, 0]
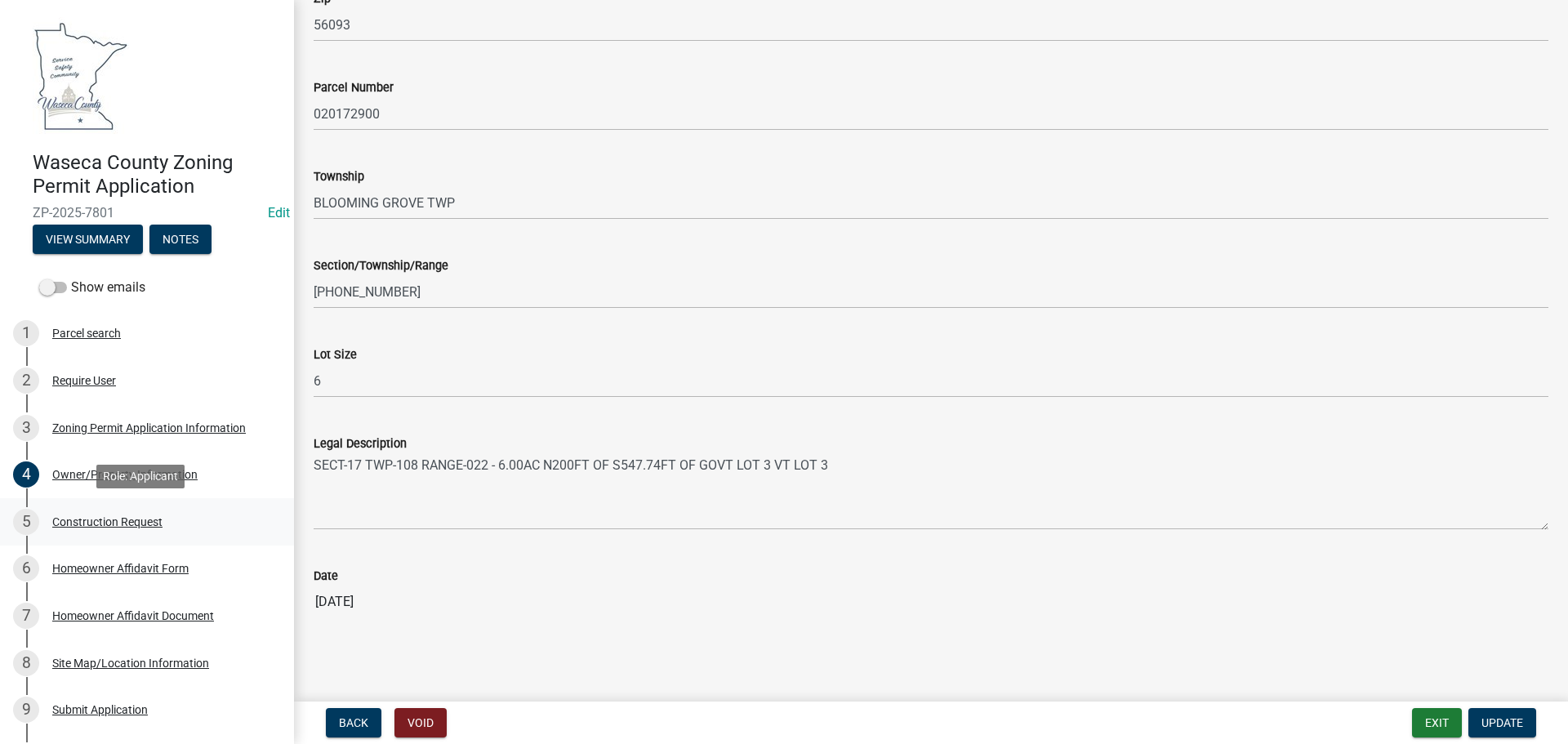
click at [128, 520] on div "Construction Request" at bounding box center [107, 521] width 111 height 11
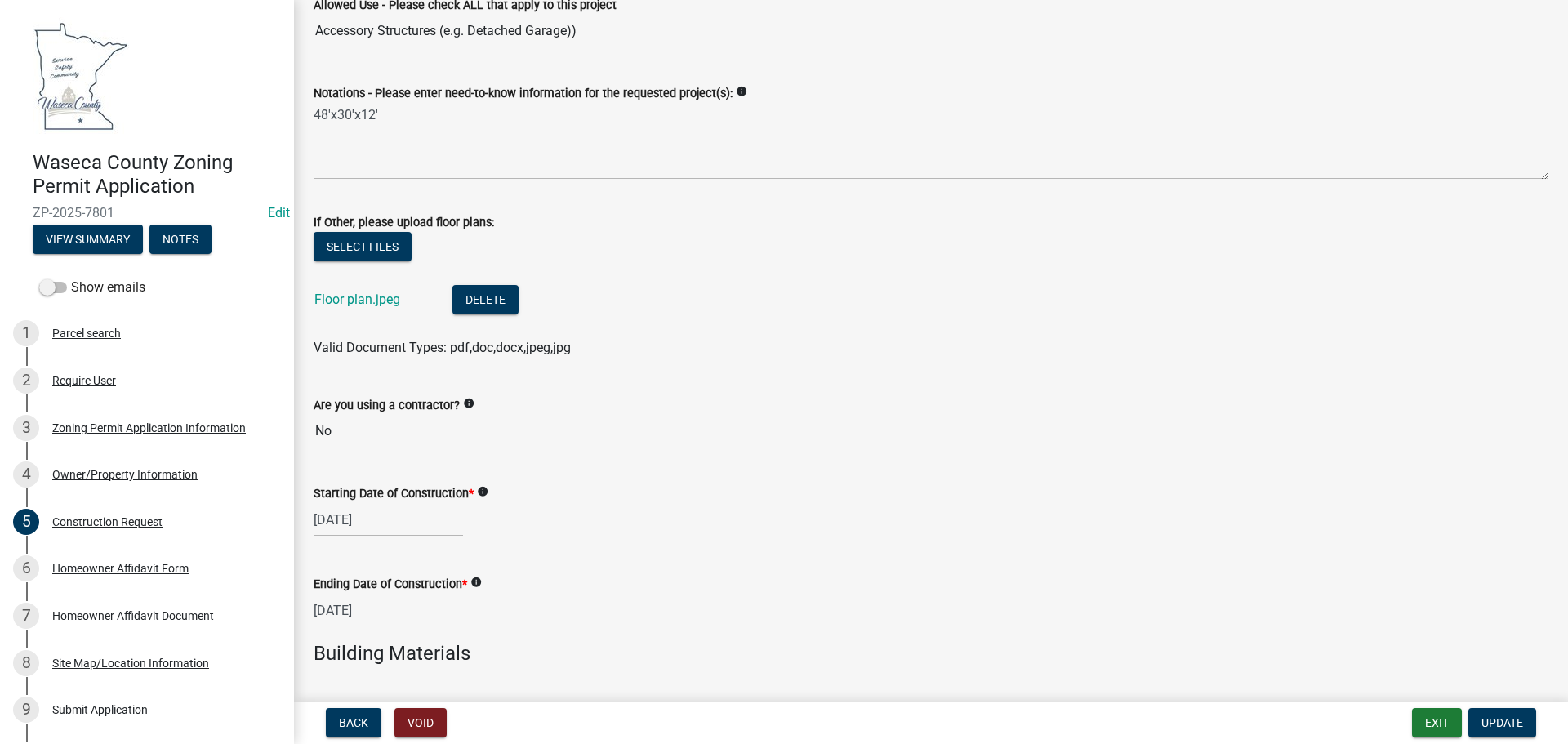
scroll to position [245, 0]
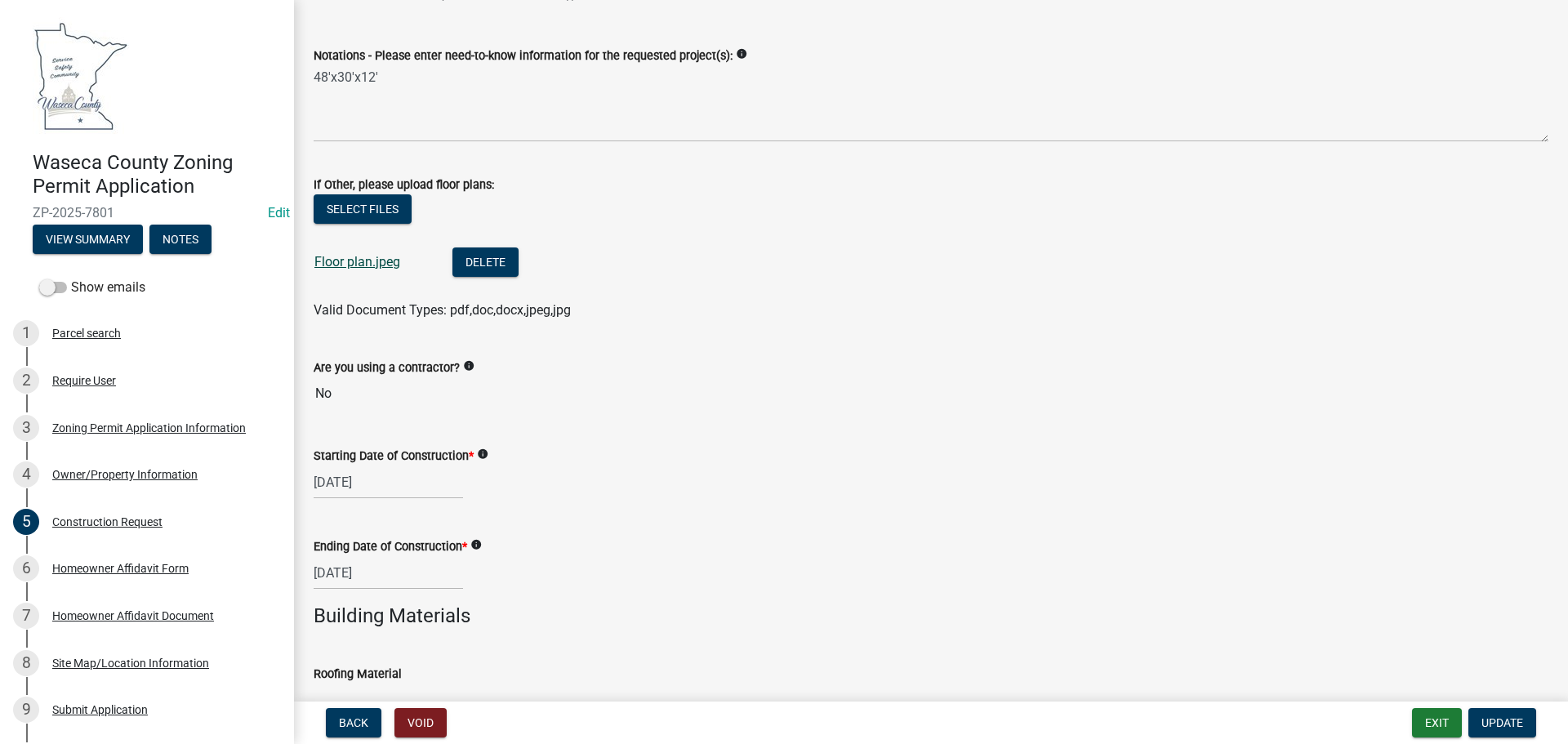
click at [369, 263] on link "Floor plan.jpeg" at bounding box center [357, 262] width 86 height 16
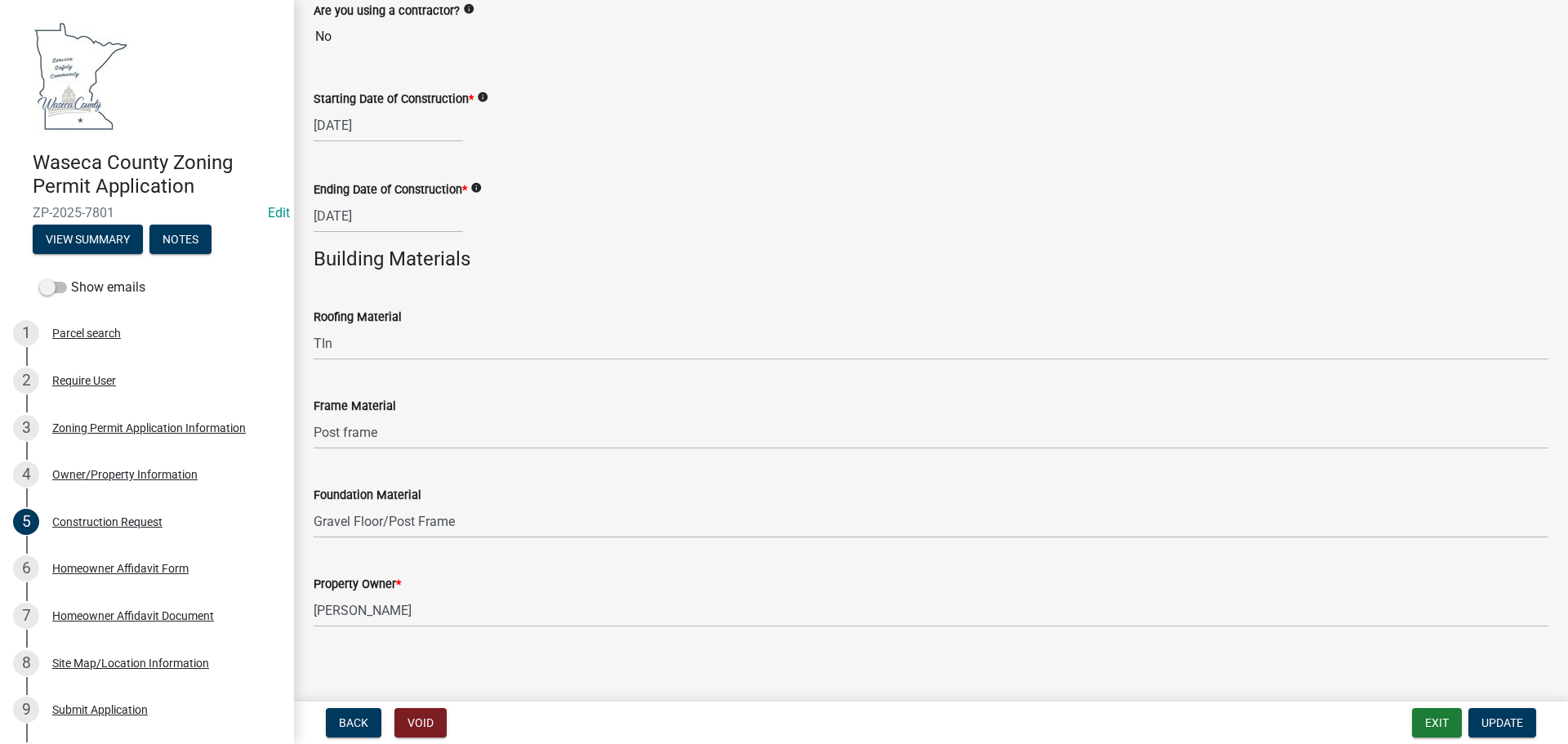
scroll to position [611, 0]
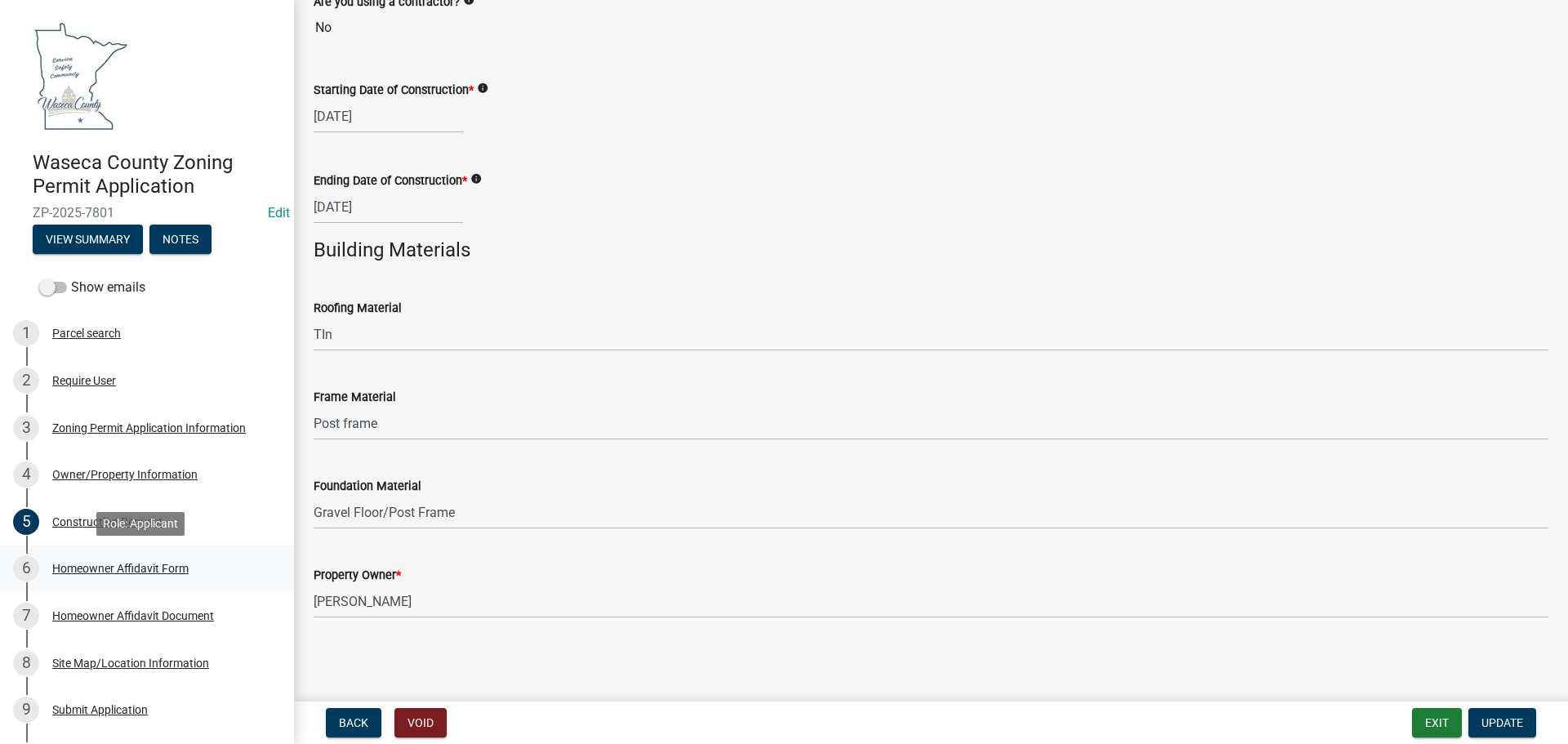
click at [117, 568] on div "Homeowner Affidavit Form" at bounding box center [119, 568] width 136 height 11
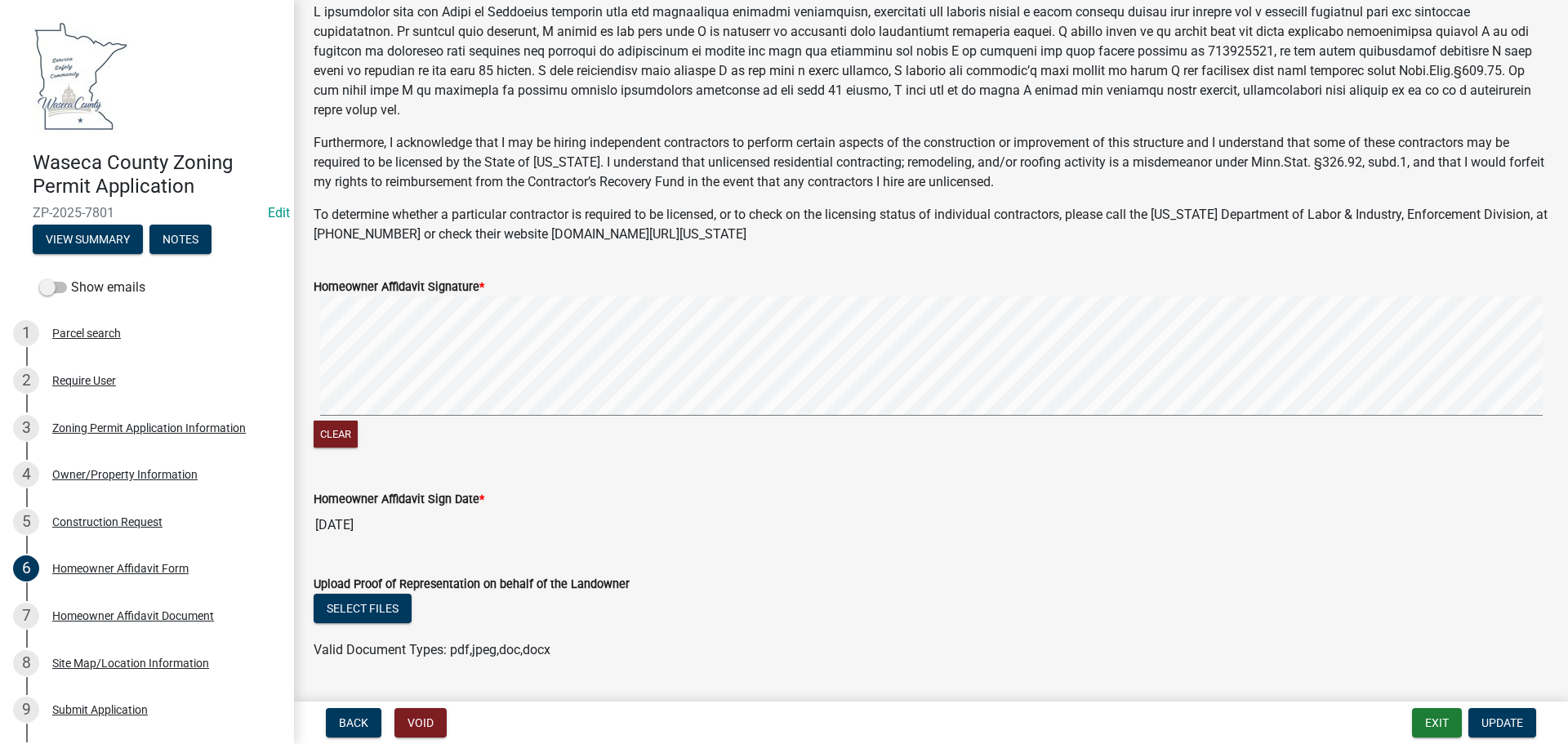
scroll to position [165, 0]
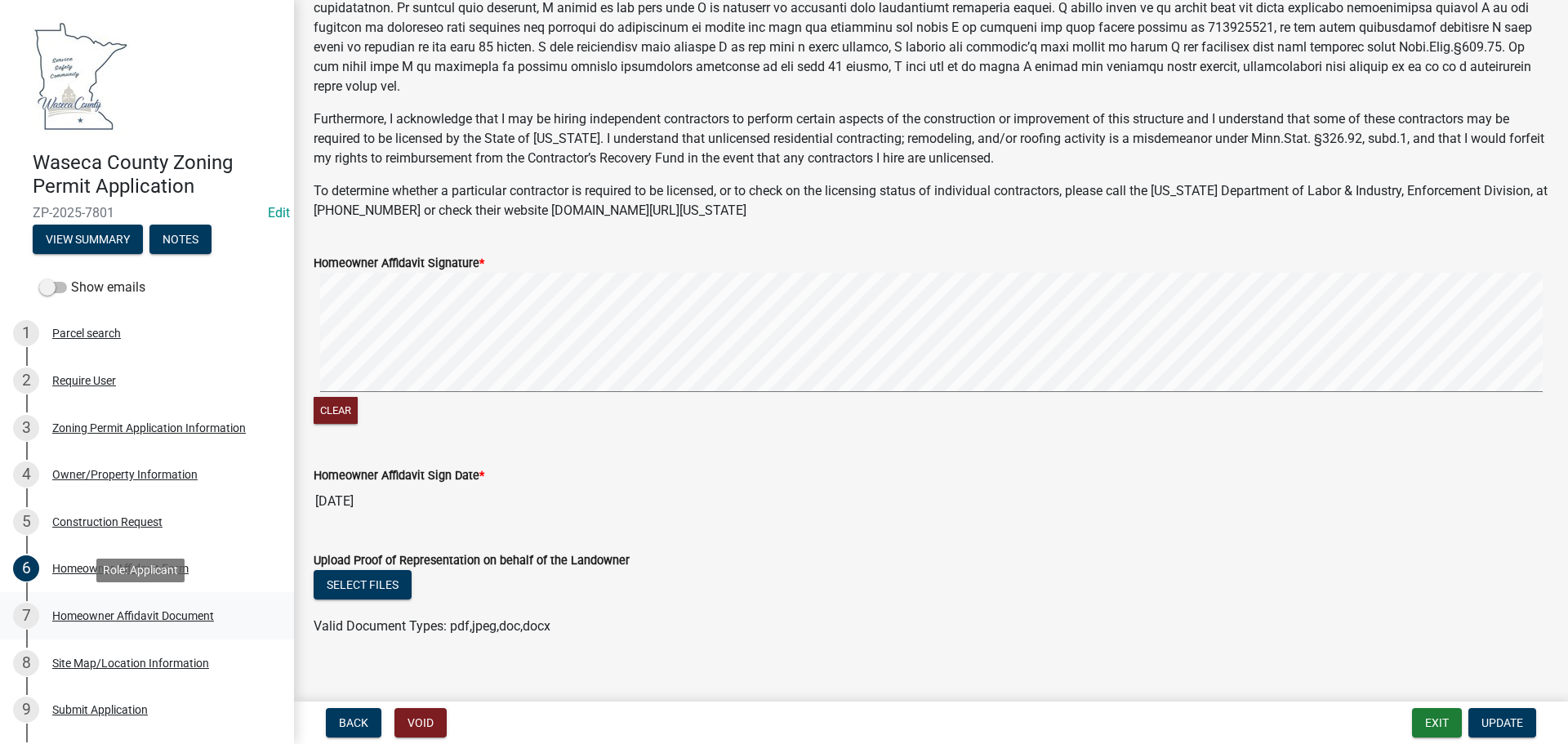
click at [119, 613] on div "Homeowner Affidavit Document" at bounding box center [132, 616] width 161 height 11
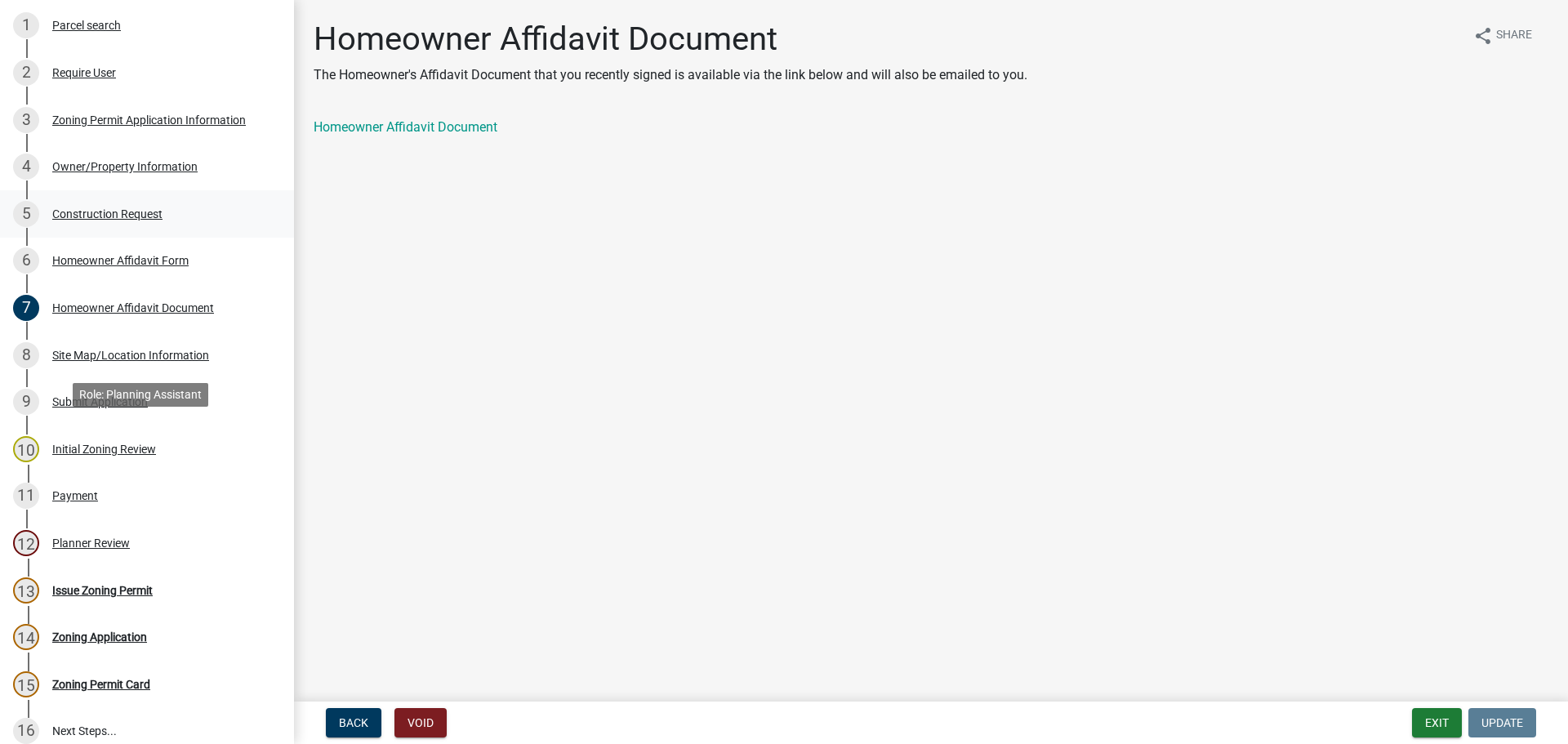
scroll to position [327, 0]
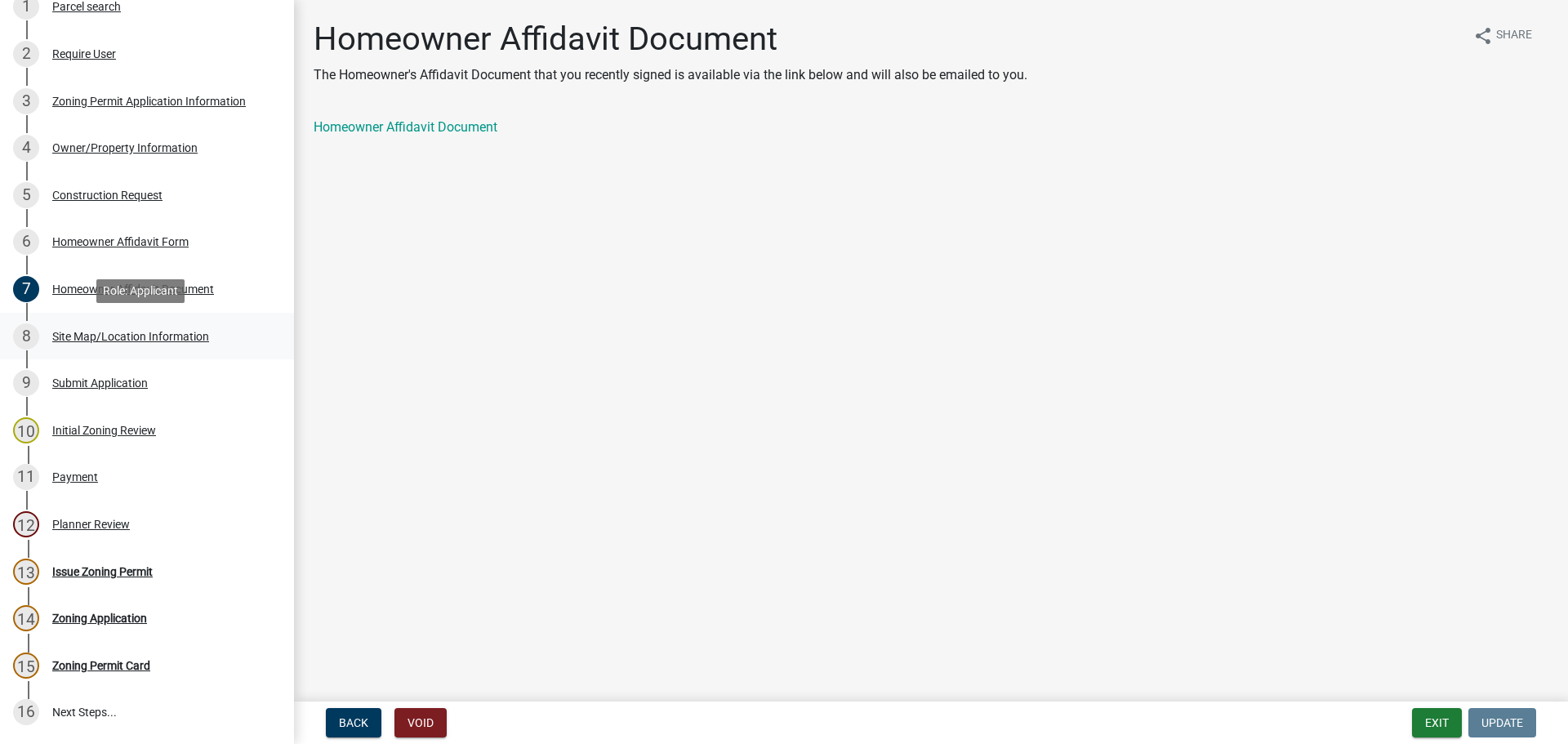
click at [124, 334] on div "Site Map/Location Information" at bounding box center [129, 336] width 156 height 11
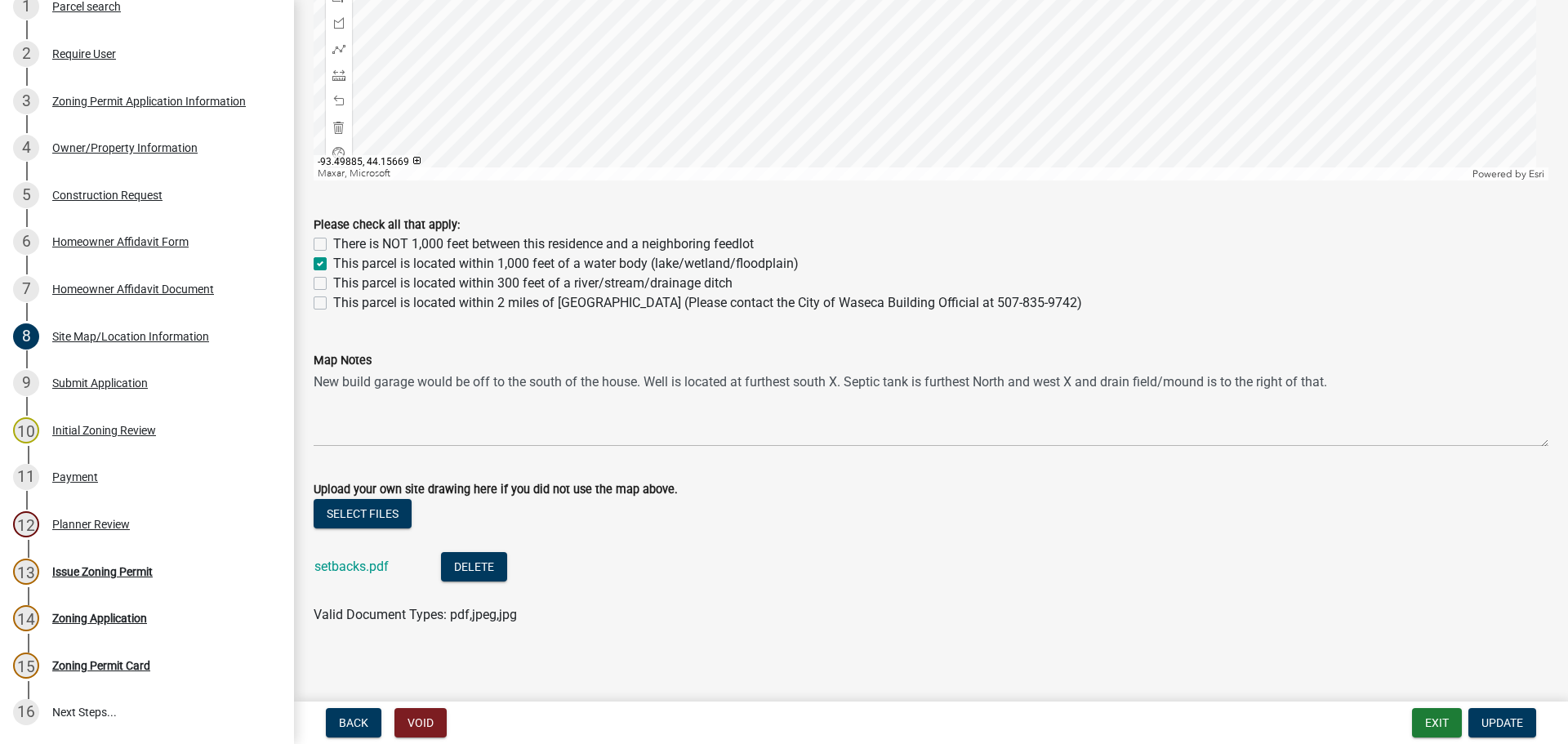
scroll to position [1015, 0]
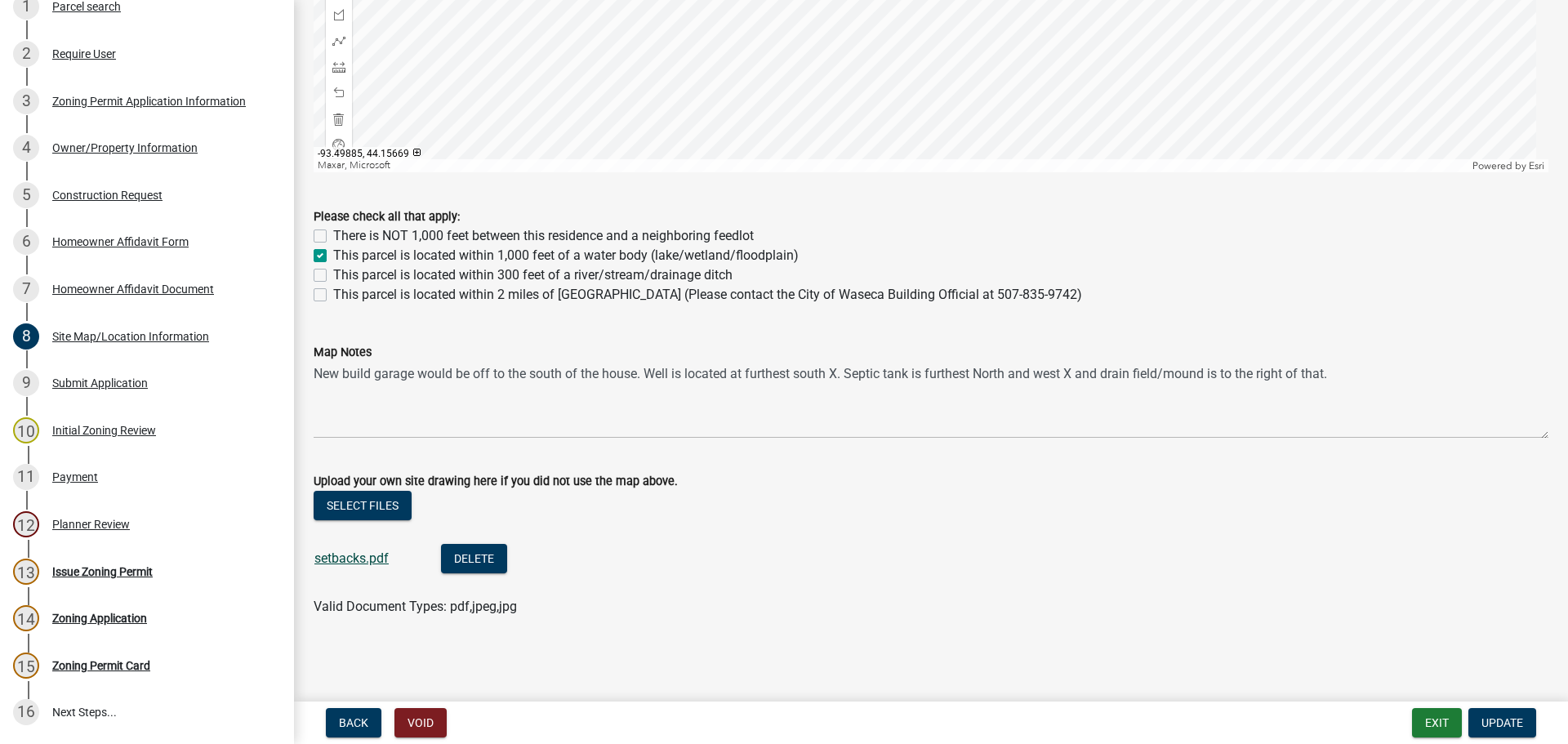
click at [360, 559] on link "setbacks.pdf" at bounding box center [351, 559] width 75 height 16
click at [121, 334] on div "Site Map/Location Information" at bounding box center [129, 336] width 156 height 11
click at [114, 382] on div "Submit Application" at bounding box center [100, 382] width 96 height 11
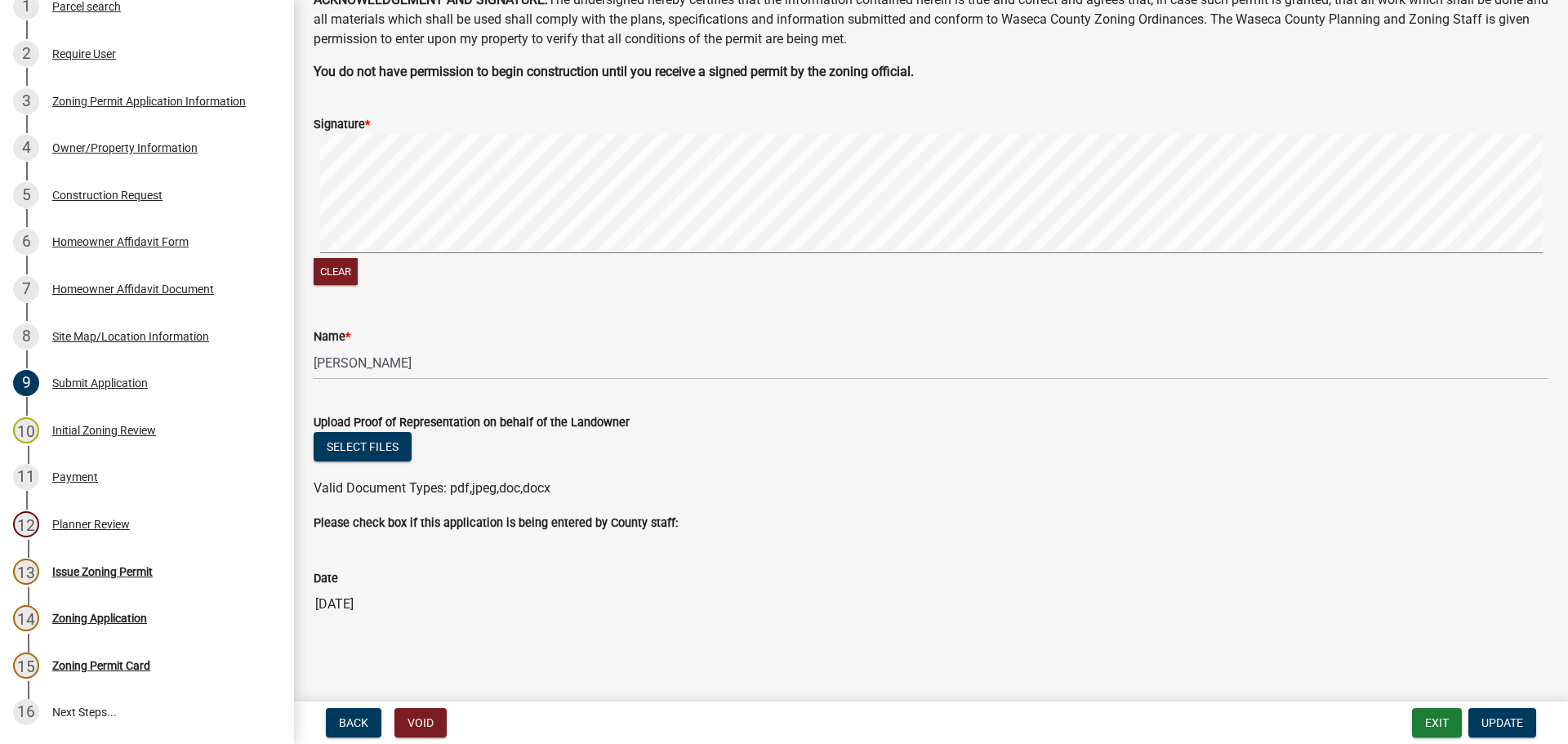
scroll to position [104, 0]
click at [86, 431] on div "Initial Zoning Review" at bounding box center [104, 429] width 104 height 11
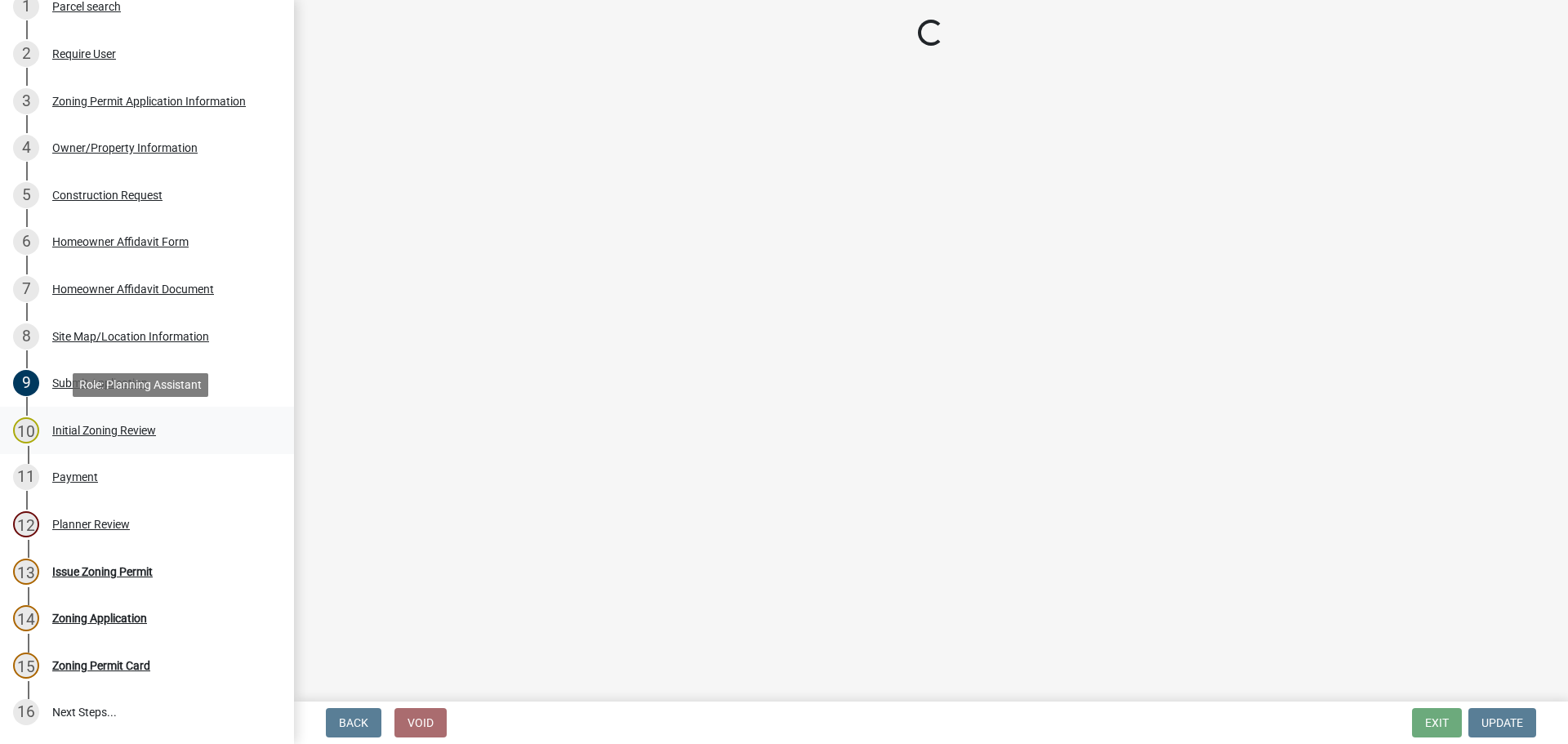
scroll to position [0, 0]
select select "a8061837-3938-4401-a9af-63669178a75f"
select select "9e7e0f1a-162d-468c-937f-cc7884b0d28a"
select select "6d839d38-f784-434a-a355-9dbcceaeb93c"
select select "f85b0be6-0ba0-4e52-abd8-9a831d915a76"
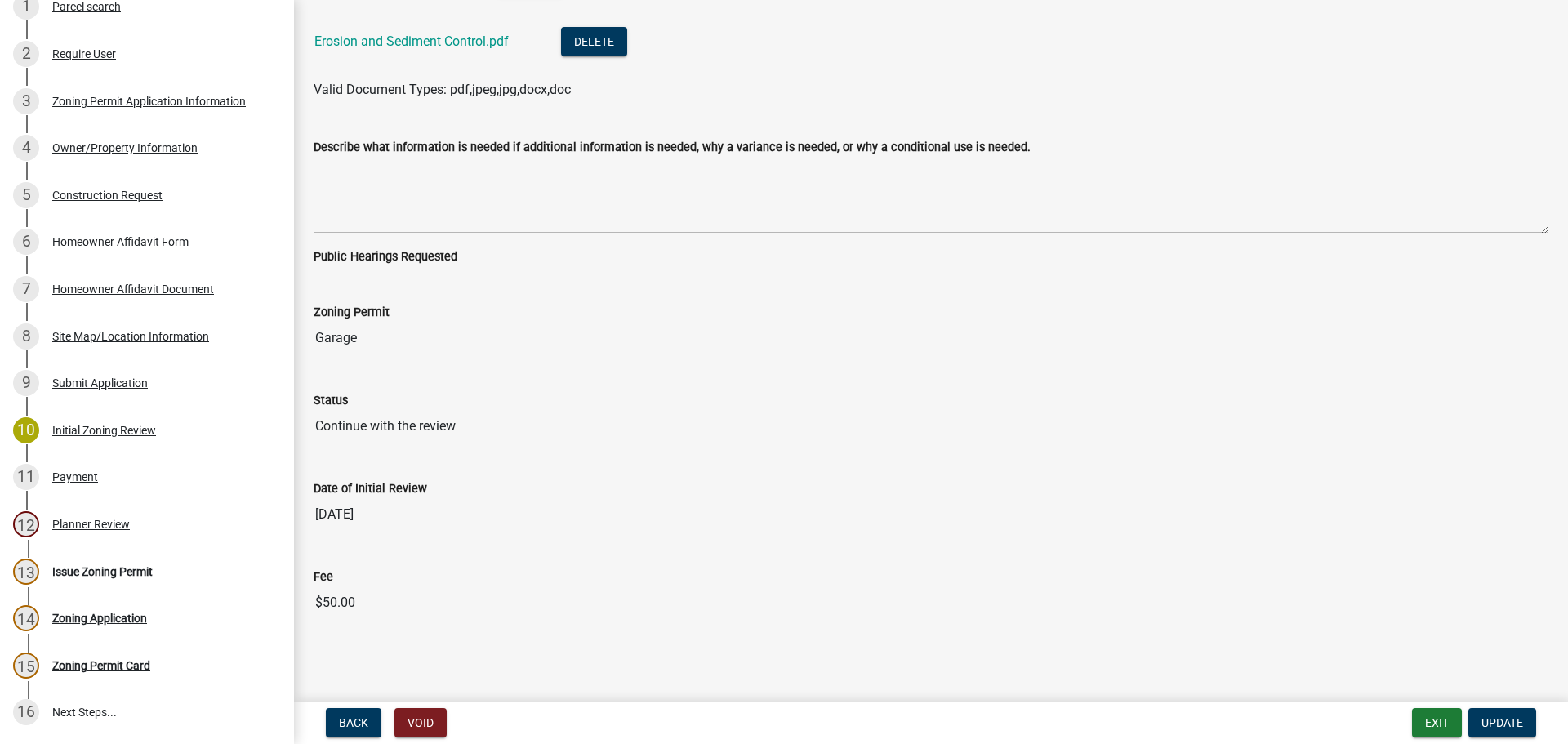
scroll to position [3862, 0]
click at [77, 477] on div "Payment" at bounding box center [75, 476] width 46 height 11
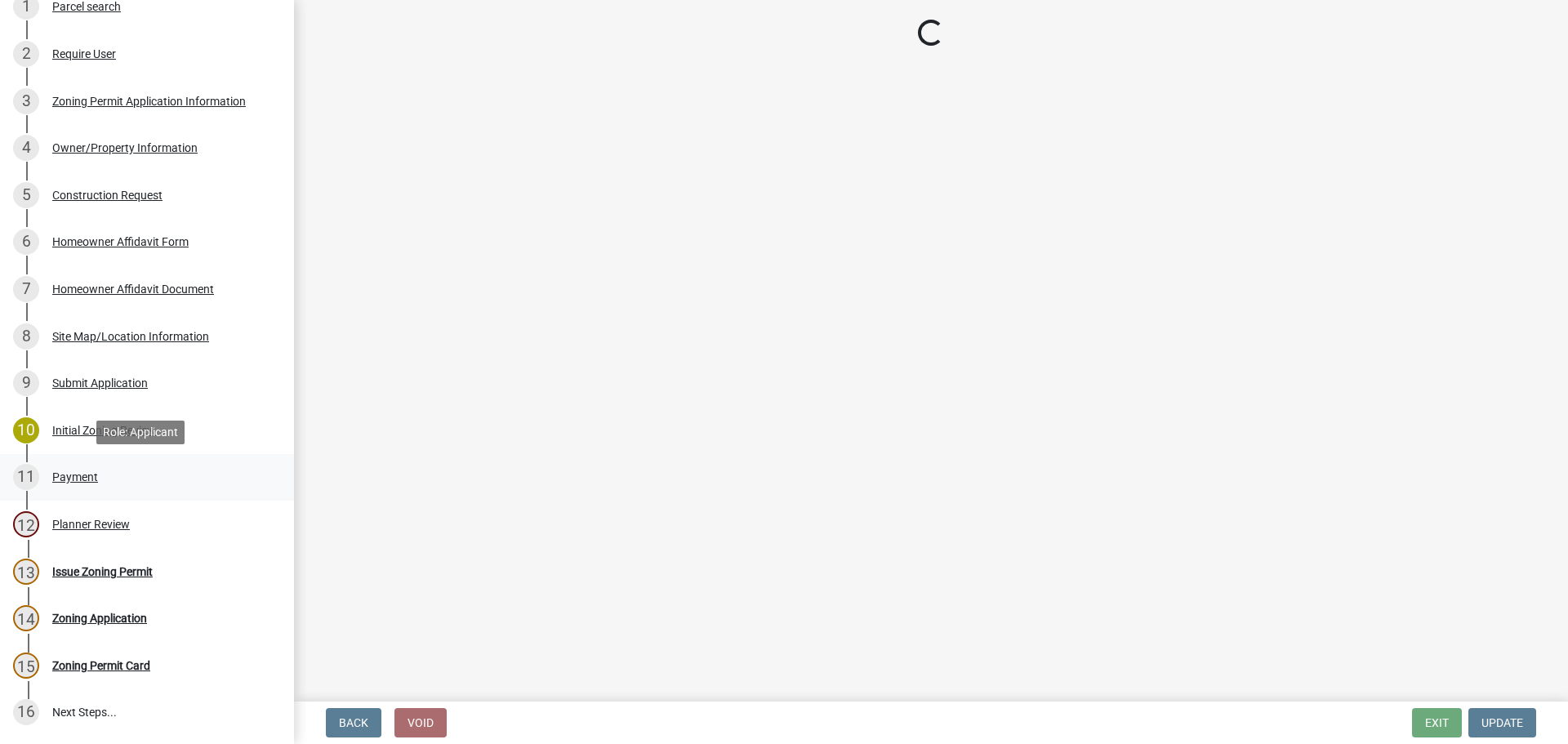
scroll to position [0, 0]
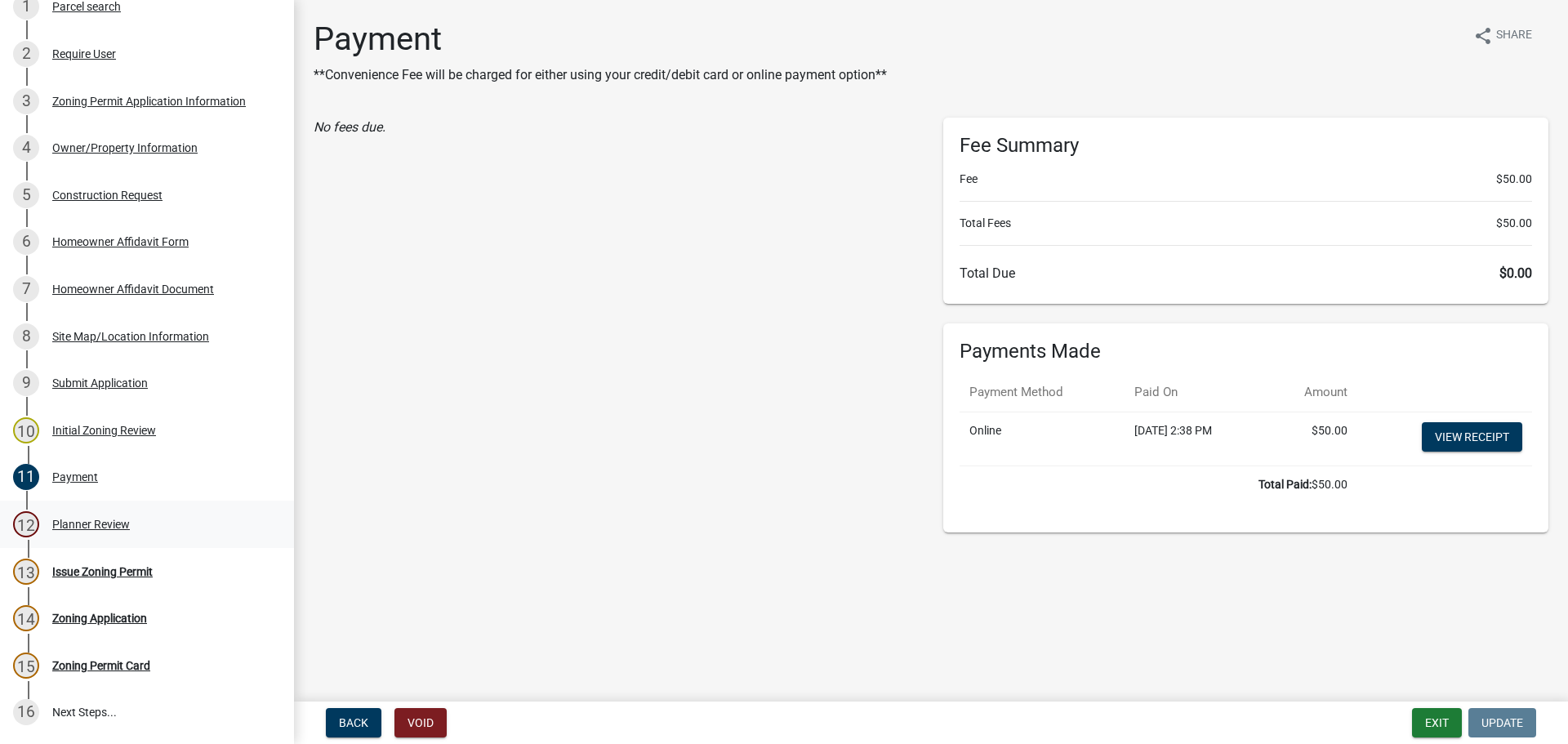
click at [79, 522] on div "Planner Review" at bounding box center [91, 524] width 78 height 11
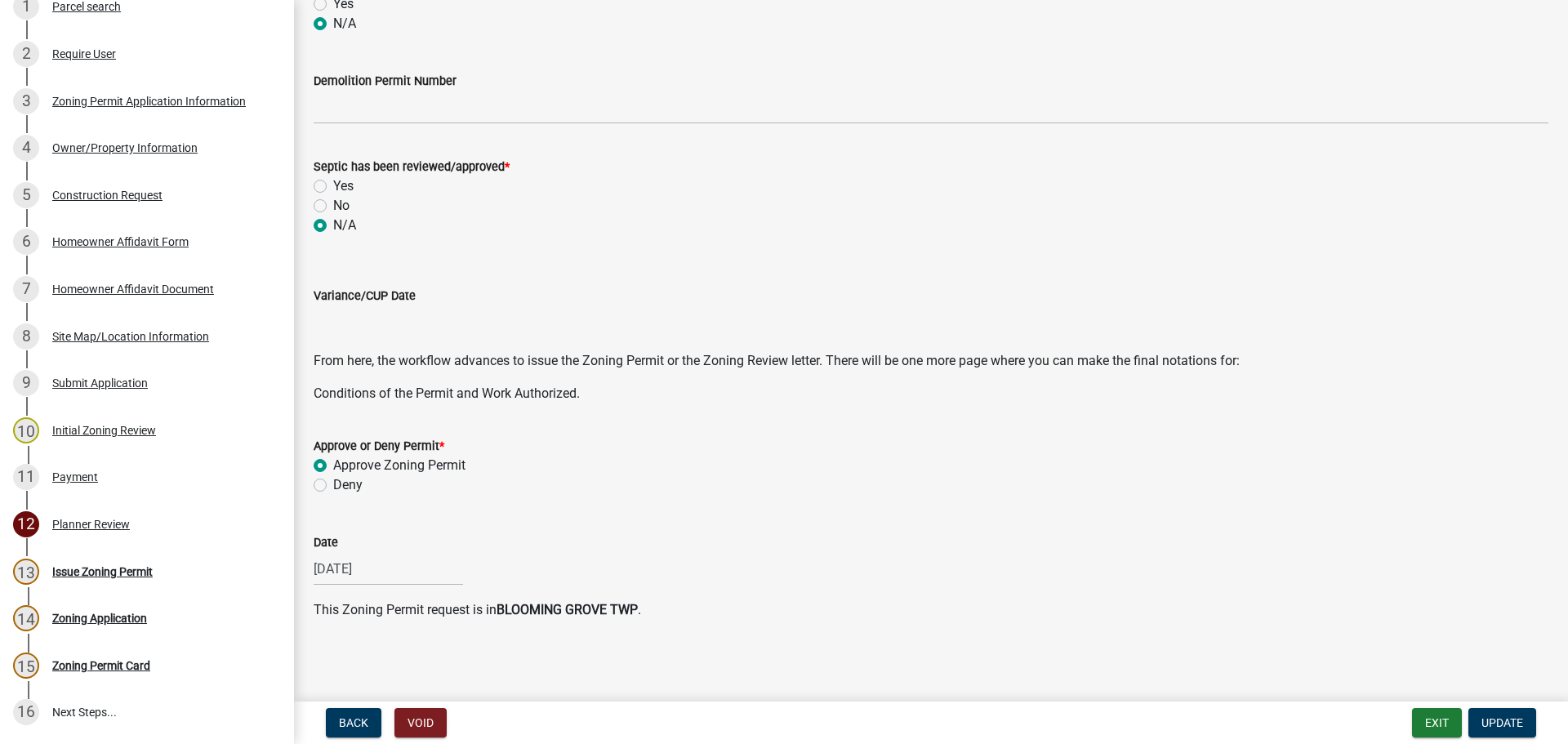
scroll to position [498, 0]
click at [103, 570] on div "Issue Zoning Permit" at bounding box center [102, 571] width 101 height 11
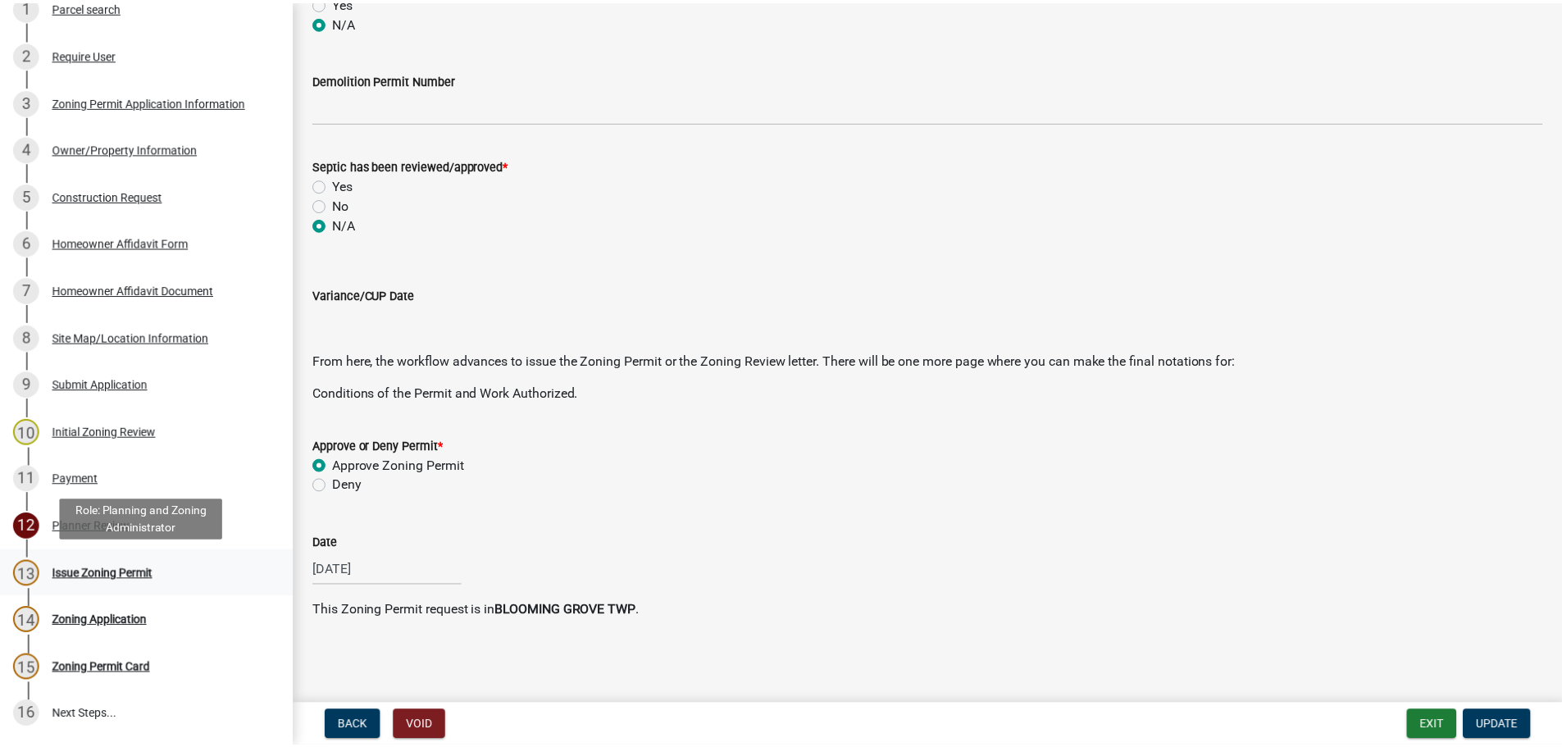
scroll to position [0, 0]
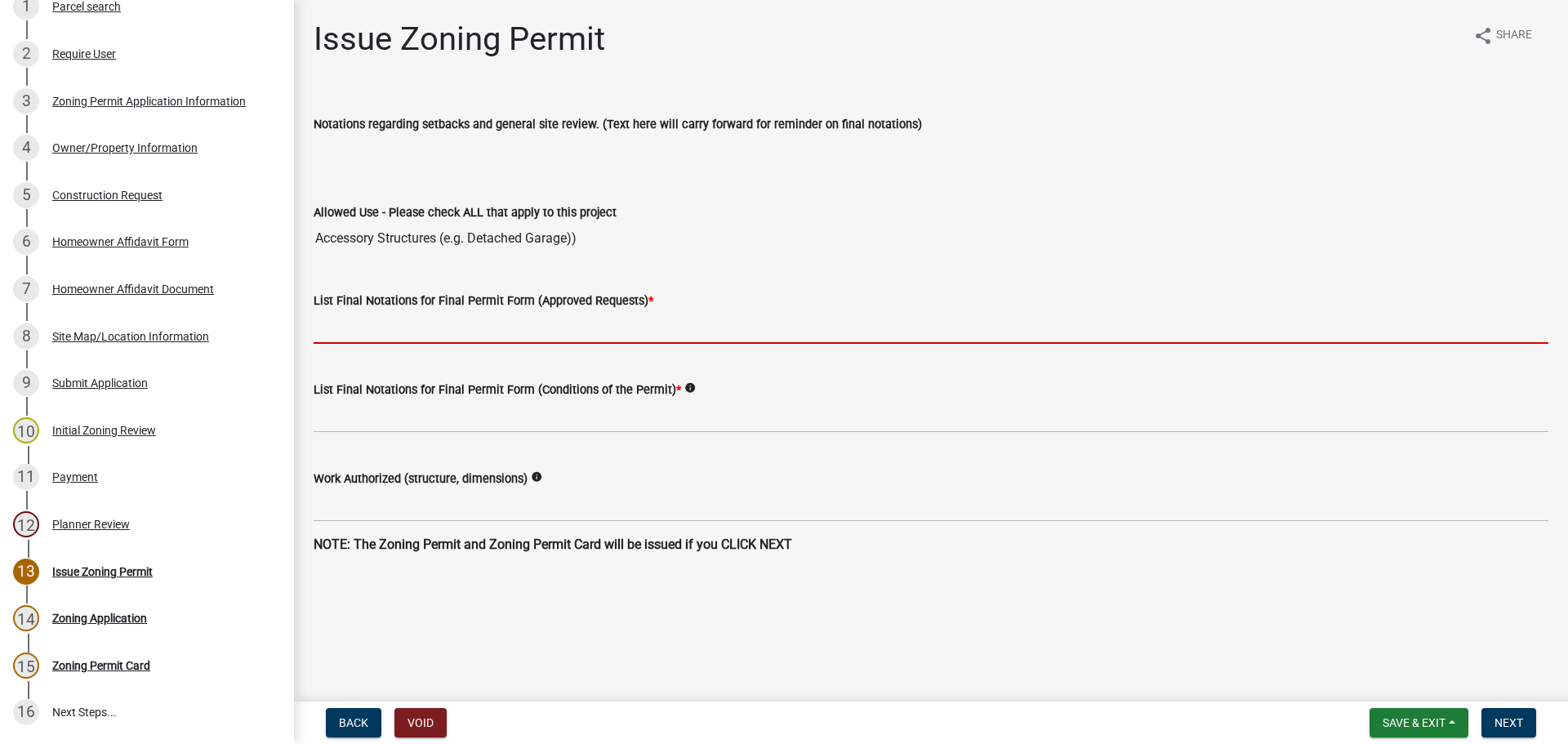
click at [571, 336] on input "List Final Notations for Final Permit Form (Approved Requests) *" at bounding box center [931, 328] width 1234 height 34
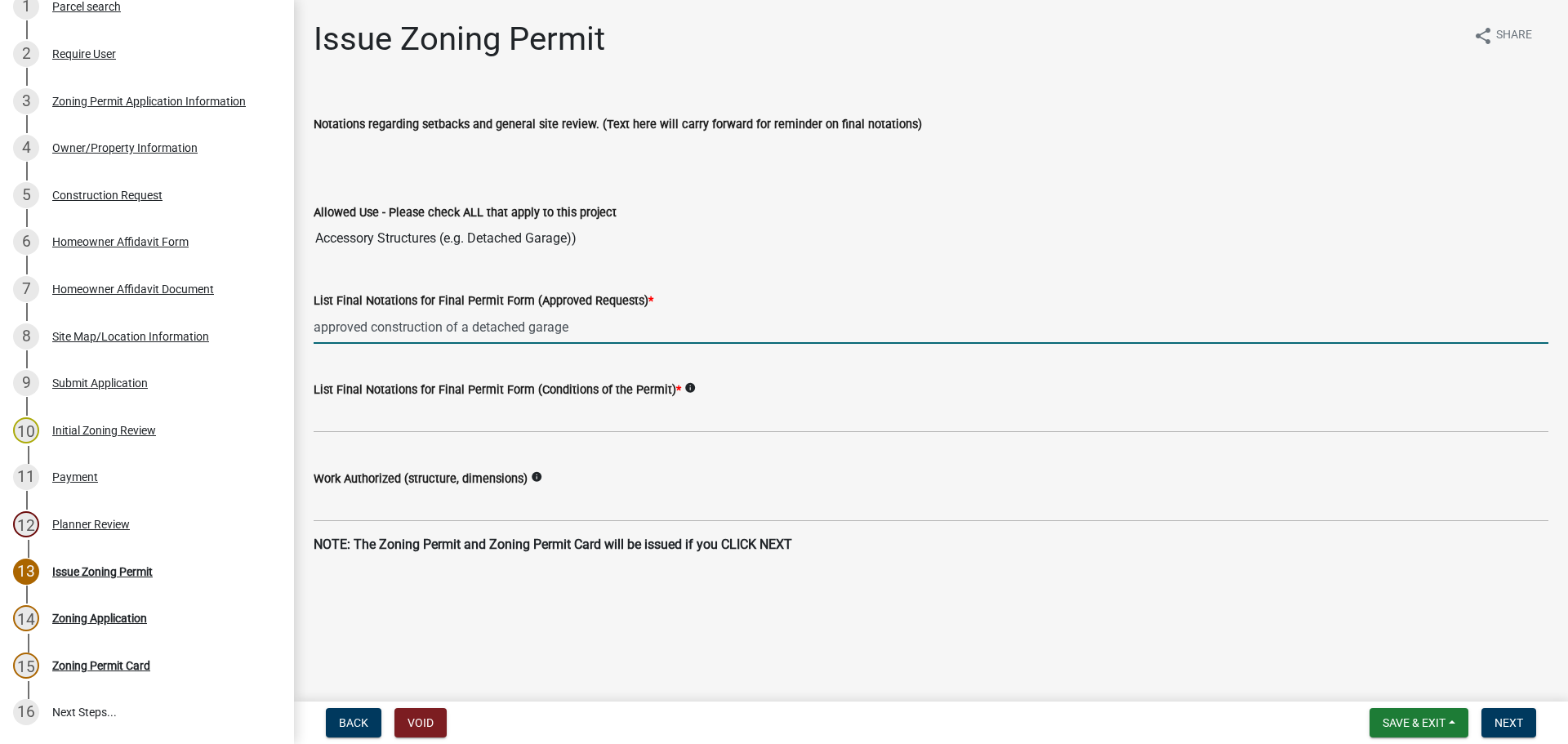
type input "approved construction of a detached garage"
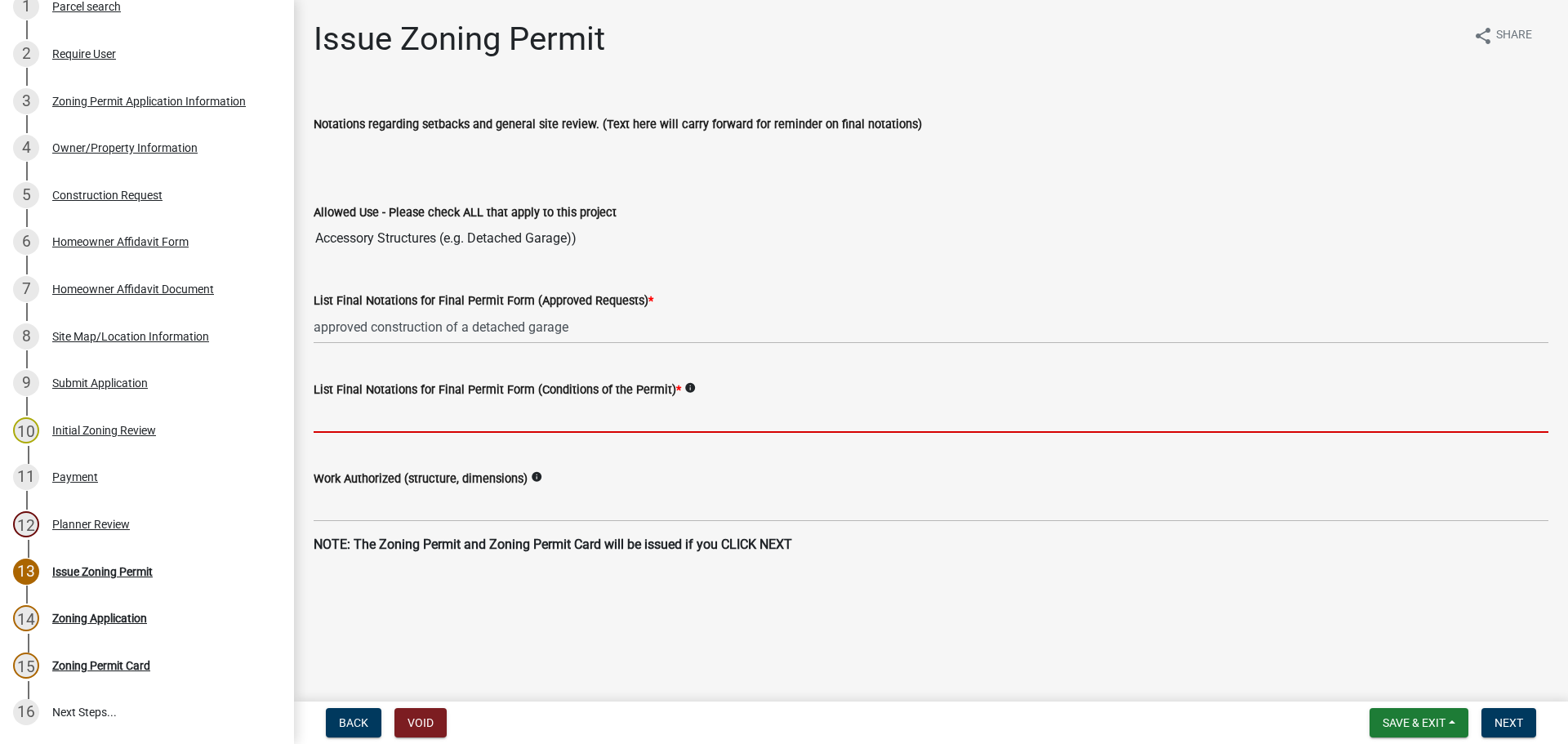
click at [643, 416] on input "List Final Notations for Final Permit Form (Conditions of the Permit) *" at bounding box center [931, 416] width 1234 height 34
type input "This zoning permit is valid for a period of one year from [DATE] to [DATE]. It …"
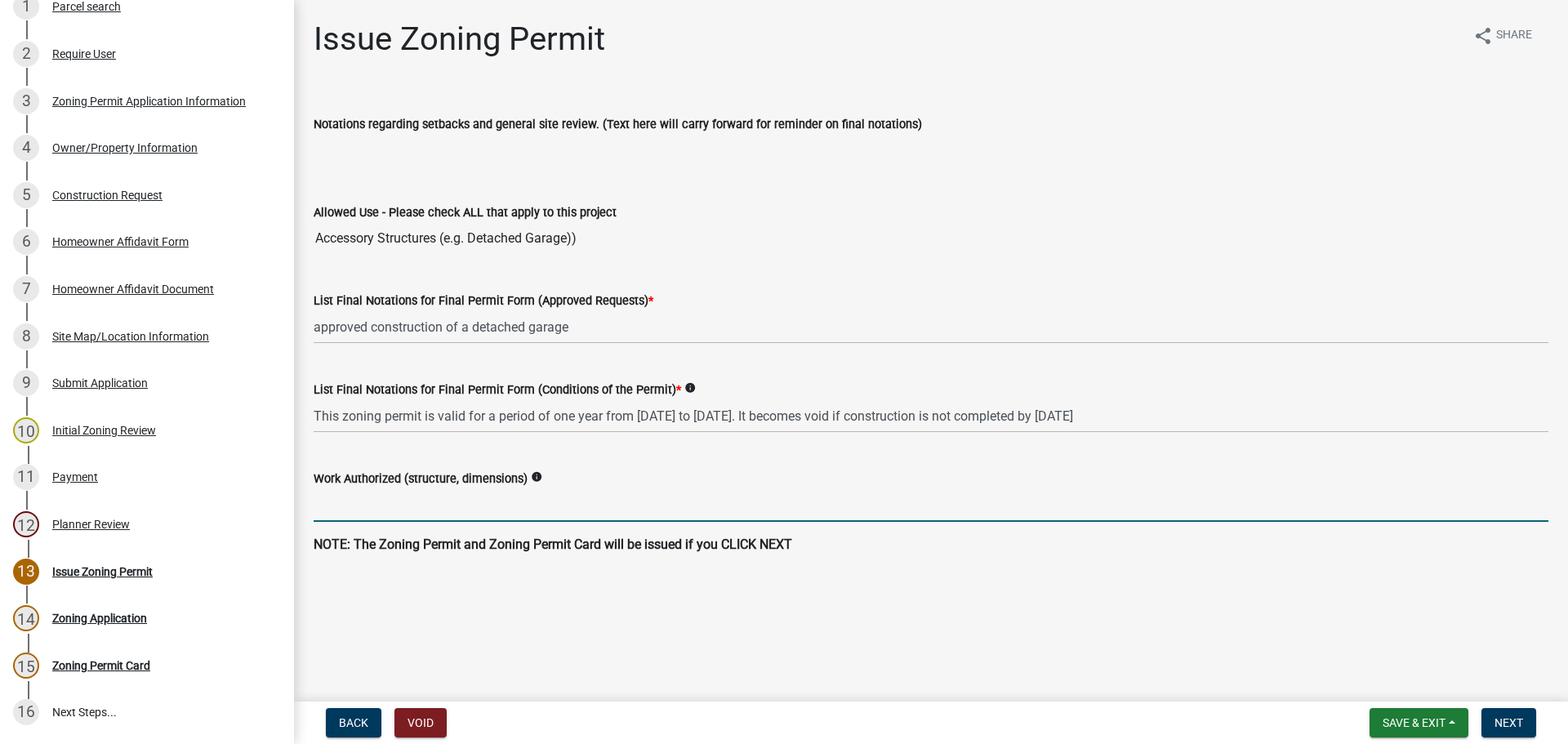
click at [504, 510] on input "Work Authorized (structure, dimensions)" at bounding box center [931, 505] width 1234 height 34
type input "construction of detached garage 48' x 30' x 12'"
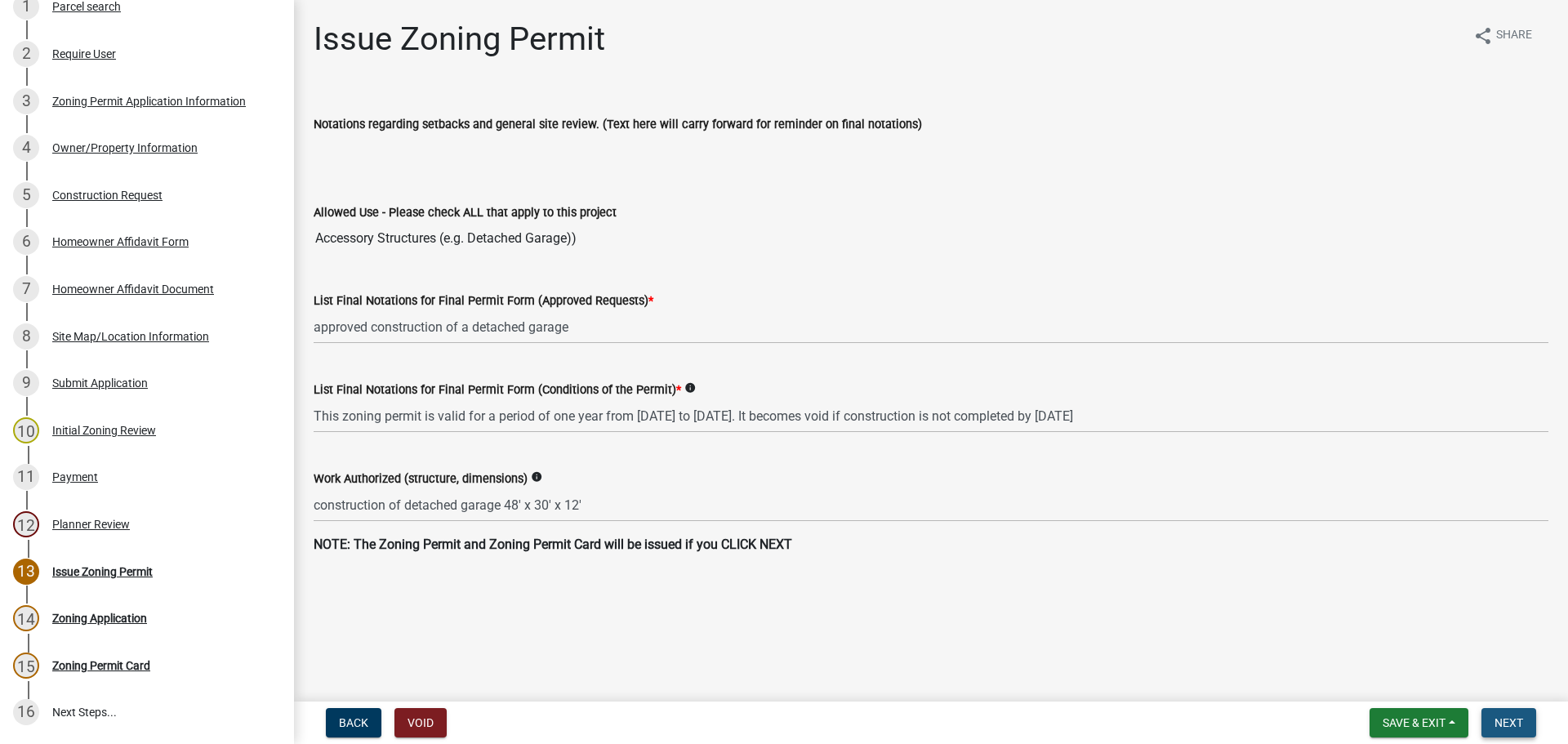
click at [1513, 716] on span "Next" at bounding box center [1508, 722] width 29 height 13
